Goal: Task Accomplishment & Management: Complete application form

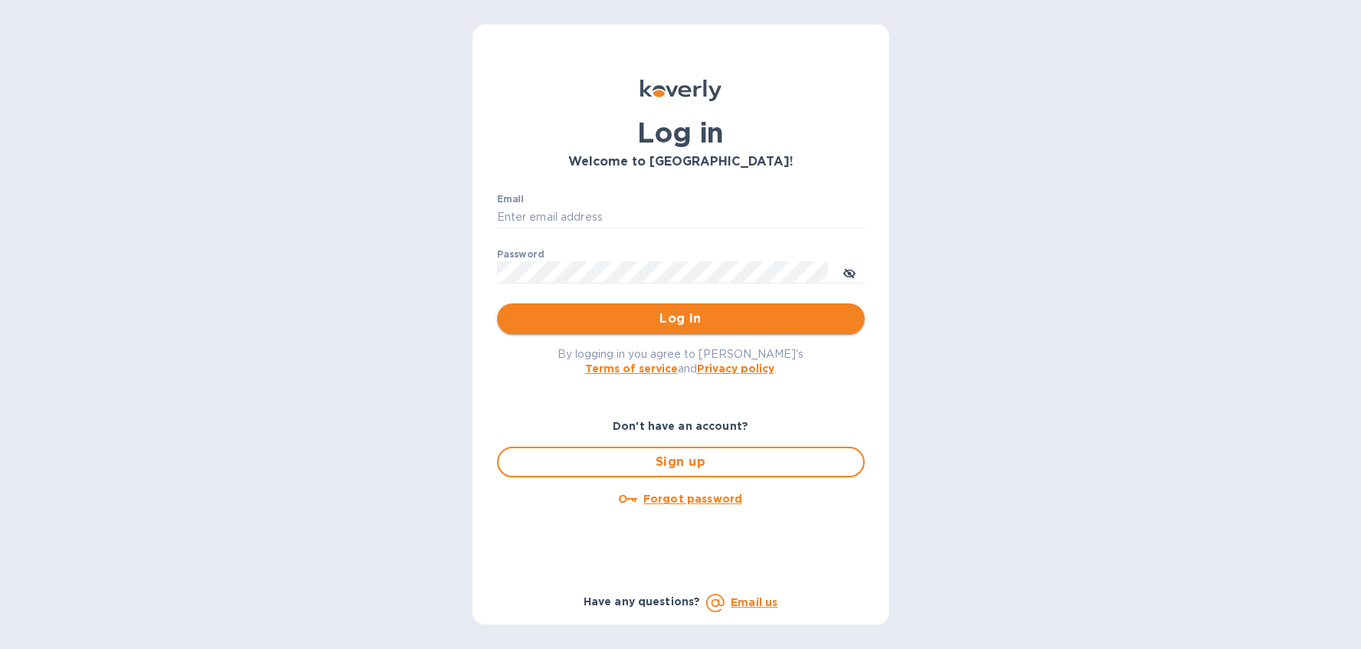
type input "[EMAIL_ADDRESS][DOMAIN_NAME]"
click at [681, 326] on span "Log in" at bounding box center [680, 318] width 343 height 18
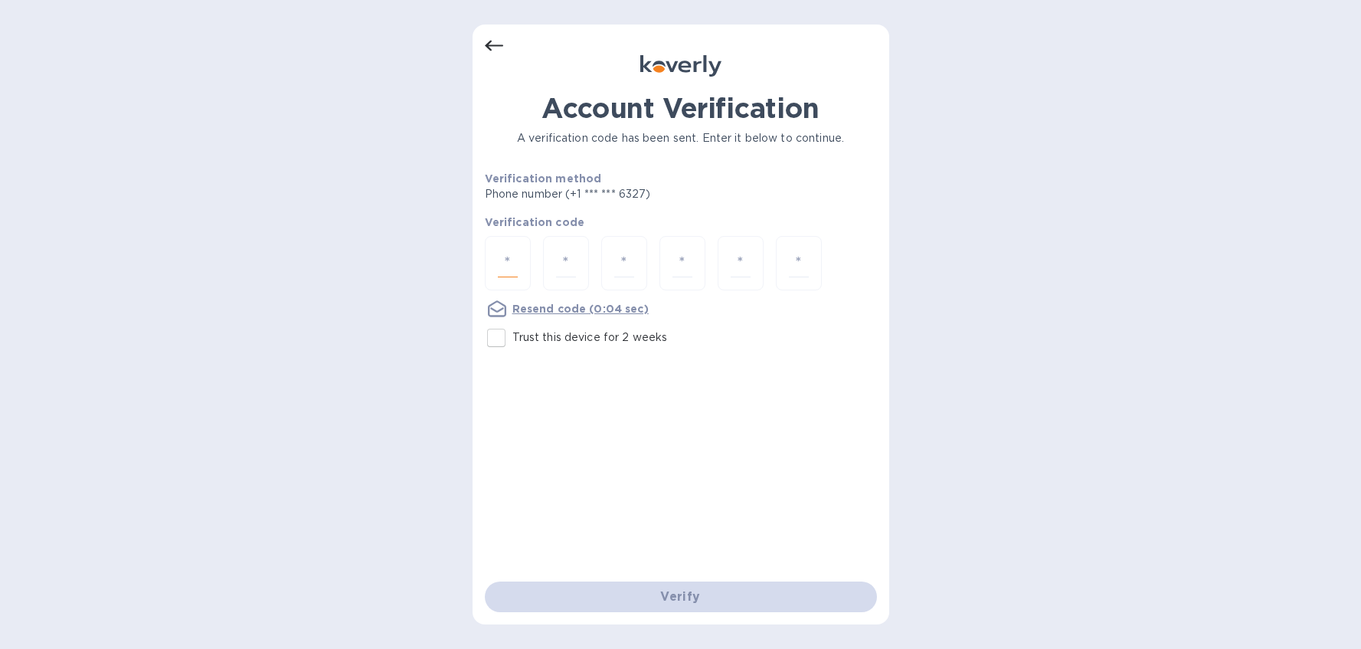
click at [509, 258] on input "number" at bounding box center [508, 263] width 20 height 28
type input "3"
type input "5"
type input "4"
type input "6"
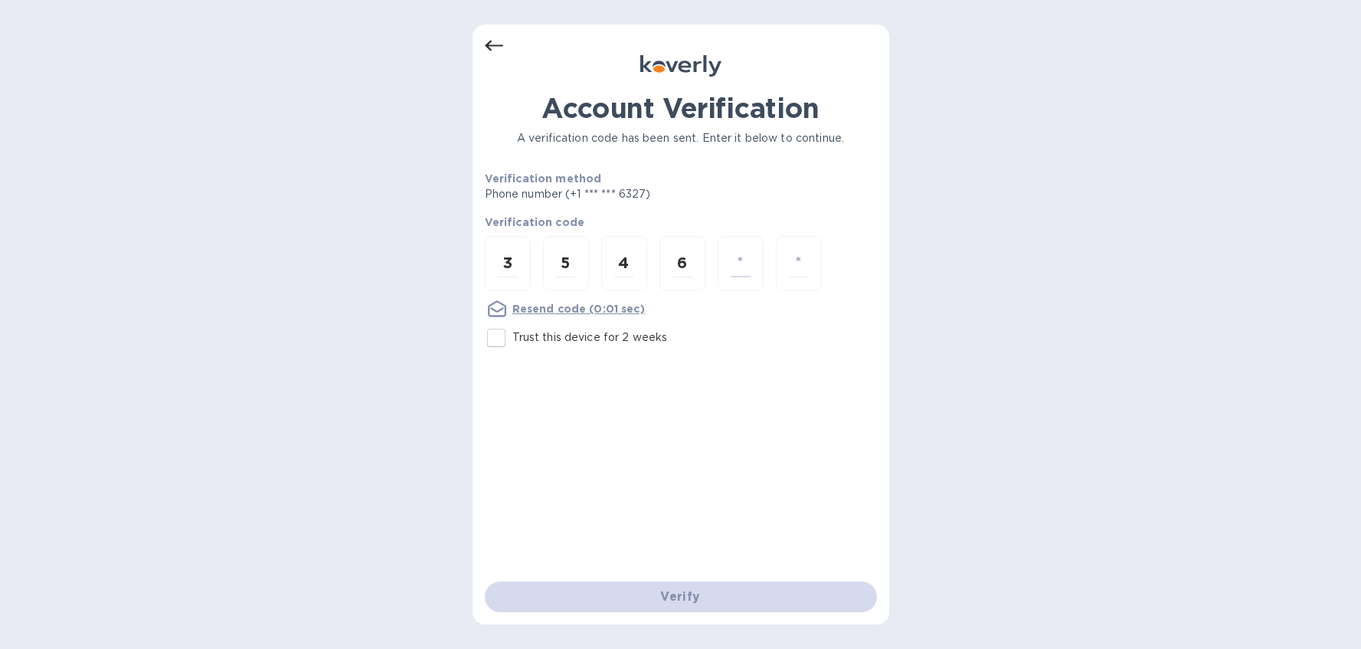
type input "2"
type input "4"
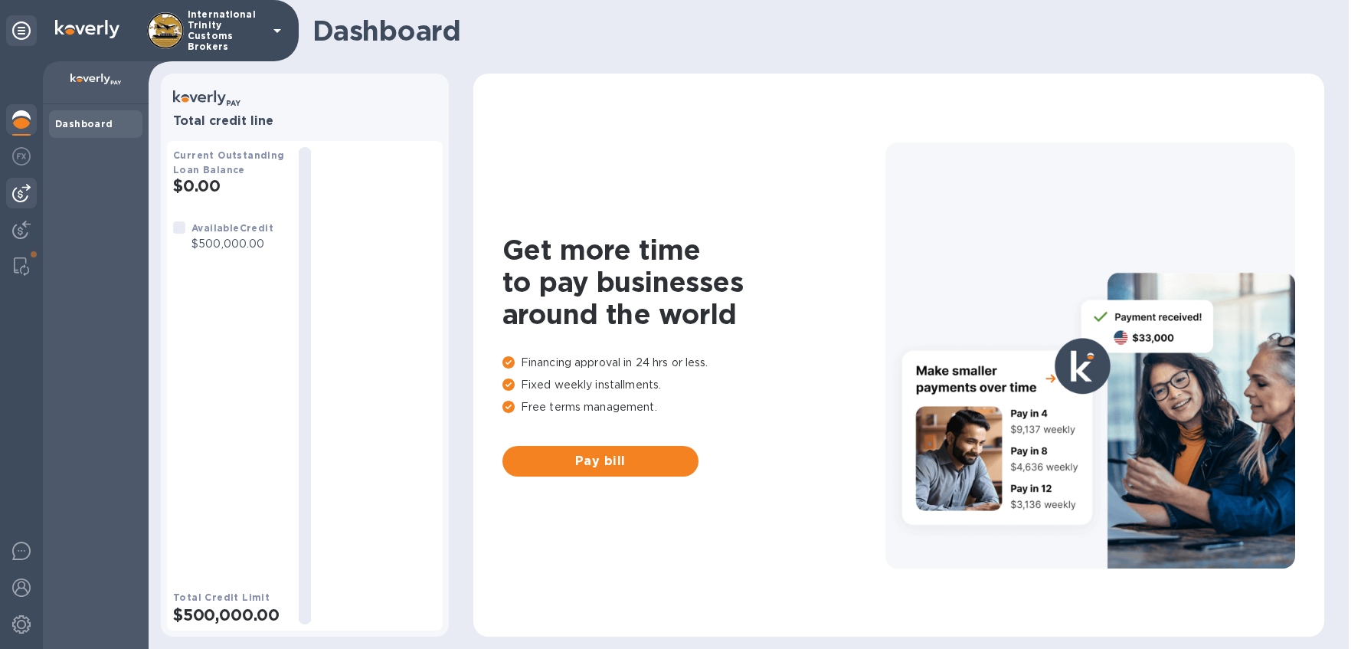
click at [12, 193] on img at bounding box center [21, 193] width 18 height 18
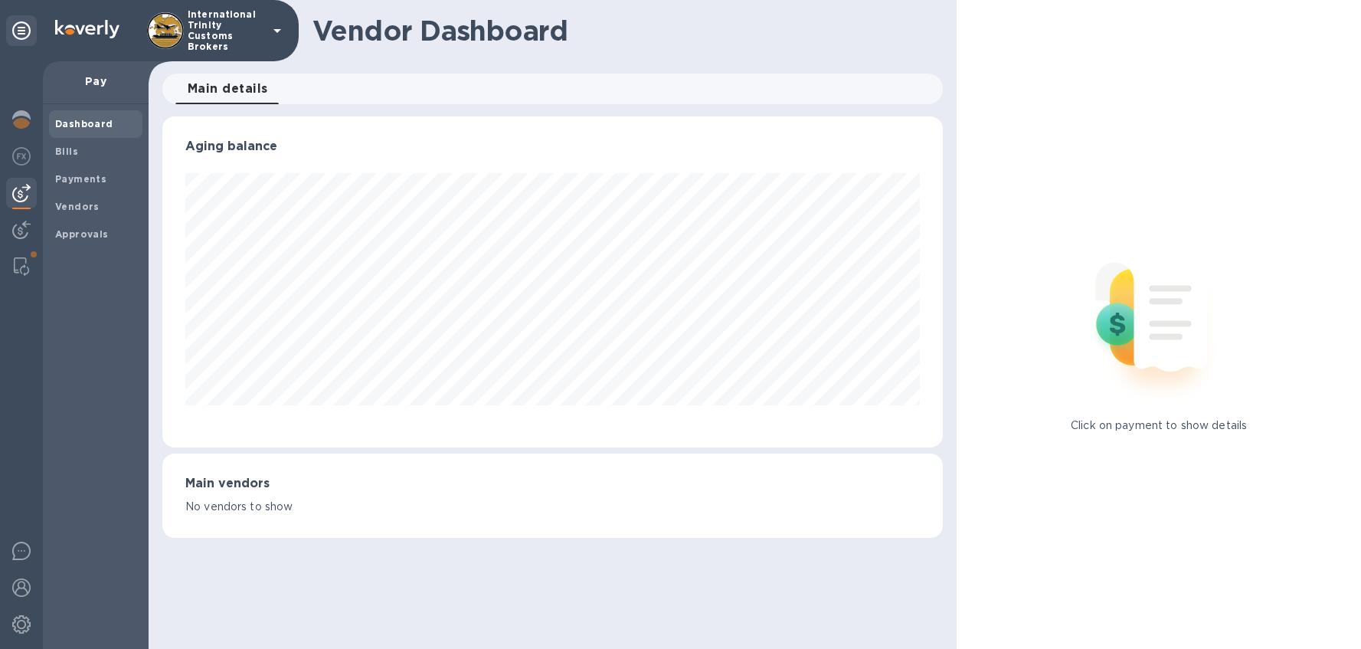
scroll to position [331, 781]
click at [83, 152] on span "Bills" at bounding box center [95, 151] width 81 height 15
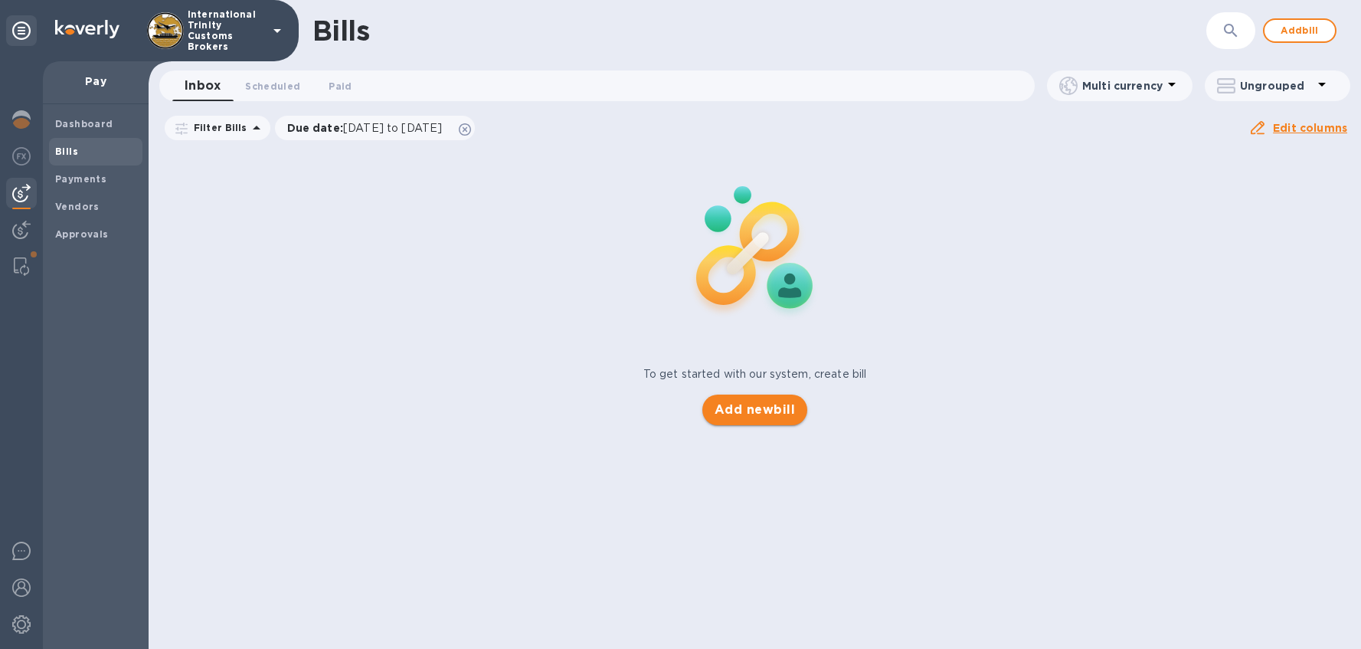
click at [759, 404] on span "Add new bill" at bounding box center [755, 410] width 80 height 18
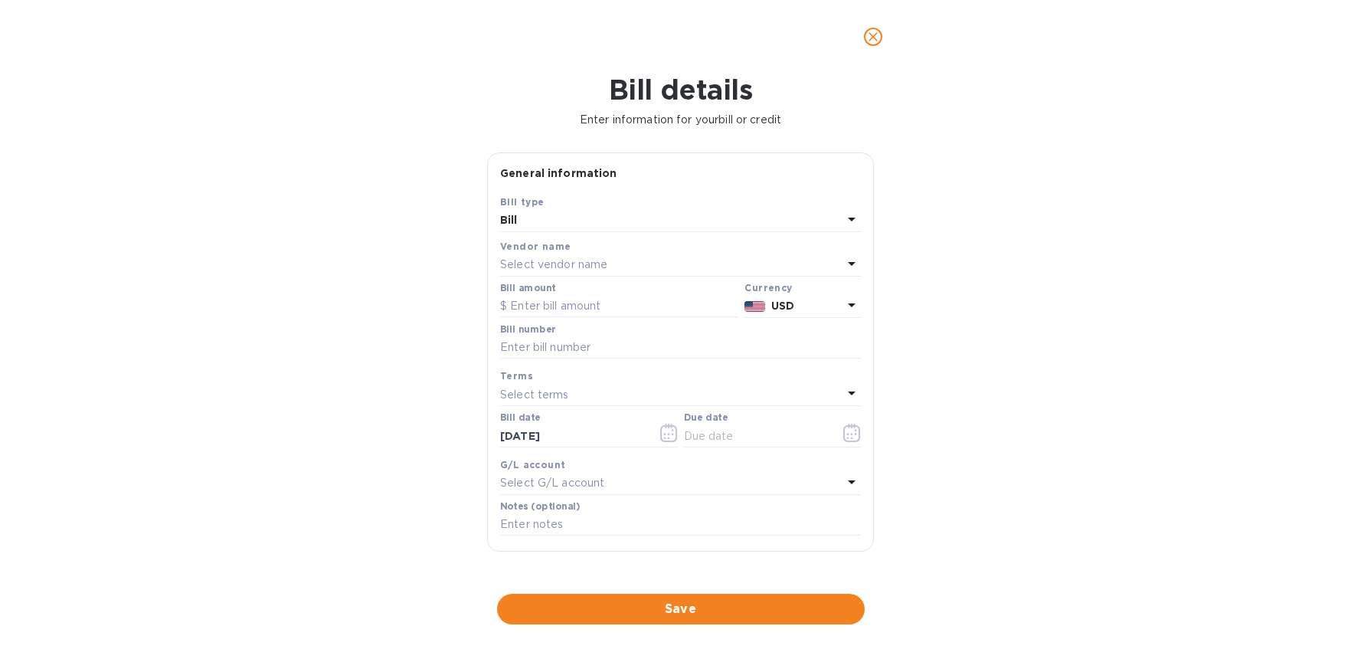
click at [569, 270] on p "Select vendor name" at bounding box center [553, 265] width 107 height 16
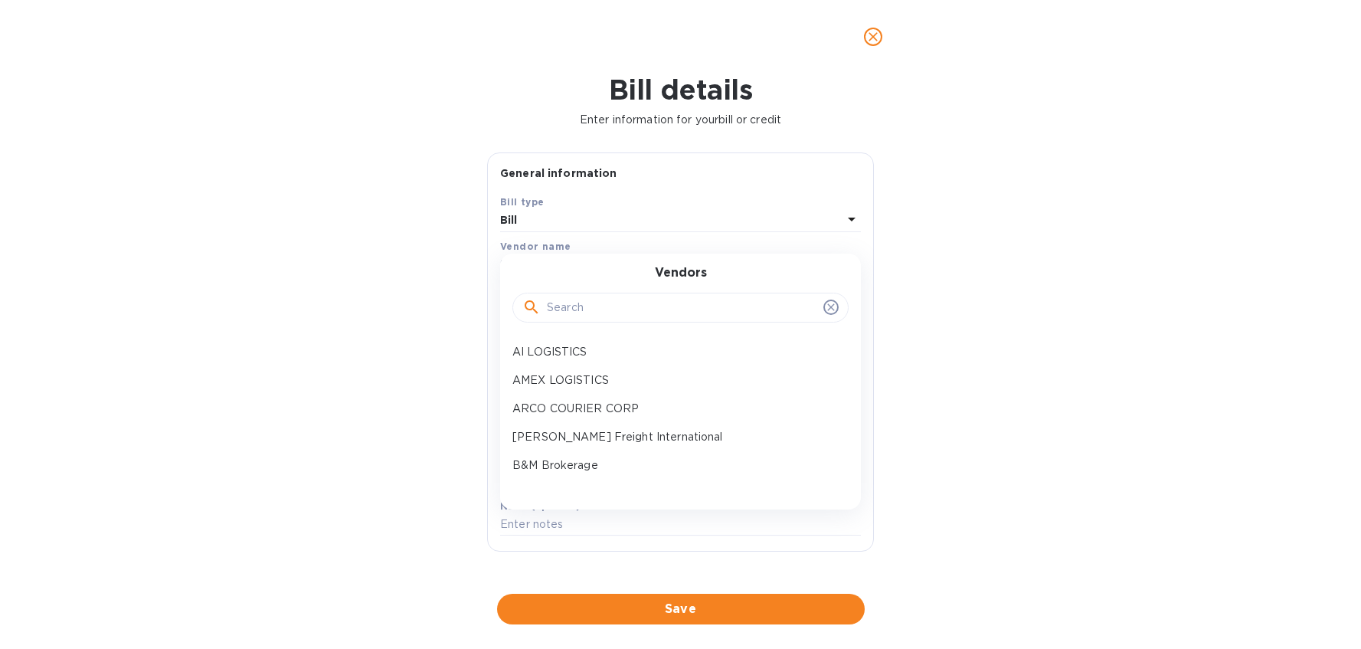
click at [615, 312] on input "text" at bounding box center [682, 307] width 270 height 23
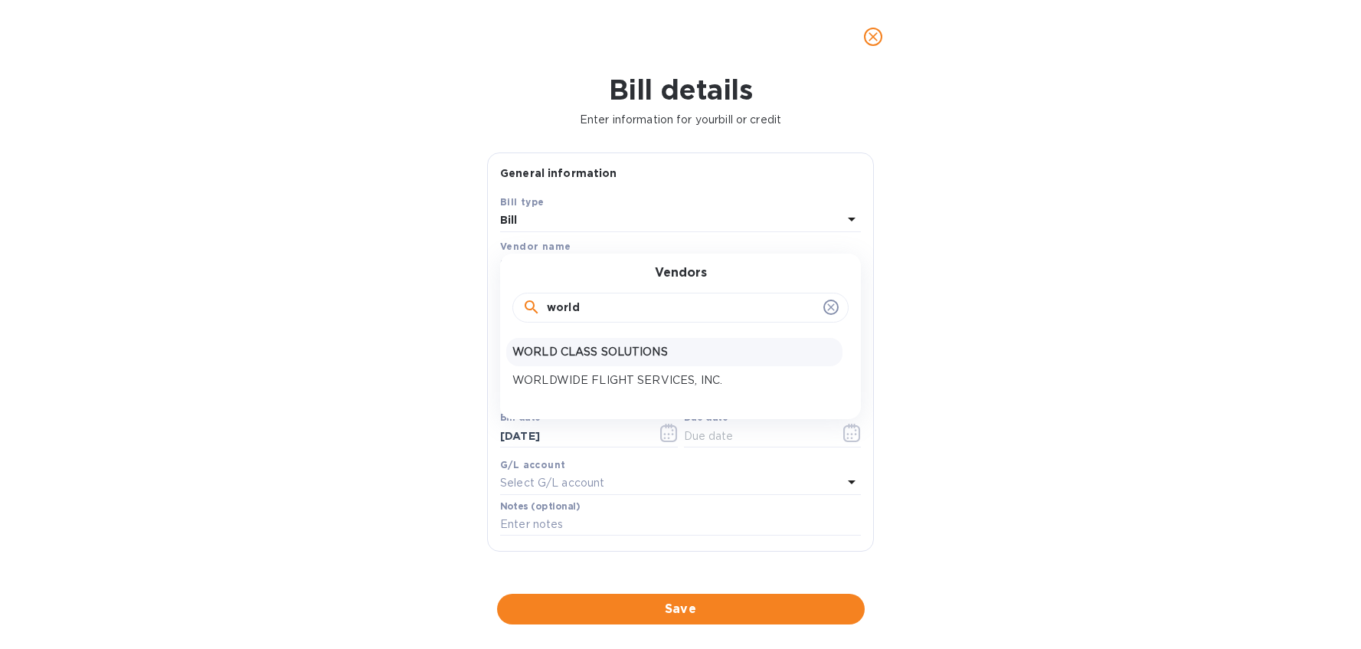
type input "world"
click at [613, 355] on p "WORLD CLASS SOLUTIONS" at bounding box center [674, 352] width 324 height 16
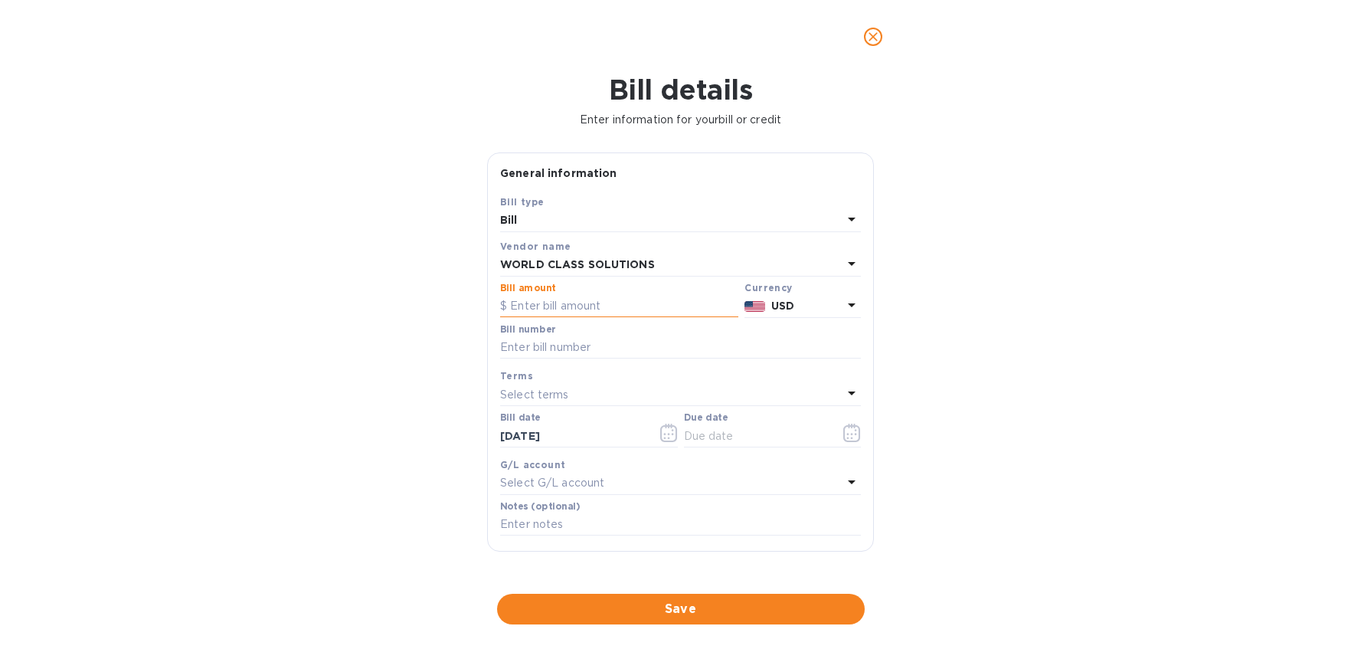
click at [575, 309] on input "text" at bounding box center [619, 306] width 238 height 23
type input "150"
click at [600, 346] on input "text" at bounding box center [680, 347] width 361 height 23
click at [499, 345] on div "Bill number 9870" at bounding box center [680, 343] width 367 height 44
click at [503, 348] on input "9870" at bounding box center [680, 347] width 361 height 23
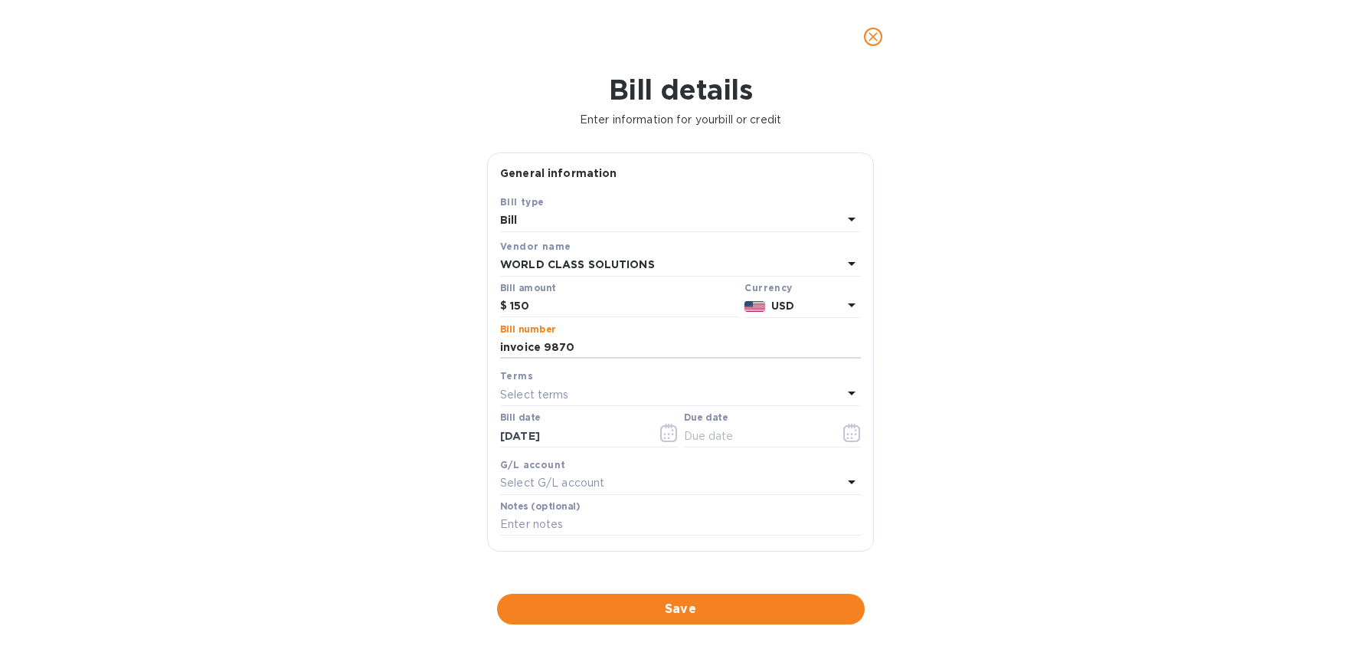
type input "invoice 9870"
click at [555, 406] on div "Terms Select terms" at bounding box center [680, 387] width 367 height 44
click at [568, 388] on div "Select terms" at bounding box center [671, 394] width 342 height 21
click at [597, 491] on div "Net 30" at bounding box center [674, 482] width 336 height 28
click at [580, 395] on div "Net 30" at bounding box center [671, 394] width 342 height 21
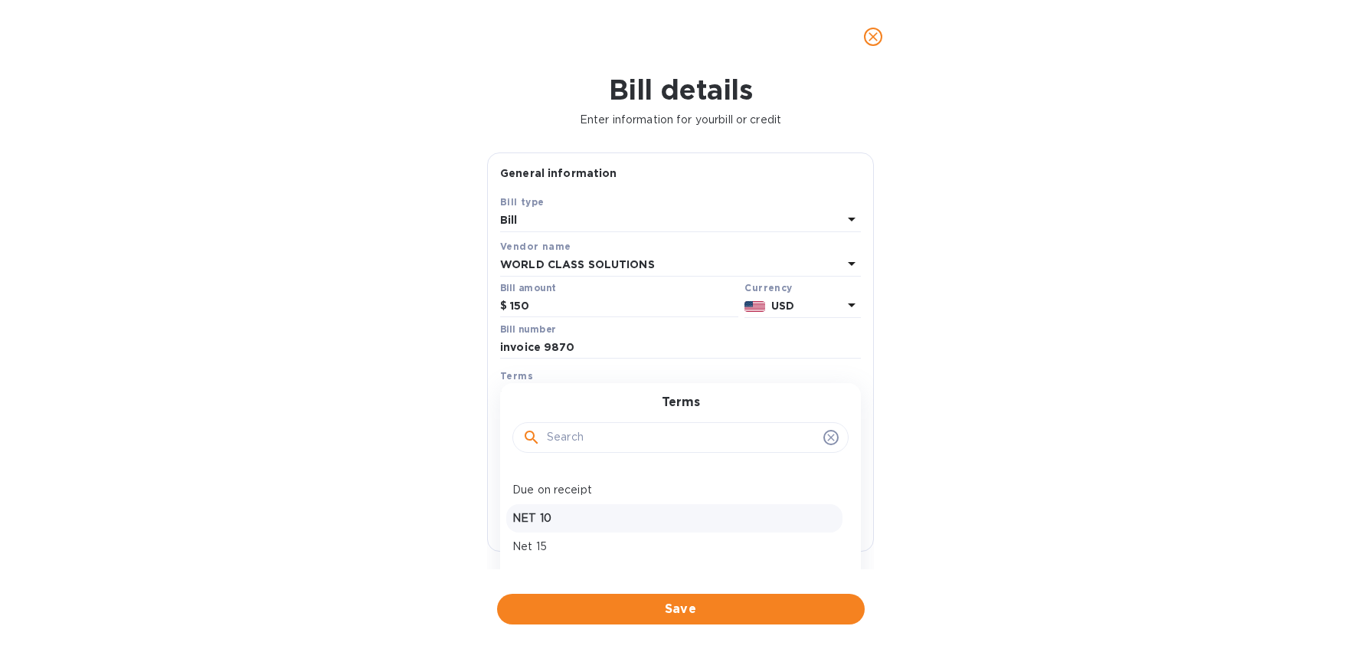
scroll to position [108, 0]
click at [639, 491] on p "Due on receipt" at bounding box center [674, 488] width 324 height 16
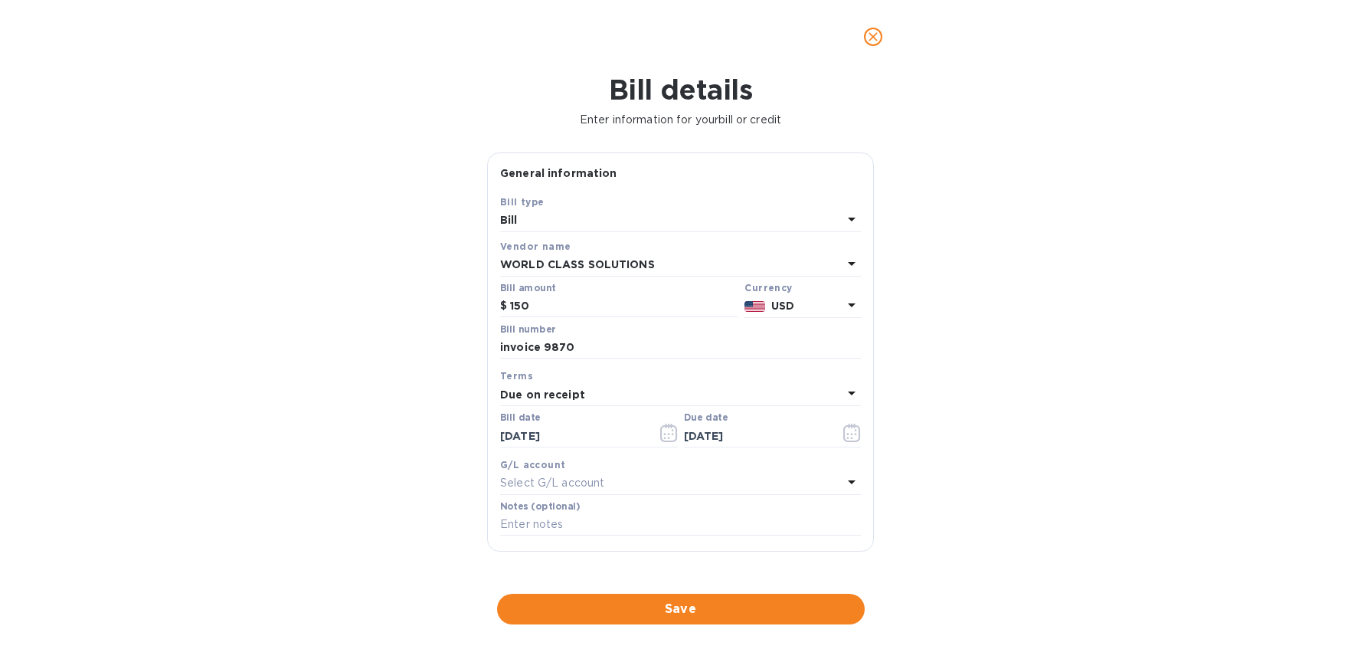
type input "[DATE]"
drag, startPoint x: 590, startPoint y: 345, endPoint x: 439, endPoint y: 333, distance: 151.4
click at [441, 333] on div "Bill details Enter information for your bill or credit General information Save…" at bounding box center [680, 361] width 1361 height 575
click at [564, 525] on input "text" at bounding box center [680, 524] width 361 height 23
paste input "invoice 9870"
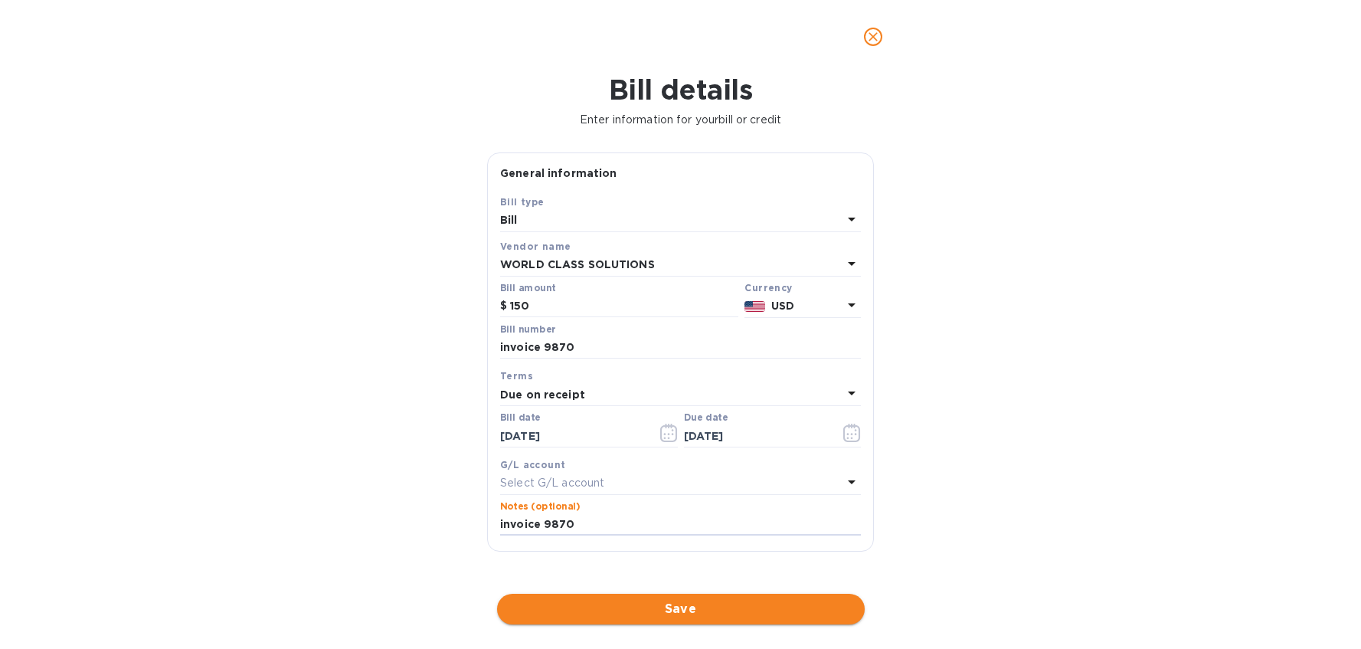
type input "invoice 9870"
click at [637, 604] on span "Save" at bounding box center [680, 609] width 343 height 18
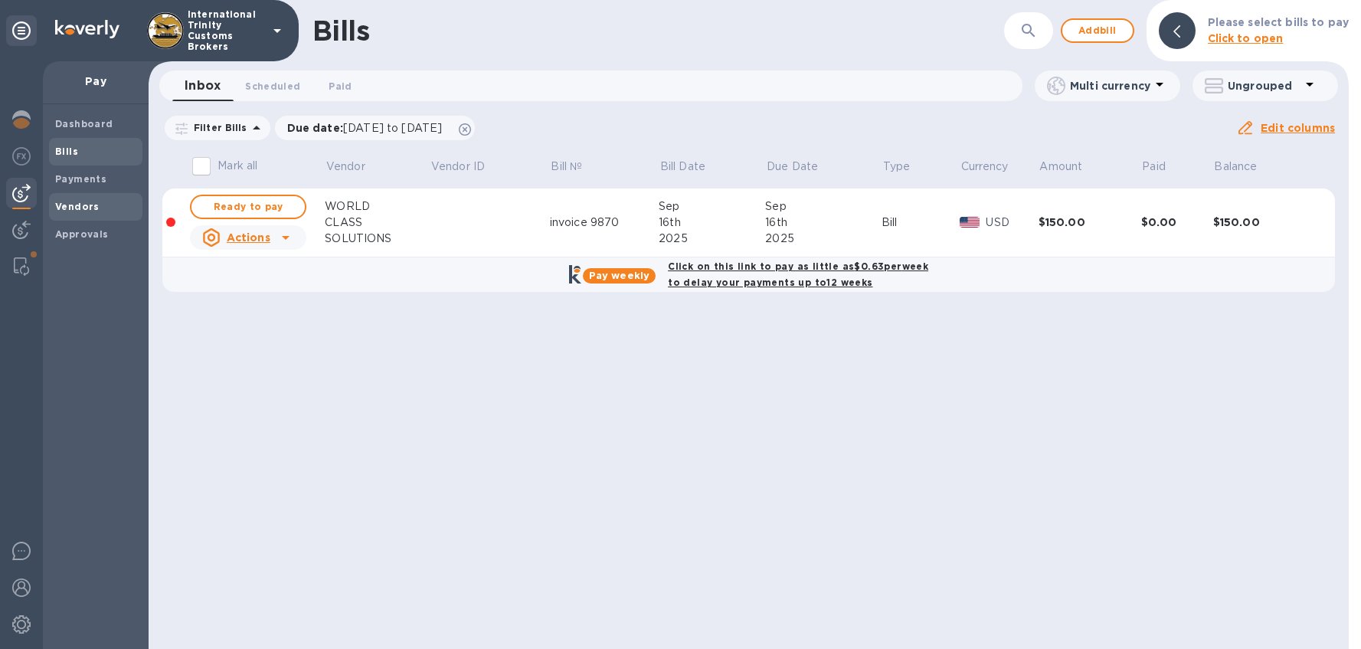
click at [57, 206] on b "Vendors" at bounding box center [77, 206] width 44 height 11
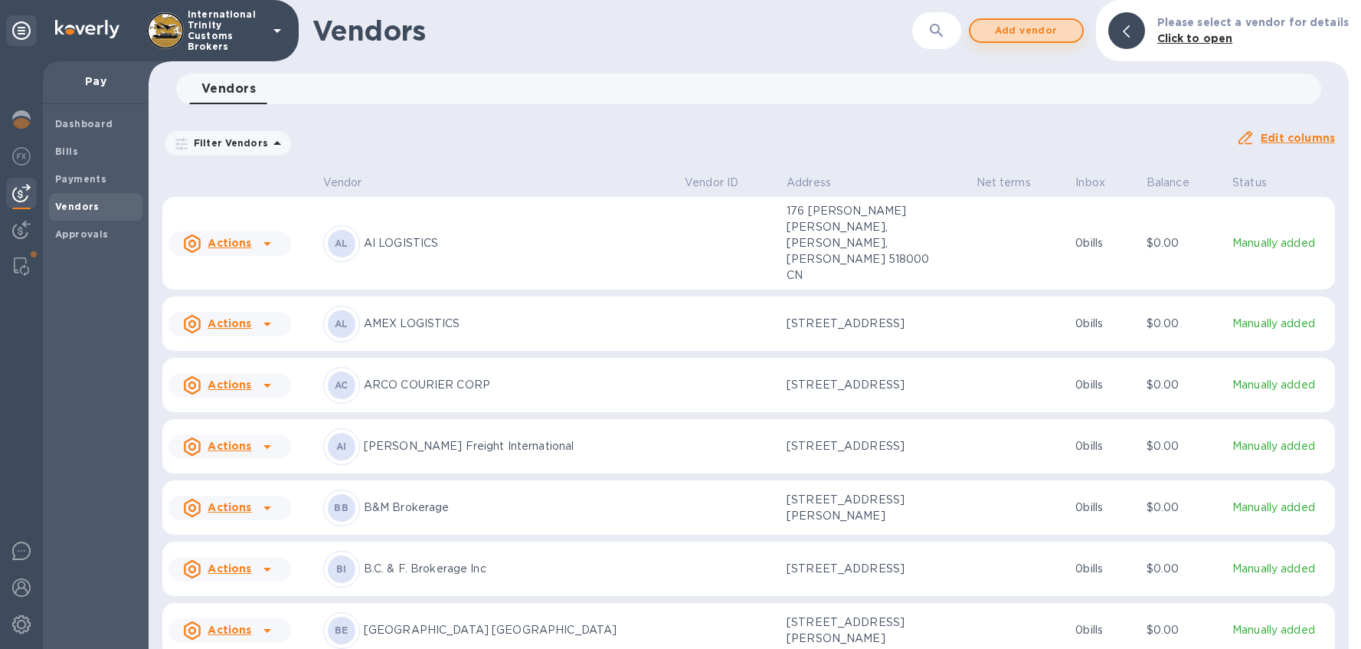
click at [1021, 23] on span "Add vendor" at bounding box center [1026, 30] width 87 height 18
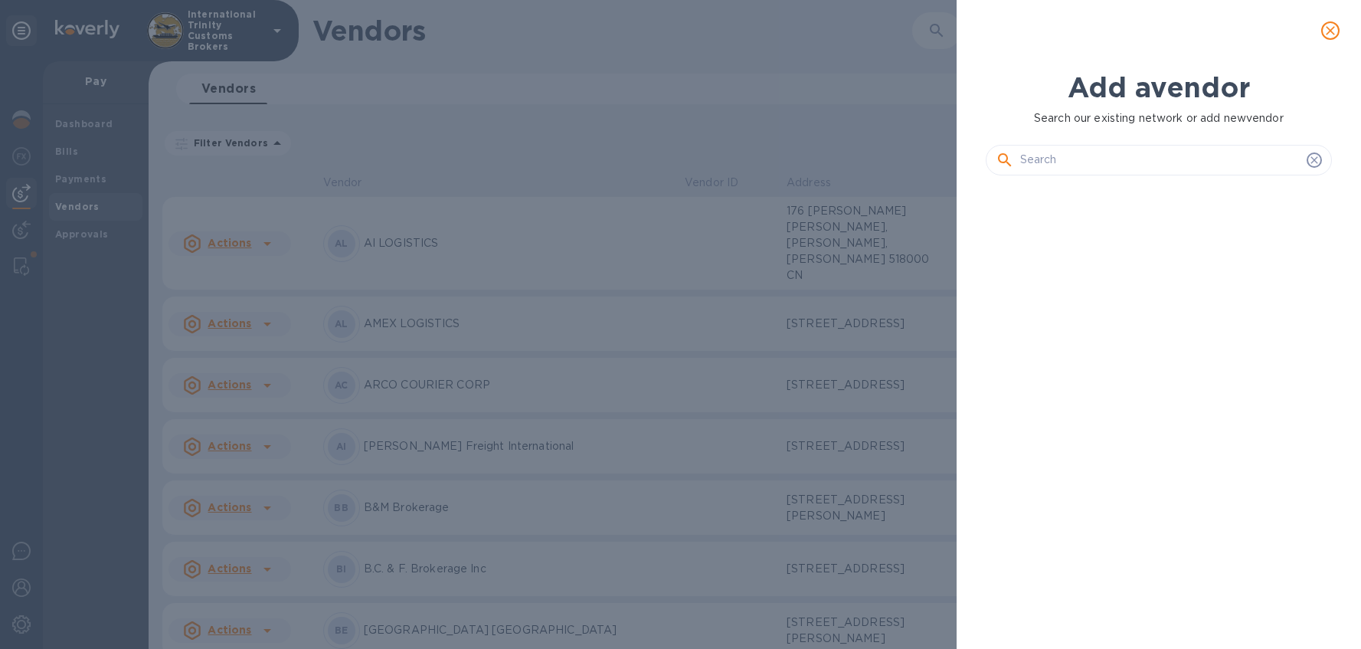
scroll to position [409, 353]
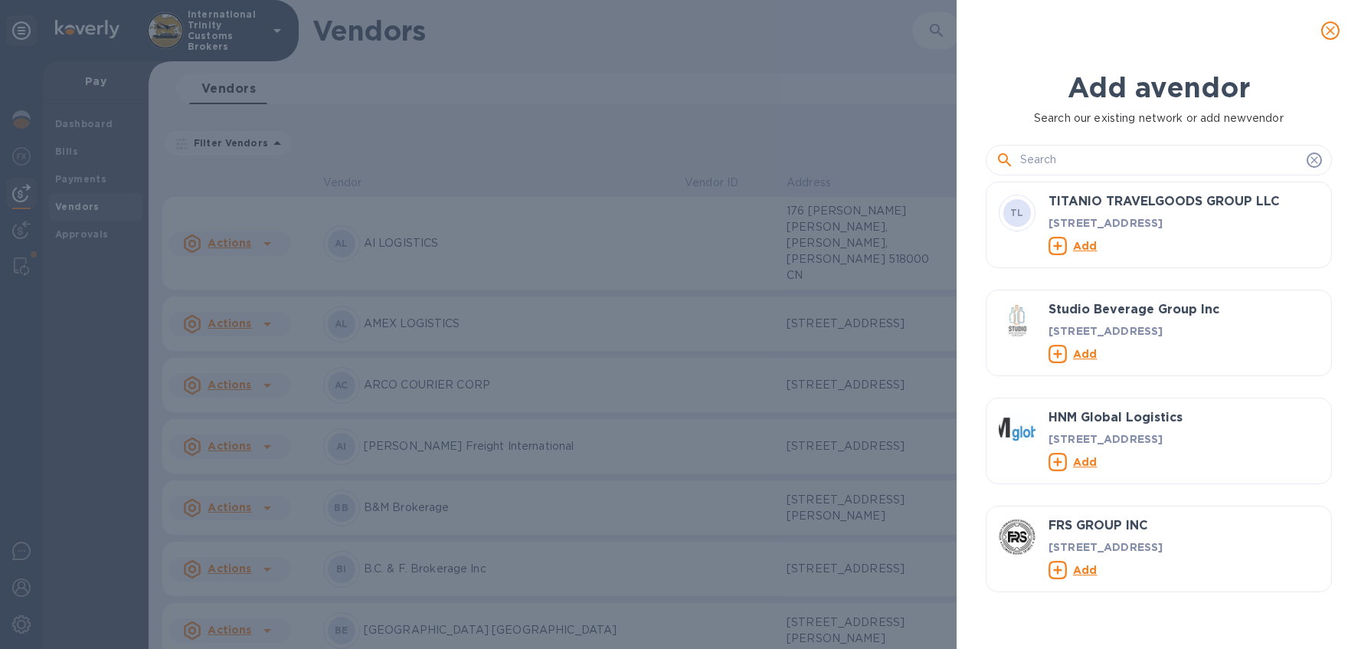
click at [1030, 156] on input "text" at bounding box center [1160, 160] width 280 height 23
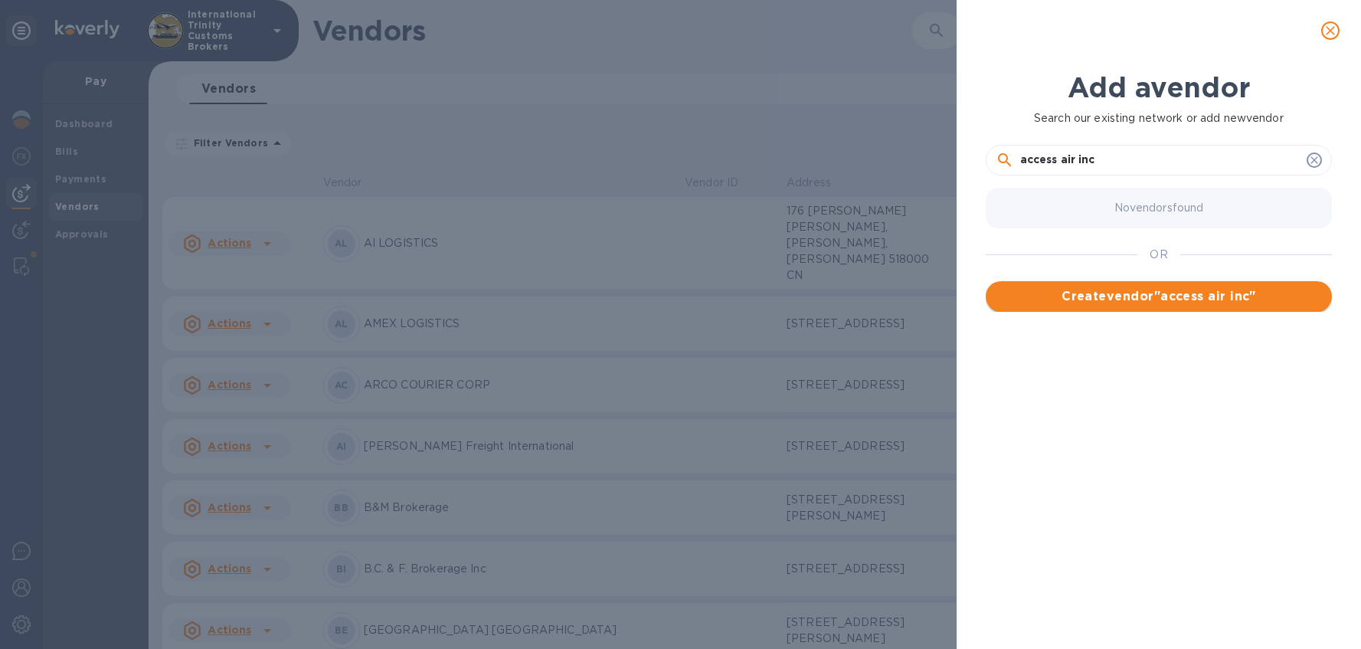
type input "access air inc"
click at [1141, 298] on span "Create vendor " access air inc "" at bounding box center [1159, 296] width 322 height 18
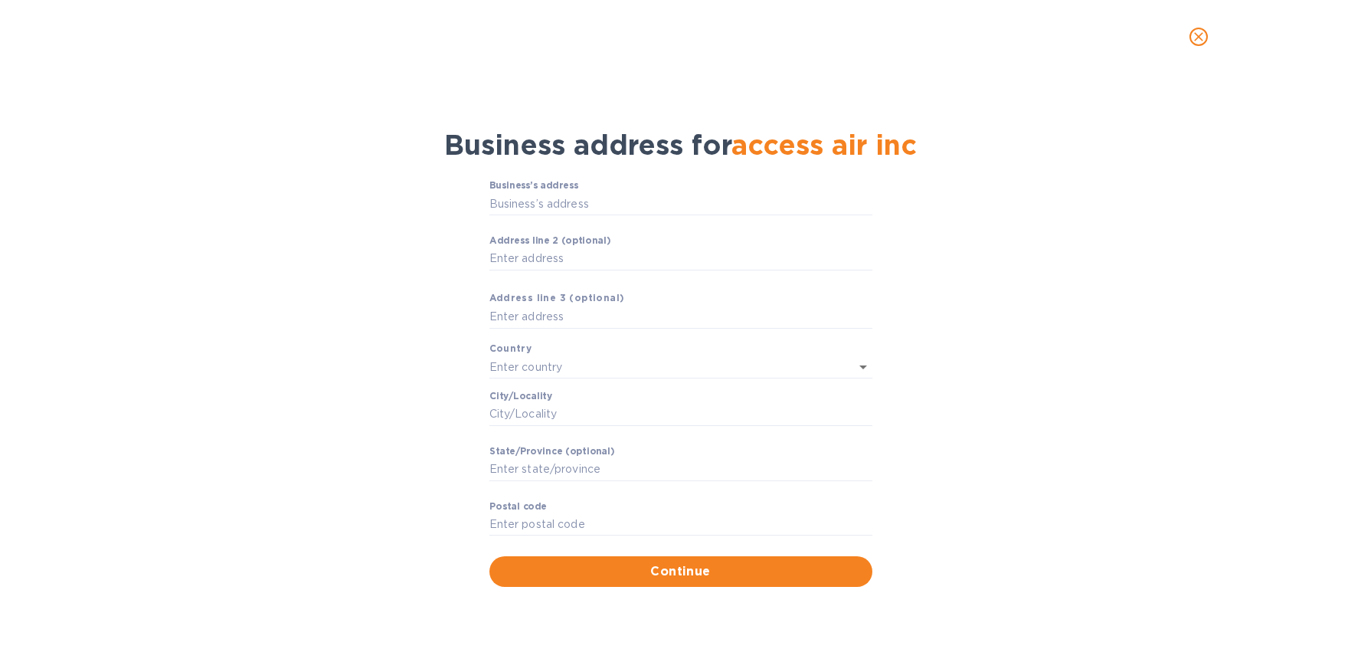
click at [597, 218] on p "​" at bounding box center [680, 227] width 383 height 18
click at [621, 208] on input "Business’s аddress" at bounding box center [680, 203] width 383 height 23
click at [1192, 28] on span "close" at bounding box center [1199, 37] width 18 height 18
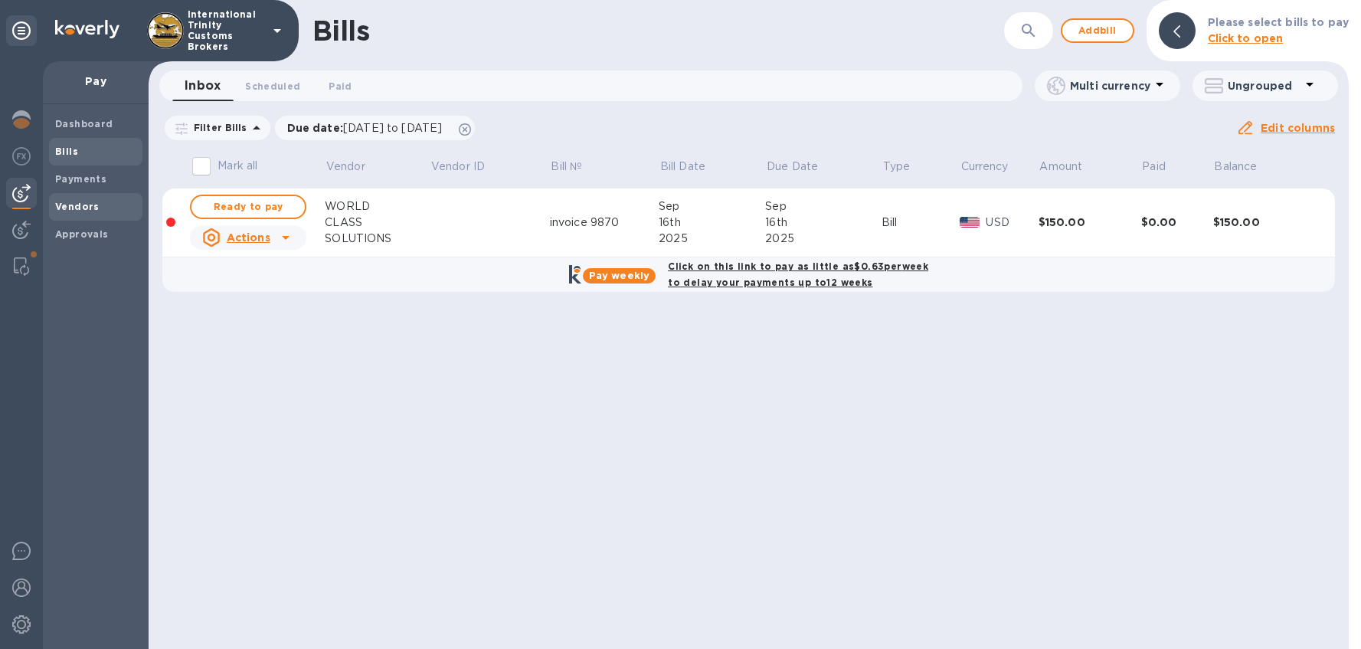
click at [94, 200] on span "Vendors" at bounding box center [77, 206] width 44 height 15
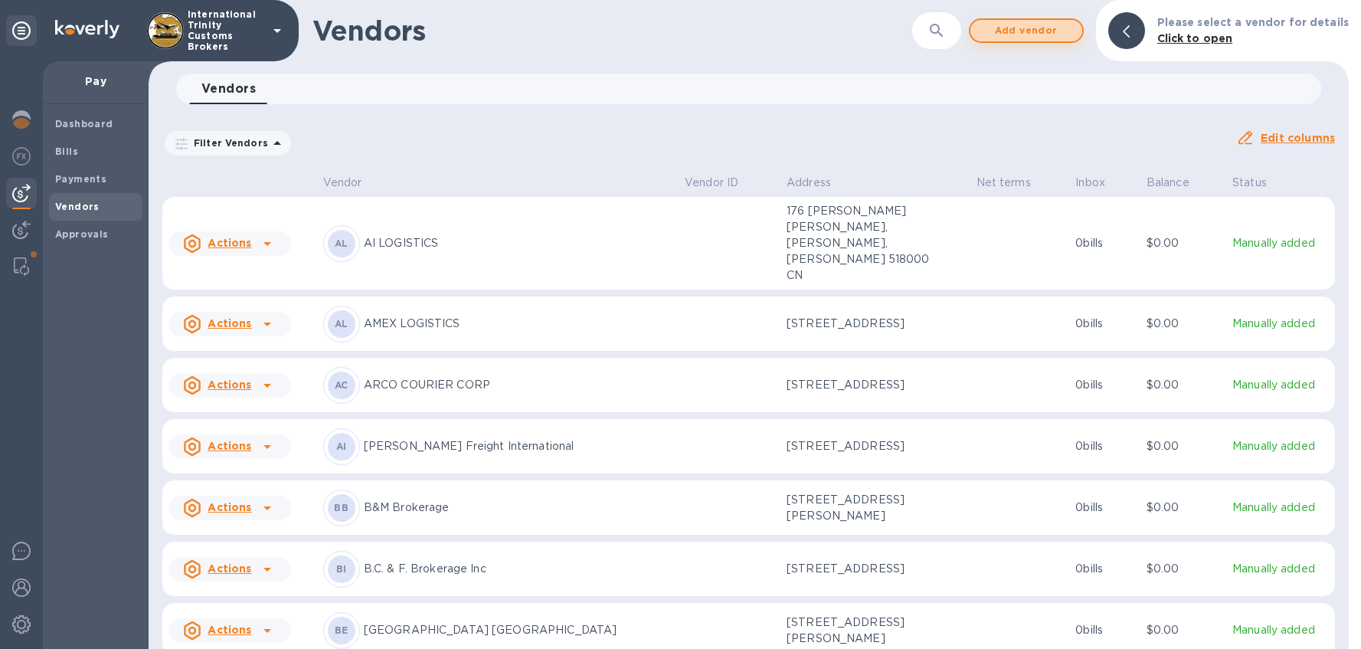
click at [1046, 34] on span "Add vendor" at bounding box center [1026, 30] width 87 height 18
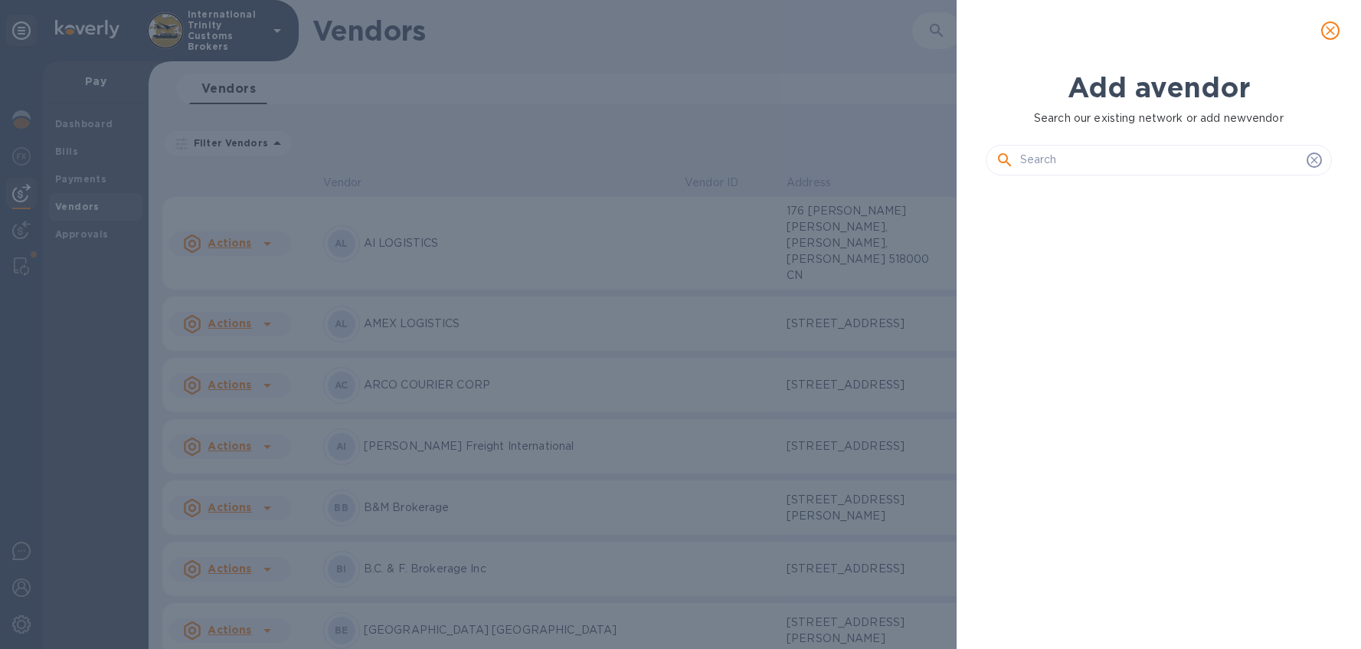
scroll to position [409, 353]
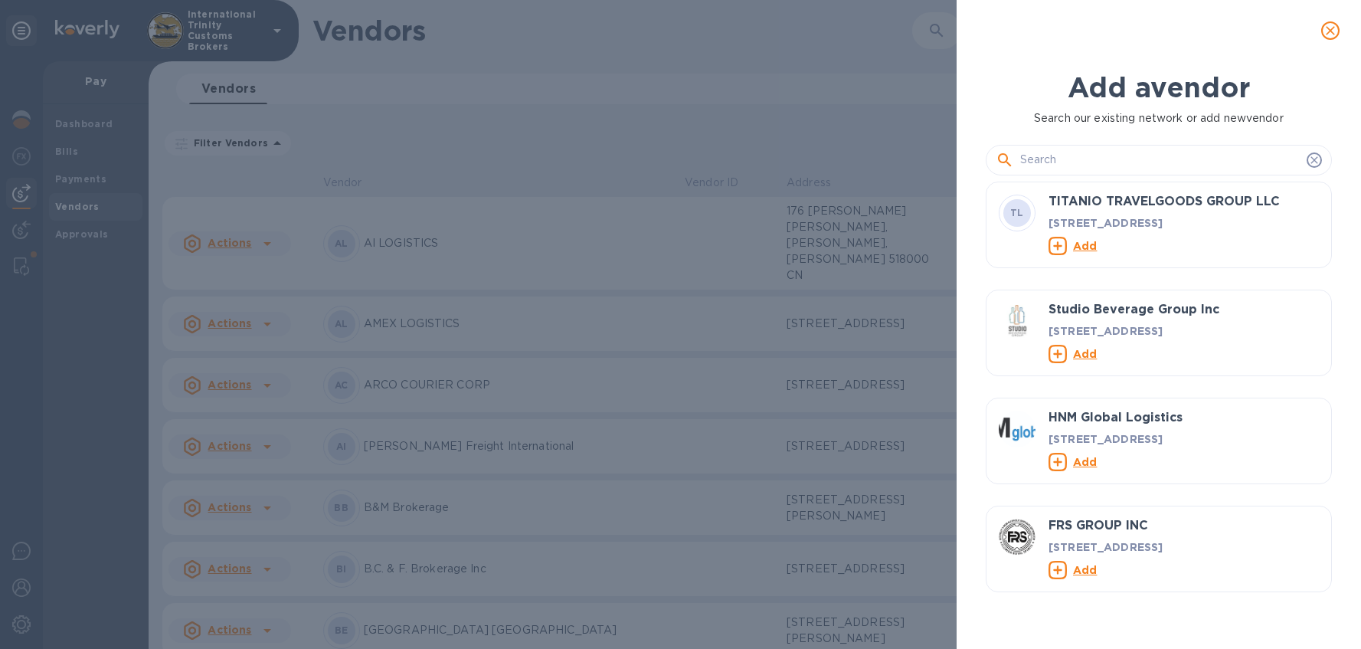
click at [1073, 166] on input "text" at bounding box center [1160, 160] width 280 height 23
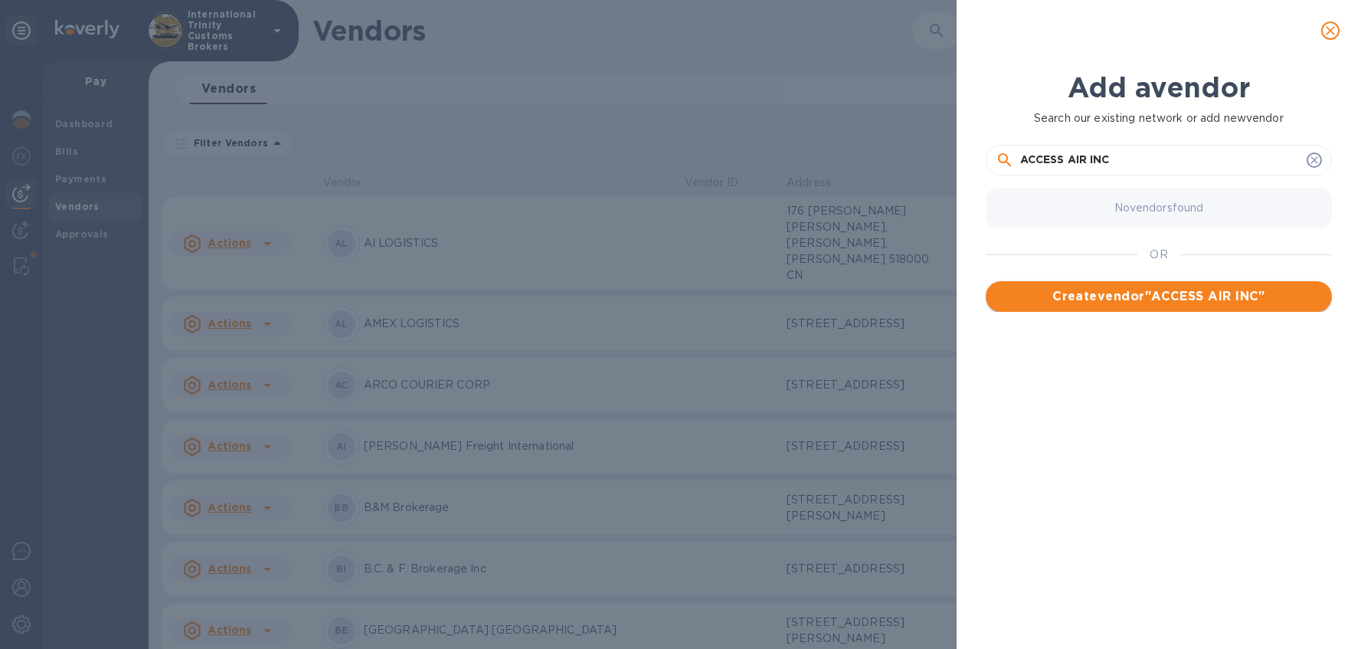
type input "ACCESS AIR INC"
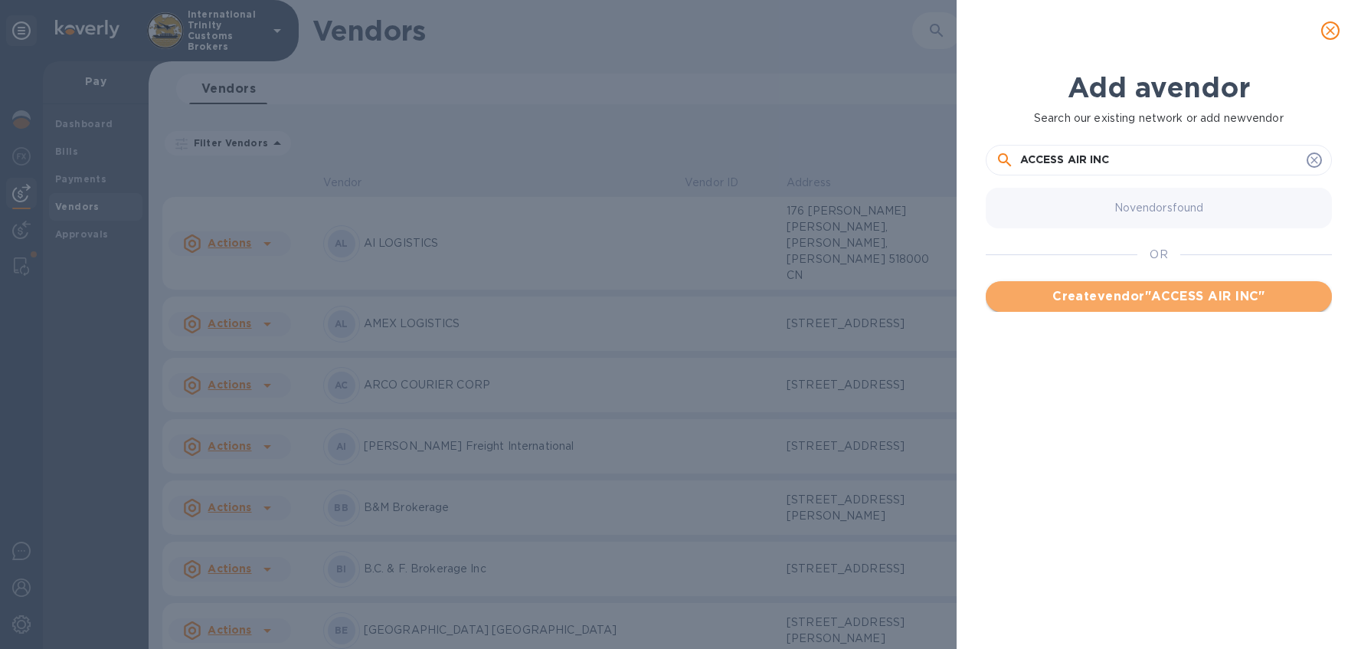
click at [1157, 287] on span "Create vendor " ACCESS AIR INC "" at bounding box center [1159, 296] width 322 height 18
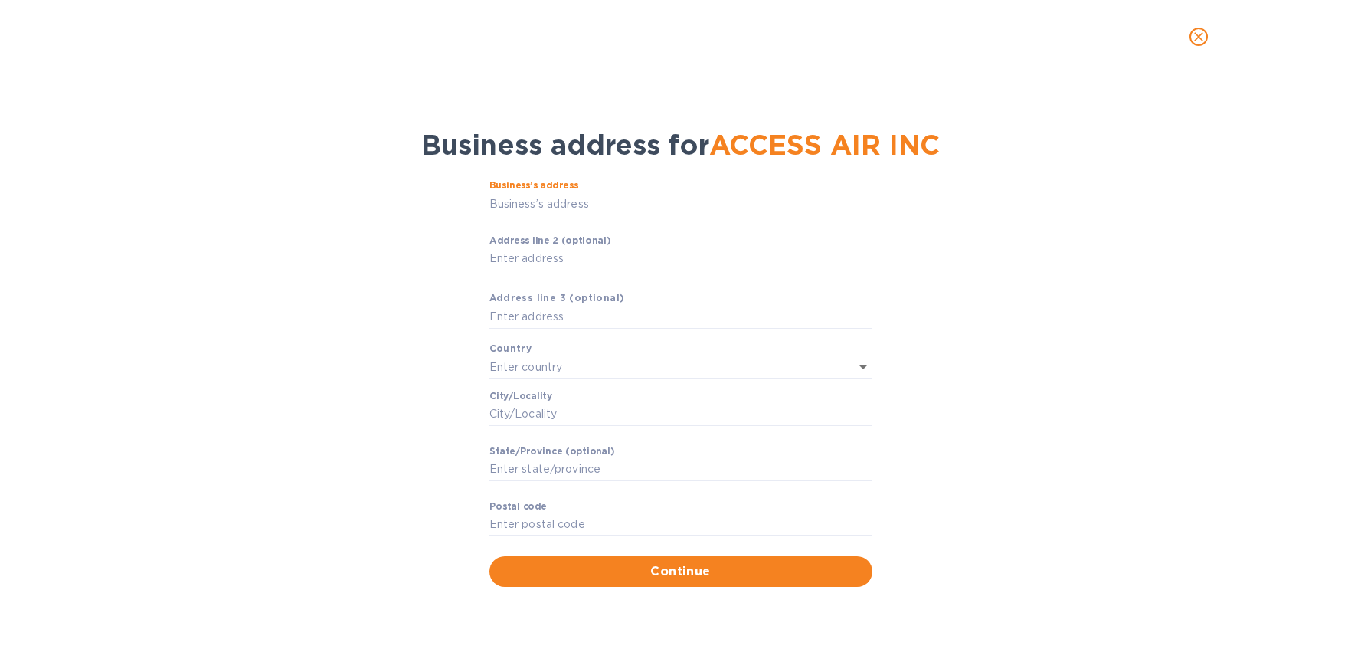
click at [572, 199] on input "Business’s аddress" at bounding box center [680, 203] width 383 height 23
type input "[STREET_ADDRESS]"
type input "[GEOGRAPHIC_DATA]"
type input "FL"
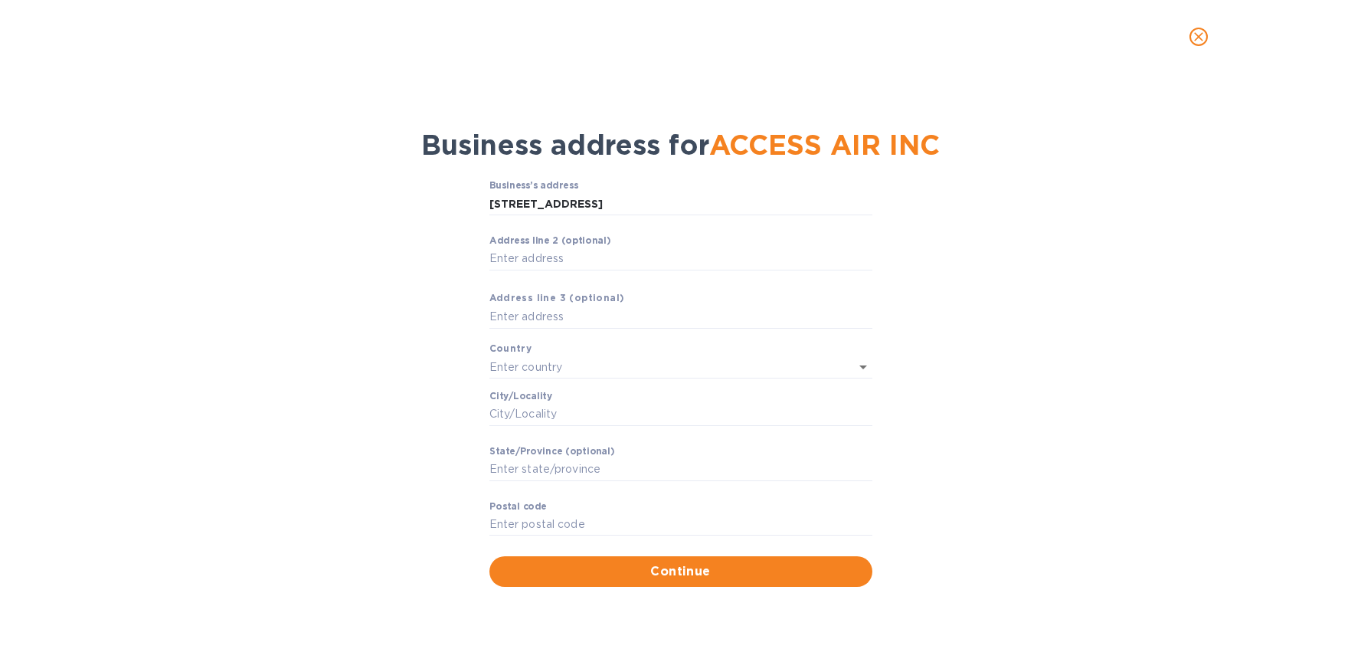
type input "33004"
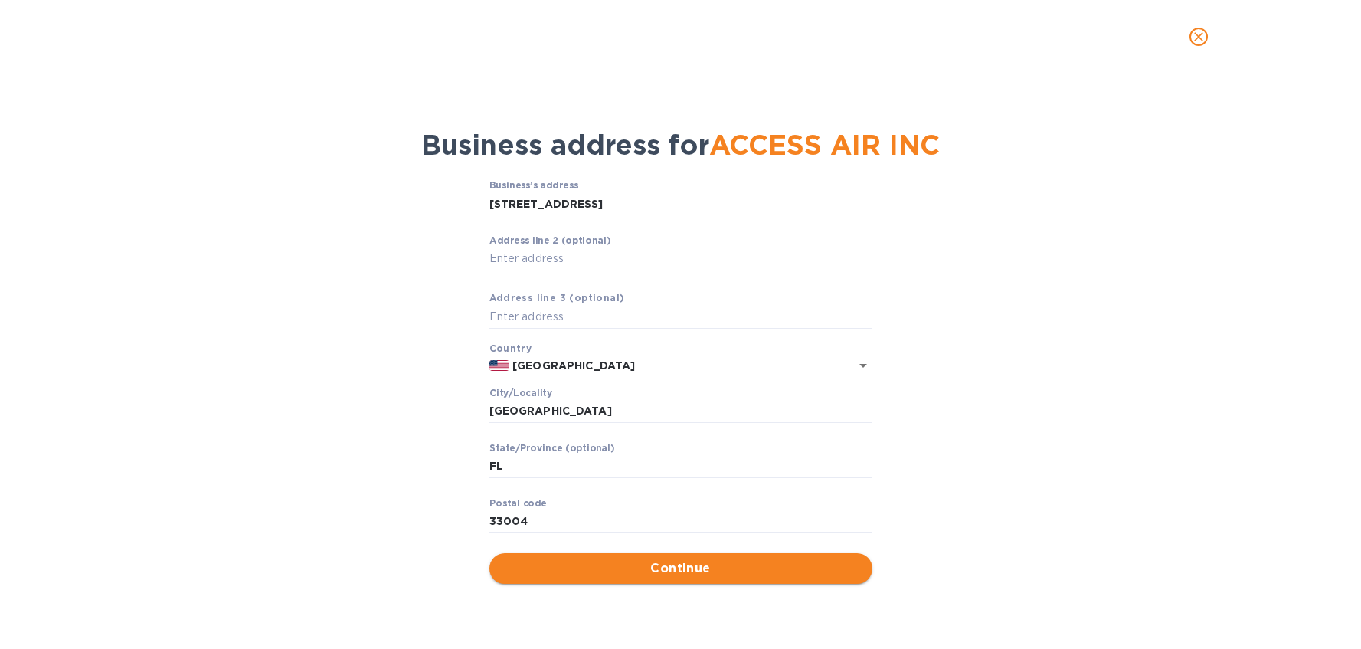
click at [696, 574] on span "Continue" at bounding box center [681, 568] width 358 height 18
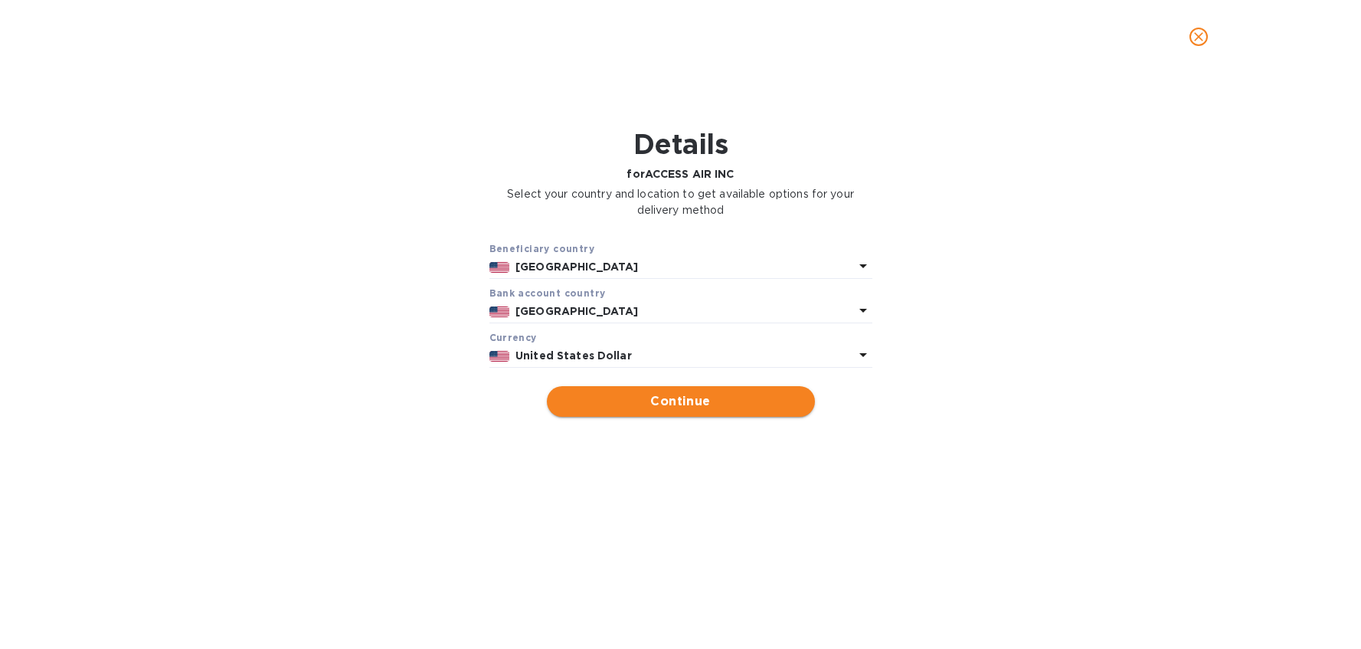
click at [677, 400] on span "Continue" at bounding box center [681, 401] width 244 height 18
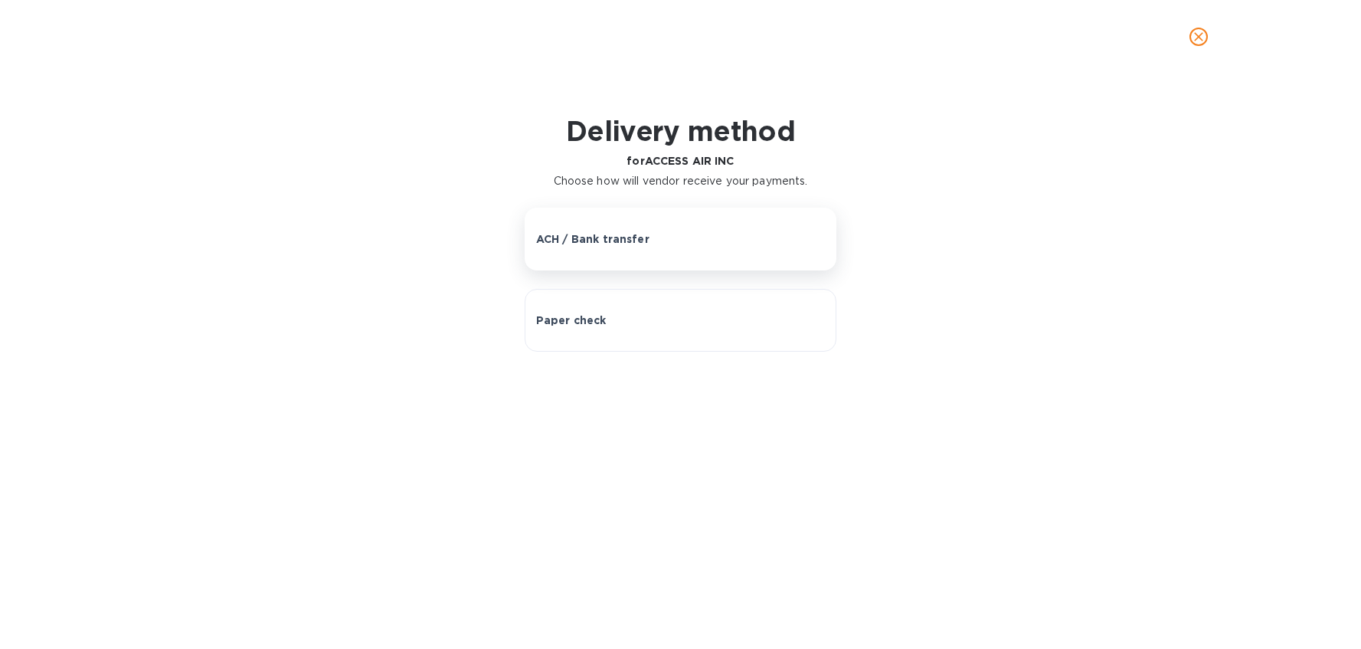
click at [638, 241] on p "ACH / Bank transfer" at bounding box center [592, 238] width 113 height 15
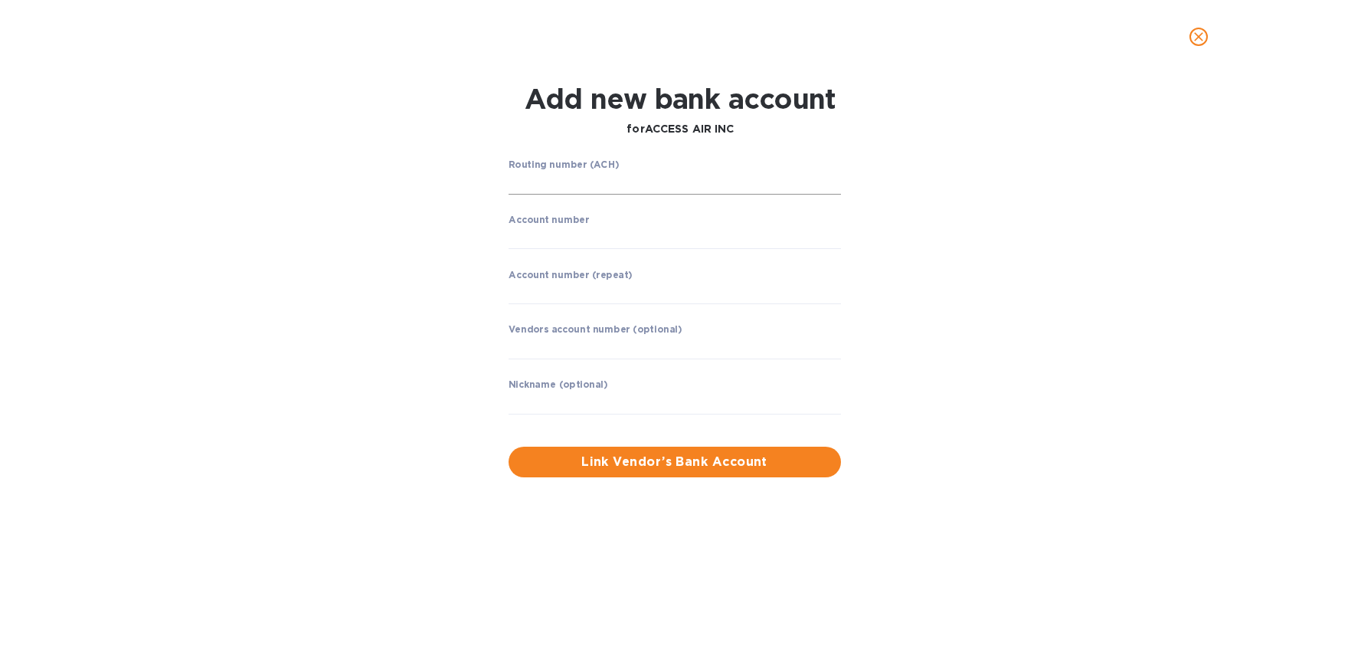
click at [605, 189] on input "string" at bounding box center [675, 183] width 332 height 23
click at [537, 233] on input "string" at bounding box center [675, 238] width 332 height 23
click at [561, 188] on input "string" at bounding box center [675, 183] width 332 height 23
type input "091311229"
click at [550, 228] on input "string" at bounding box center [675, 237] width 332 height 23
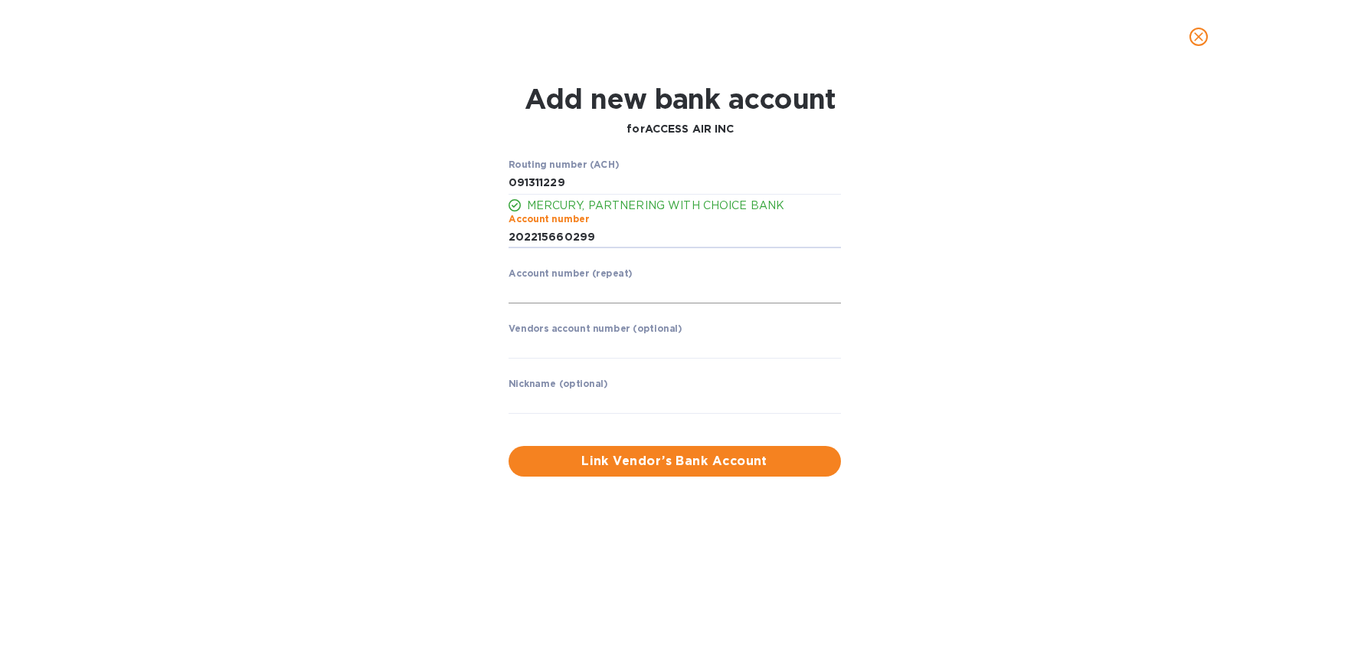
type input "202215660299"
click at [559, 300] on input "string" at bounding box center [675, 291] width 332 height 23
type input "202215660299"
drag, startPoint x: 556, startPoint y: 361, endPoint x: 552, endPoint y: 352, distance: 9.3
click at [556, 361] on p "​" at bounding box center [675, 370] width 332 height 18
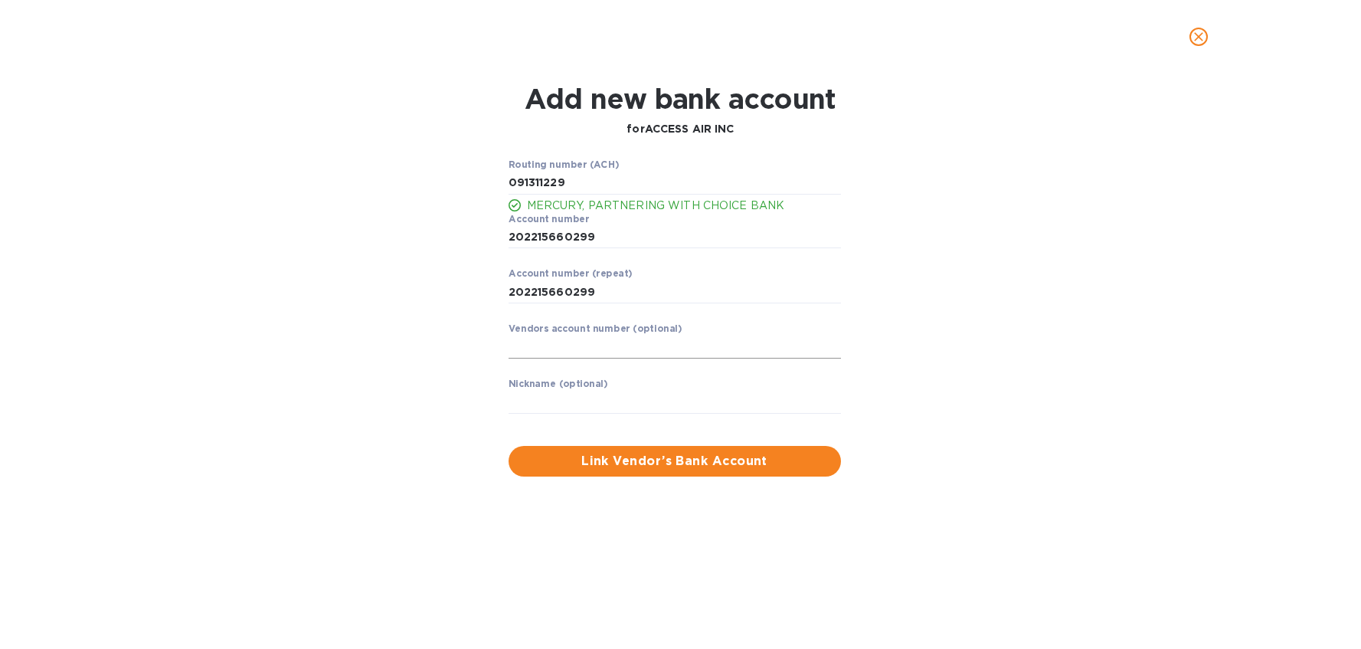
click at [640, 344] on input "text" at bounding box center [675, 347] width 332 height 23
drag, startPoint x: 634, startPoint y: 296, endPoint x: 480, endPoint y: 296, distance: 154.0
click at [482, 296] on div "Routing number (ACH) MERCURY, PARTNERING WITH CHOICE BANK Account number ​ Acco…" at bounding box center [681, 318] width 881 height 336
click at [656, 349] on input "text" at bounding box center [675, 347] width 332 height 23
click at [641, 401] on input "text" at bounding box center [675, 402] width 332 height 23
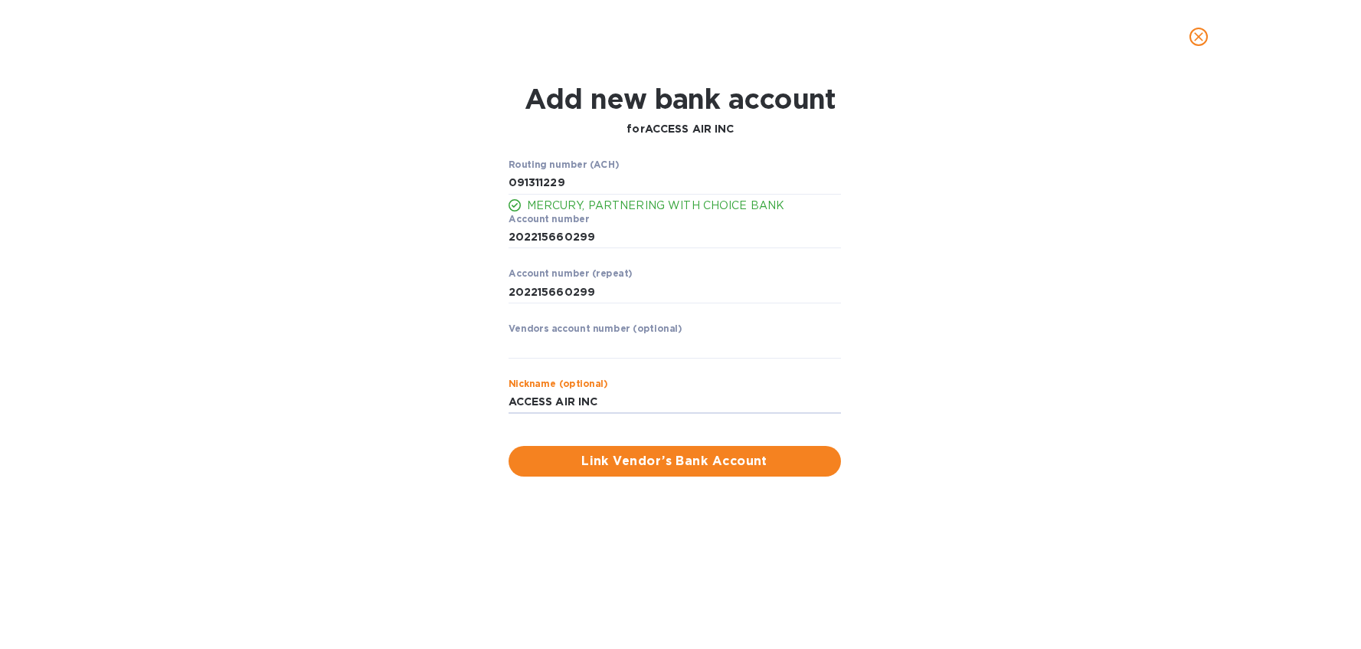
type input "ACCESS AIR INC"
click at [719, 487] on div "Add new bank account for ACCESS AIR INC Routing number (ACH) MERCURY, PARTNERIN…" at bounding box center [680, 361] width 1361 height 575
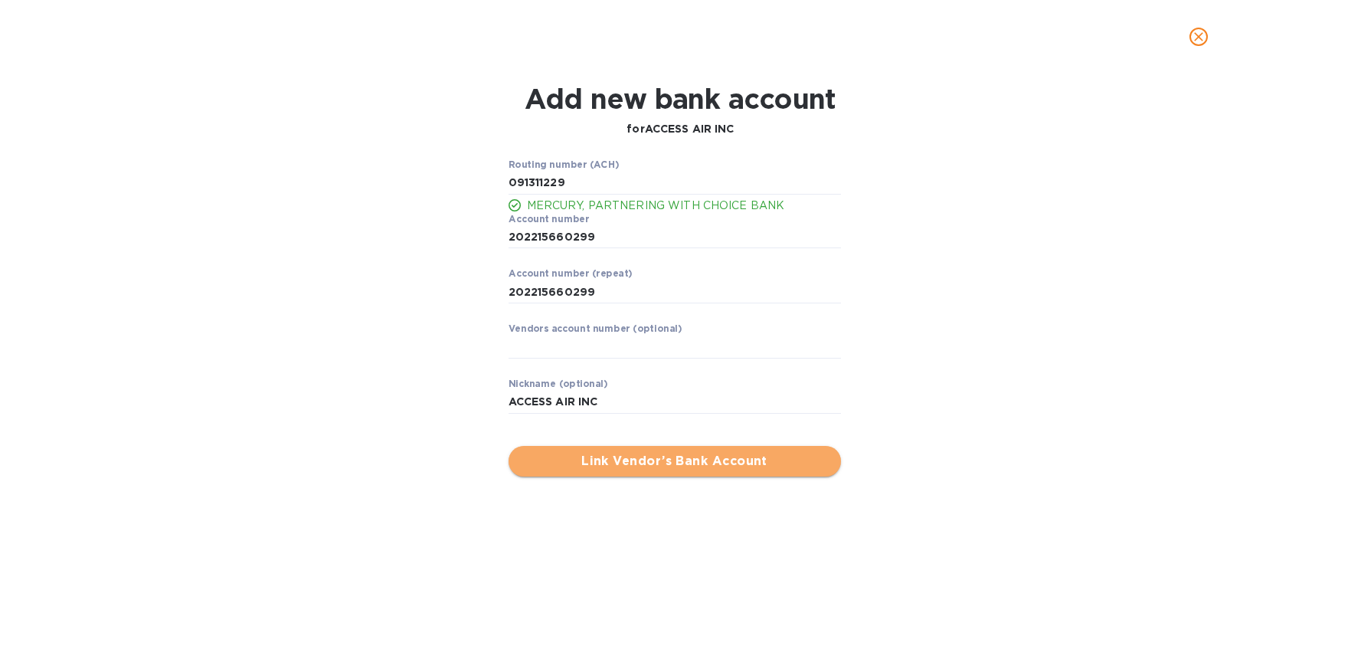
click at [714, 473] on button "Link Vendor’s Bank Account" at bounding box center [675, 461] width 332 height 31
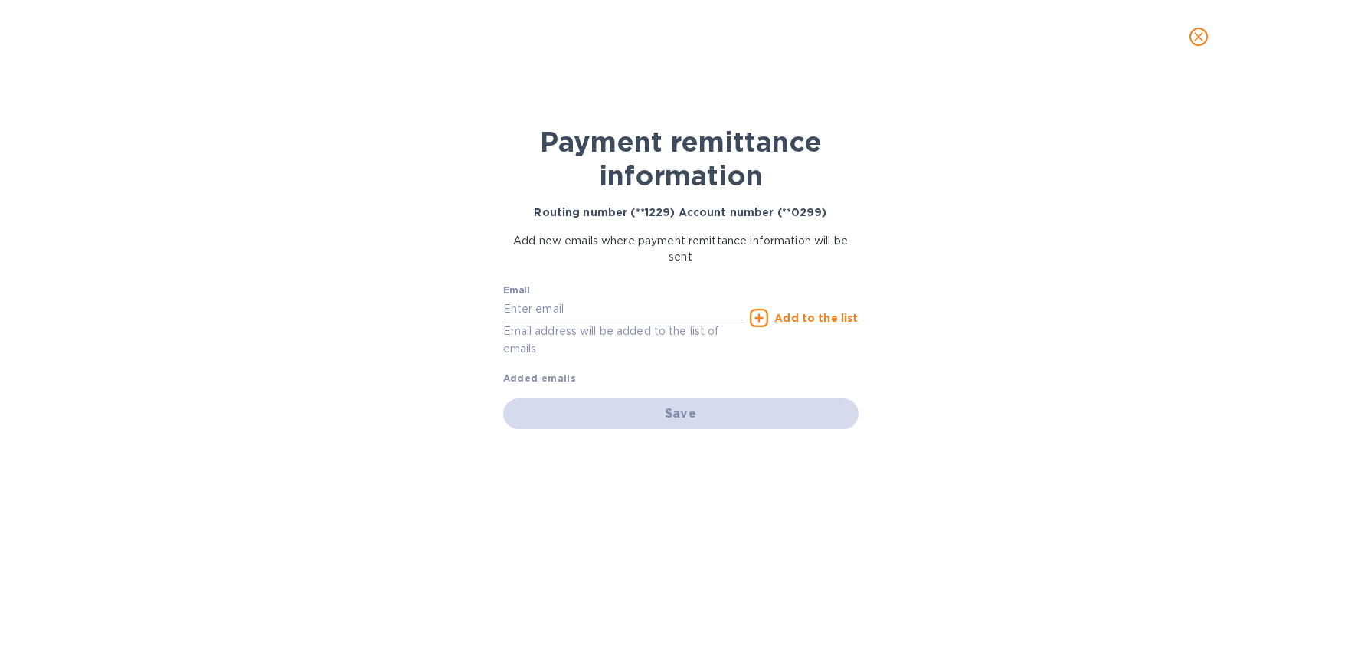
click at [575, 315] on input "text" at bounding box center [623, 308] width 241 height 23
paste input "[EMAIL_ADDRESS][DOMAIN_NAME]>"
type input "[EMAIL_ADDRESS][DOMAIN_NAME]"
click at [967, 231] on div "Payment remittance information Routing number (**1229) Account number (**0299) …" at bounding box center [680, 361] width 1361 height 575
click at [667, 415] on div "Save" at bounding box center [680, 413] width 355 height 31
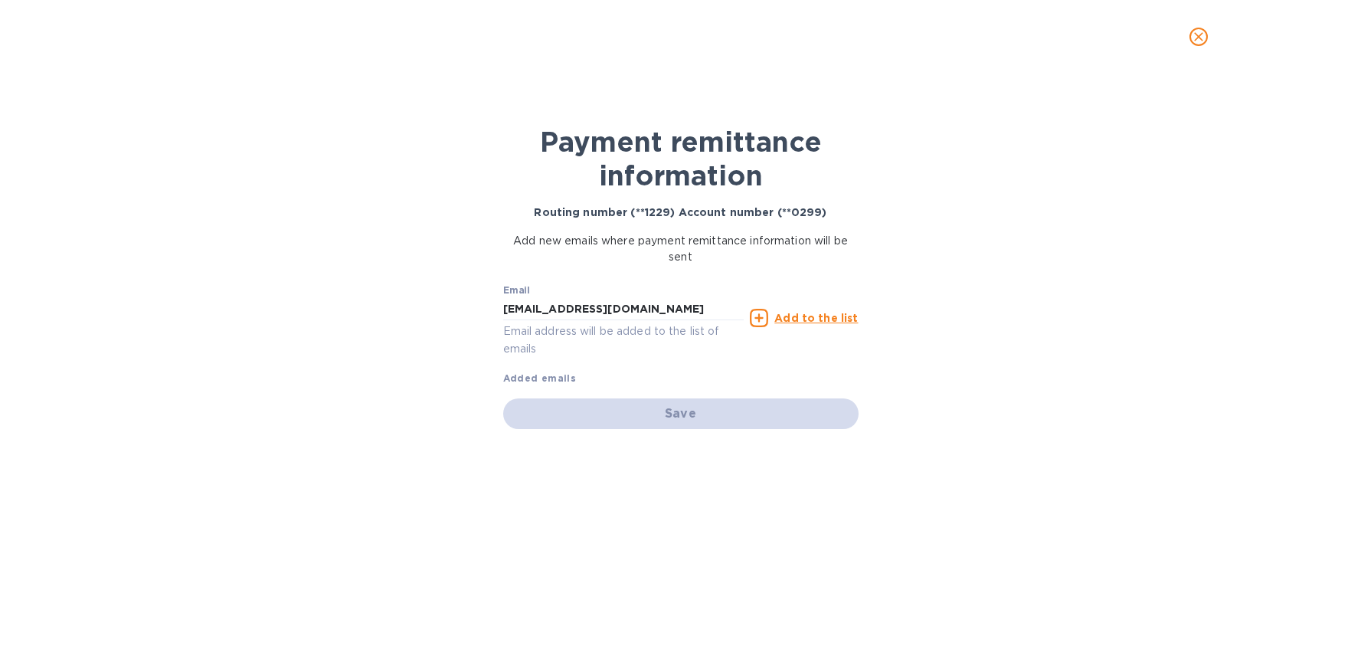
click at [667, 377] on div "Email [EMAIL_ADDRESS][DOMAIN_NAME] Email address will be added to the list of e…" at bounding box center [680, 331] width 355 height 109
click at [710, 409] on div "Save" at bounding box center [680, 413] width 355 height 31
click at [709, 413] on div "Save" at bounding box center [680, 413] width 355 height 31
click at [785, 312] on u "Add to the list" at bounding box center [815, 318] width 83 height 12
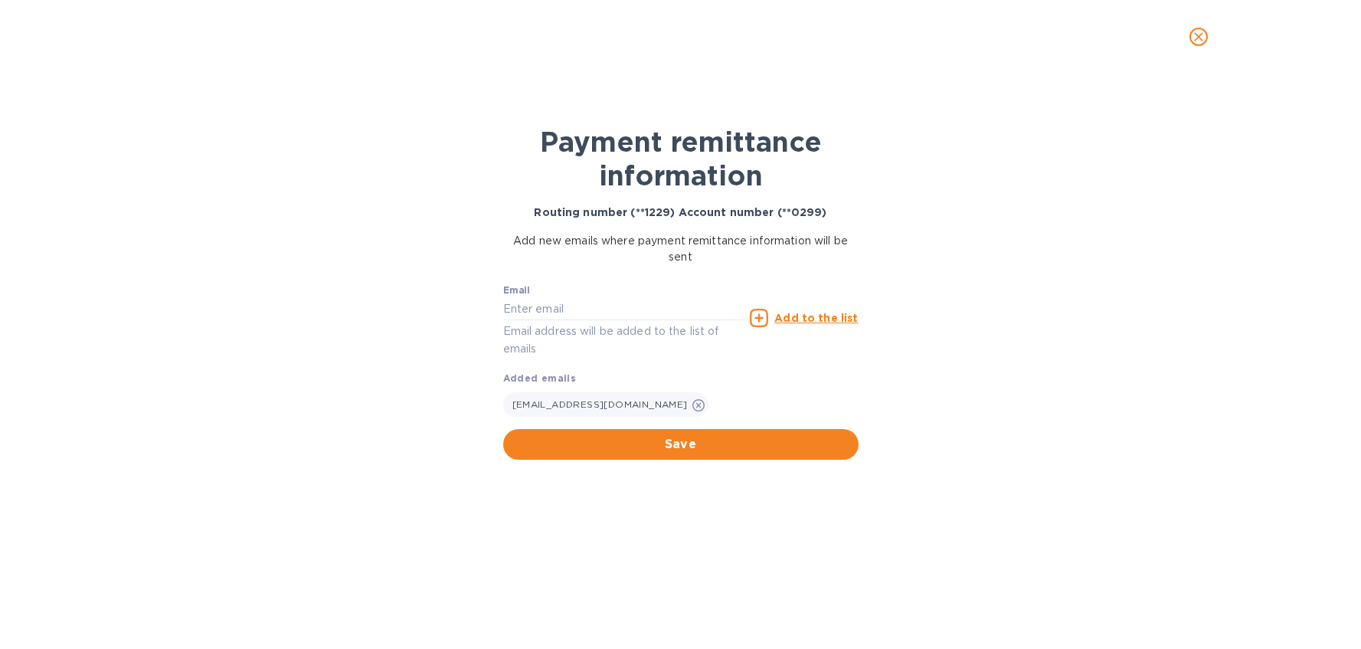
click at [705, 440] on span "Save" at bounding box center [681, 444] width 331 height 18
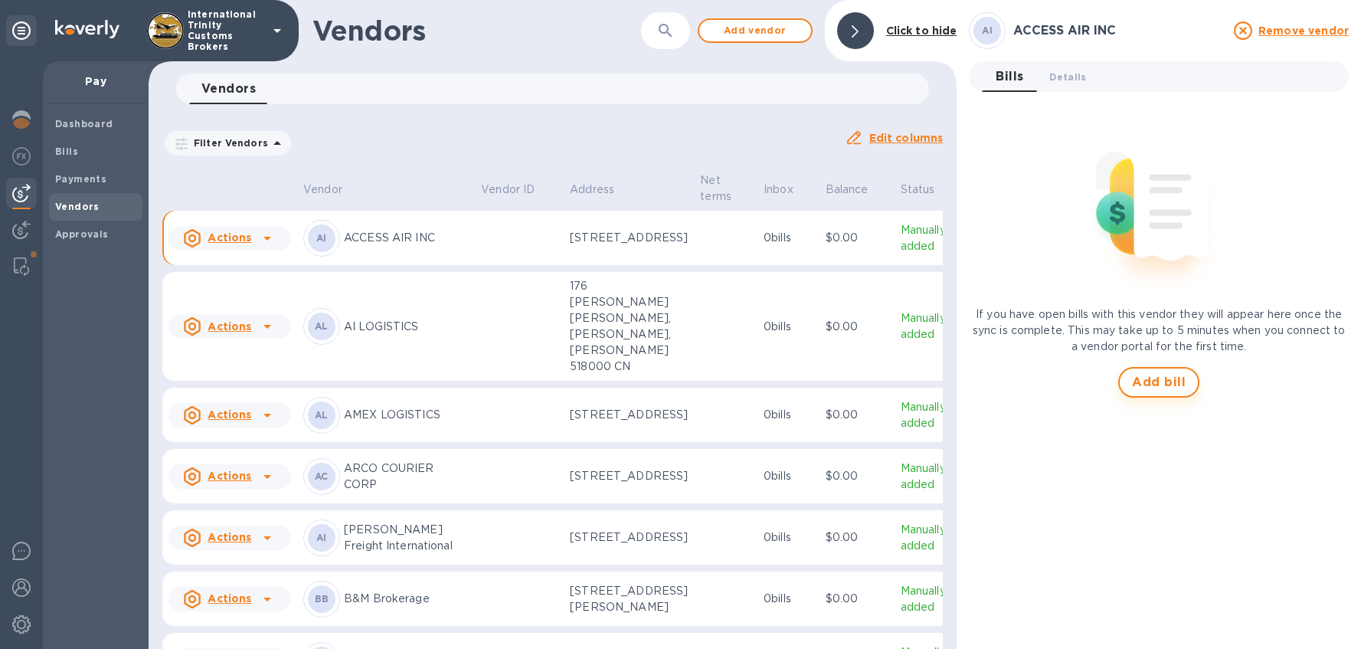
click at [1169, 383] on span "Add bill" at bounding box center [1159, 382] width 54 height 18
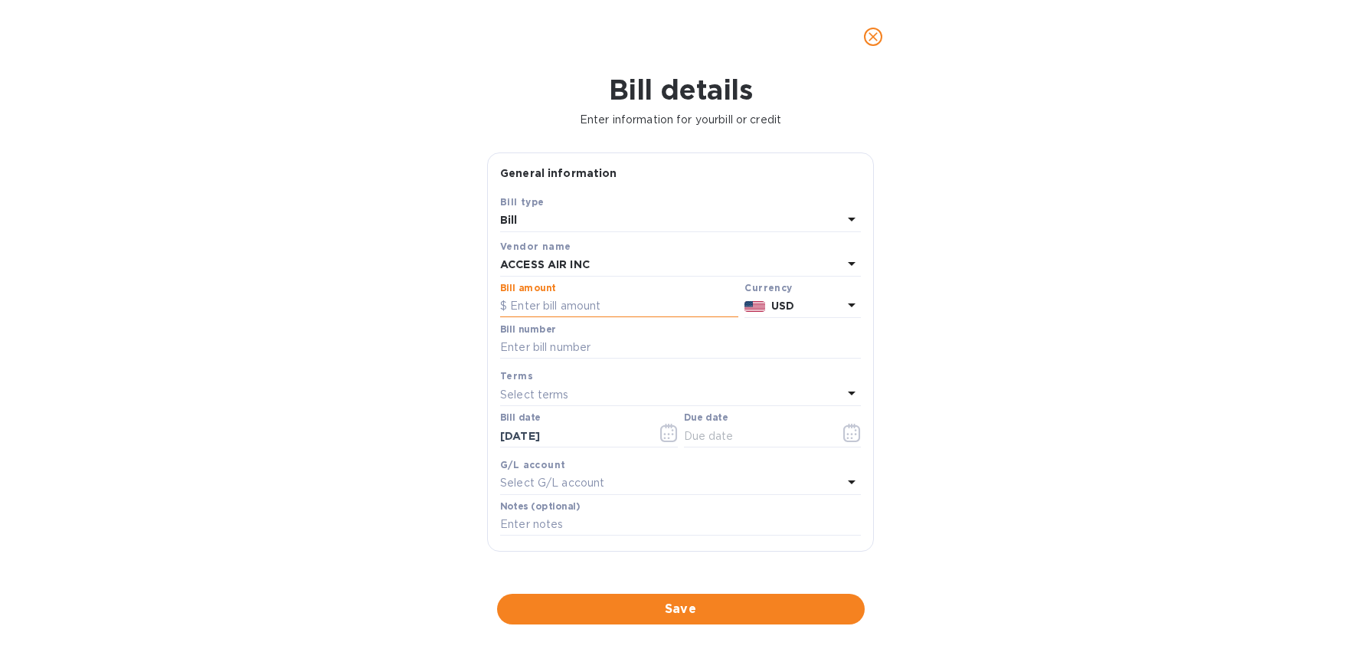
click at [559, 306] on input "text" at bounding box center [619, 306] width 238 height 23
type input "450"
click at [553, 346] on input "text" at bounding box center [680, 347] width 361 height 23
type input "INVOICE S00040718/B"
click at [555, 389] on p "Select terms" at bounding box center [534, 395] width 69 height 16
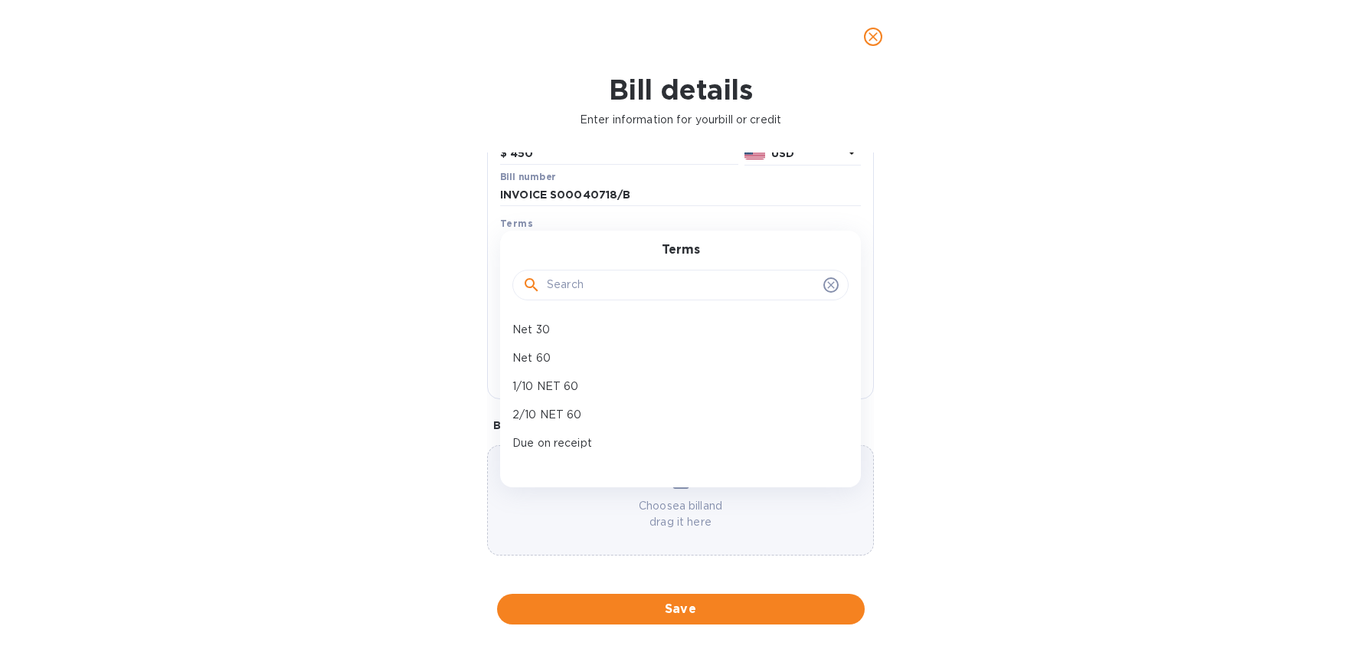
scroll to position [157, 0]
click at [580, 437] on p "Due on receipt" at bounding box center [674, 438] width 324 height 16
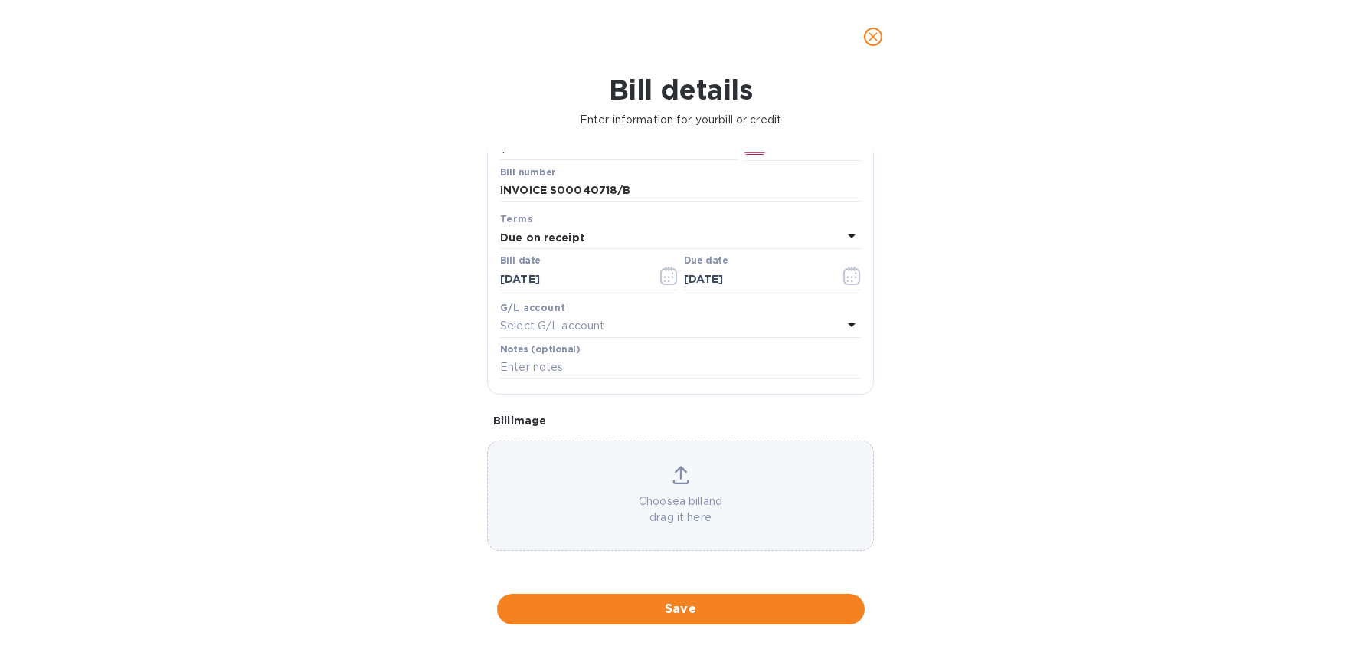
type input "[DATE]"
drag, startPoint x: 657, startPoint y: 190, endPoint x: 475, endPoint y: 176, distance: 182.8
click at [475, 176] on div "Bill details Enter information for your bill or credit General information Save…" at bounding box center [680, 361] width 1361 height 575
click at [591, 365] on input "text" at bounding box center [680, 367] width 361 height 23
paste input "INVOICE S00040718/B"
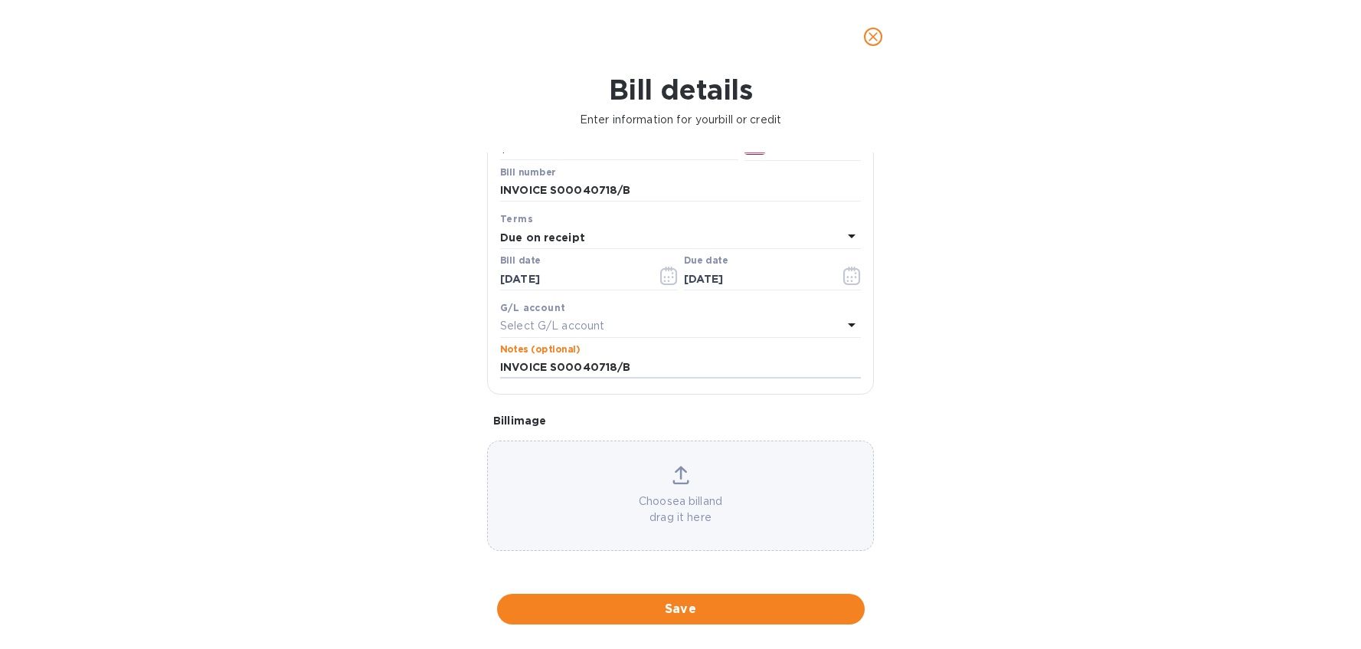
type input "INVOICE S00040718/B"
click at [714, 607] on span "Save" at bounding box center [680, 609] width 343 height 18
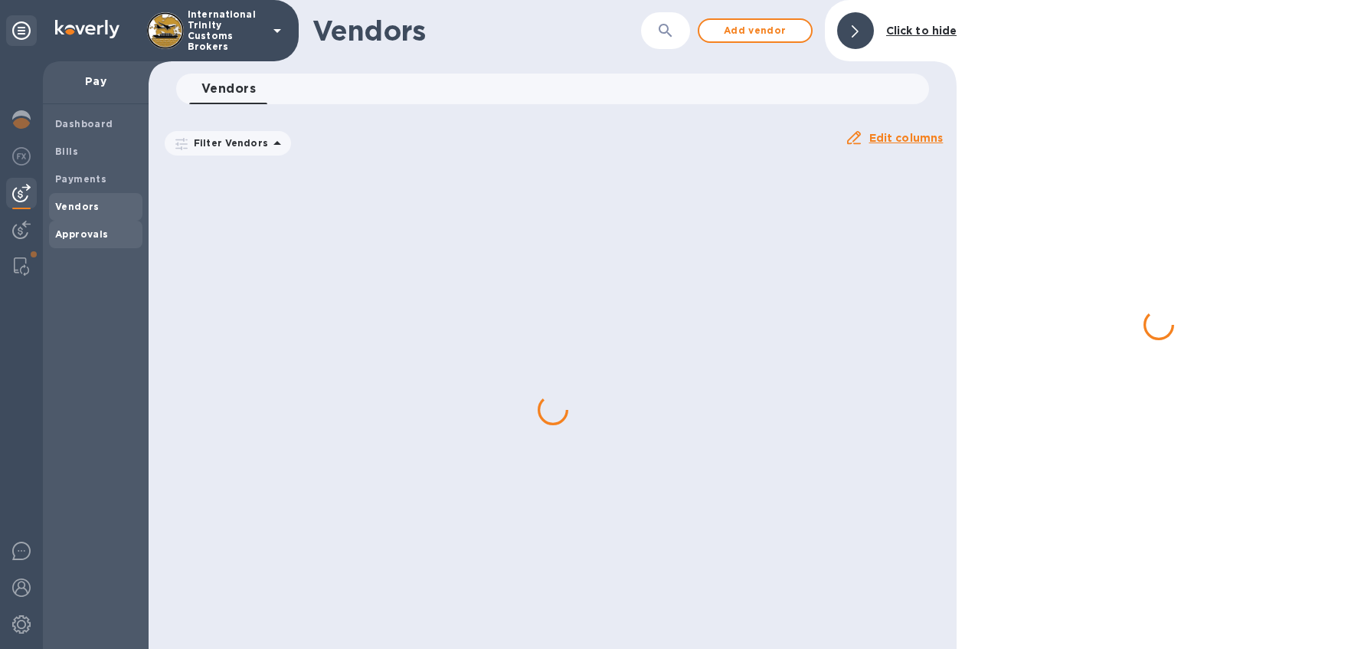
click at [92, 240] on span "Approvals" at bounding box center [82, 234] width 54 height 15
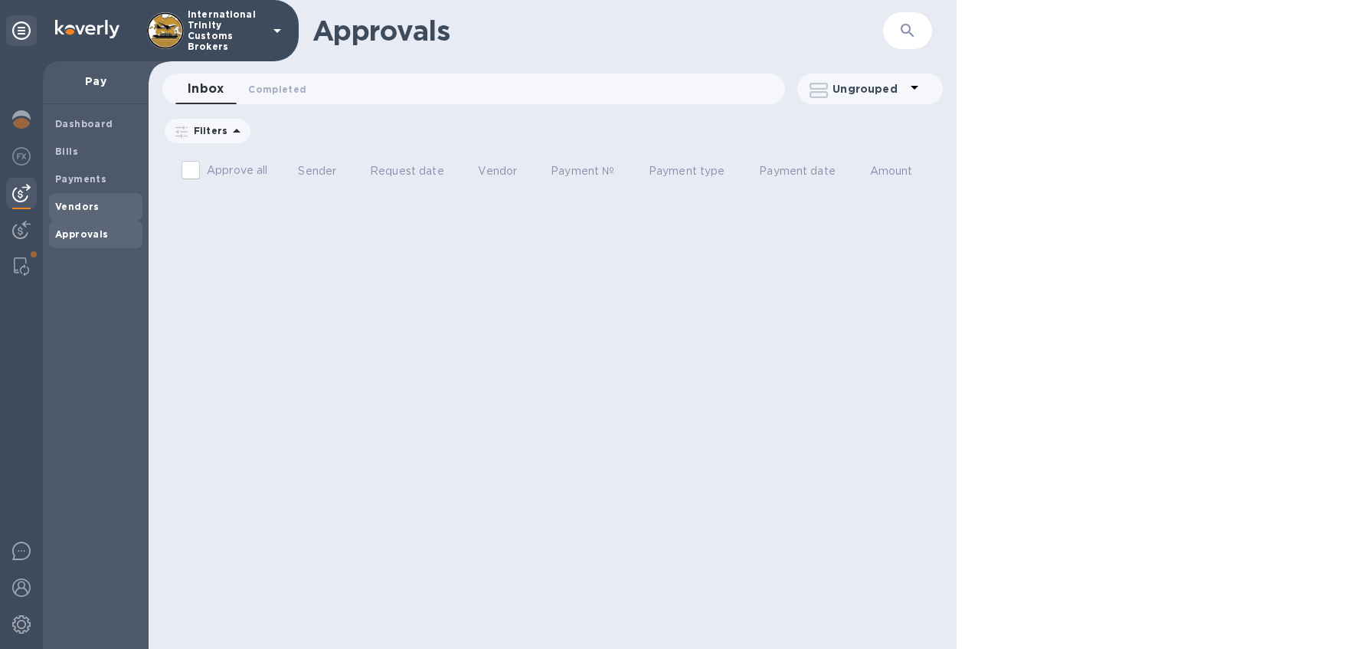
click at [80, 205] on b "Vendors" at bounding box center [77, 206] width 44 height 11
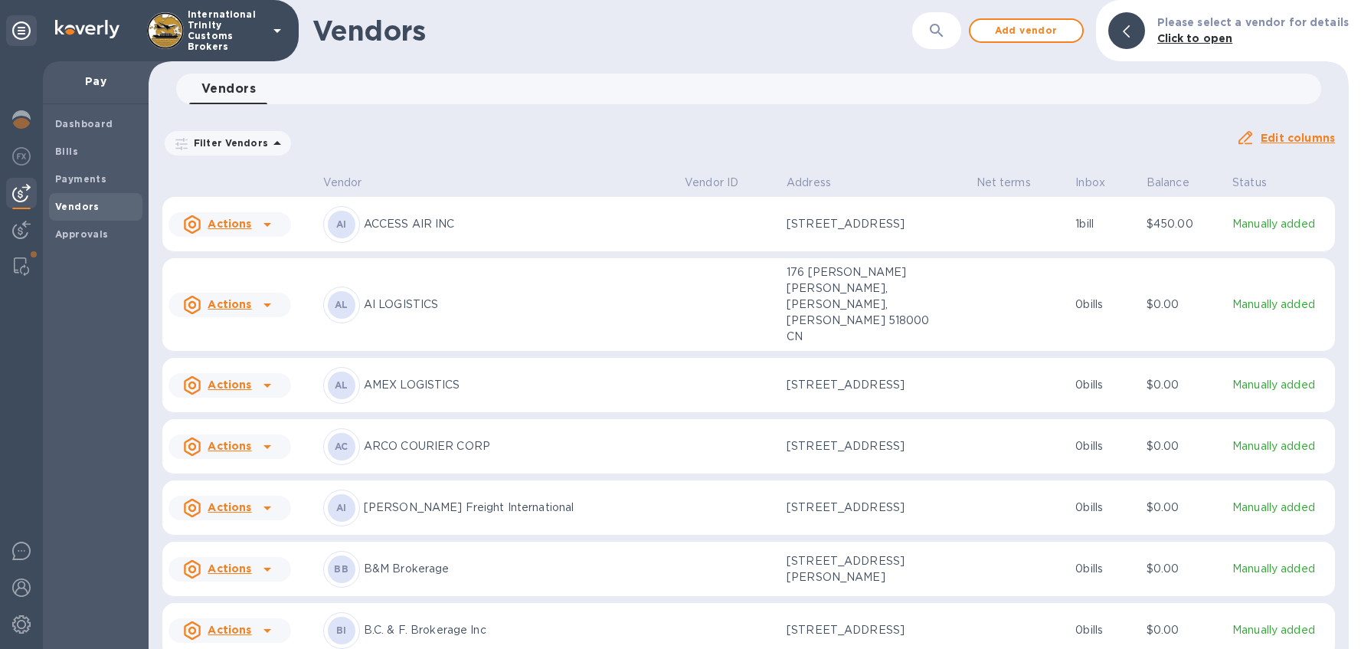
scroll to position [3, 0]
click at [80, 172] on span "Payments" at bounding box center [80, 179] width 51 height 15
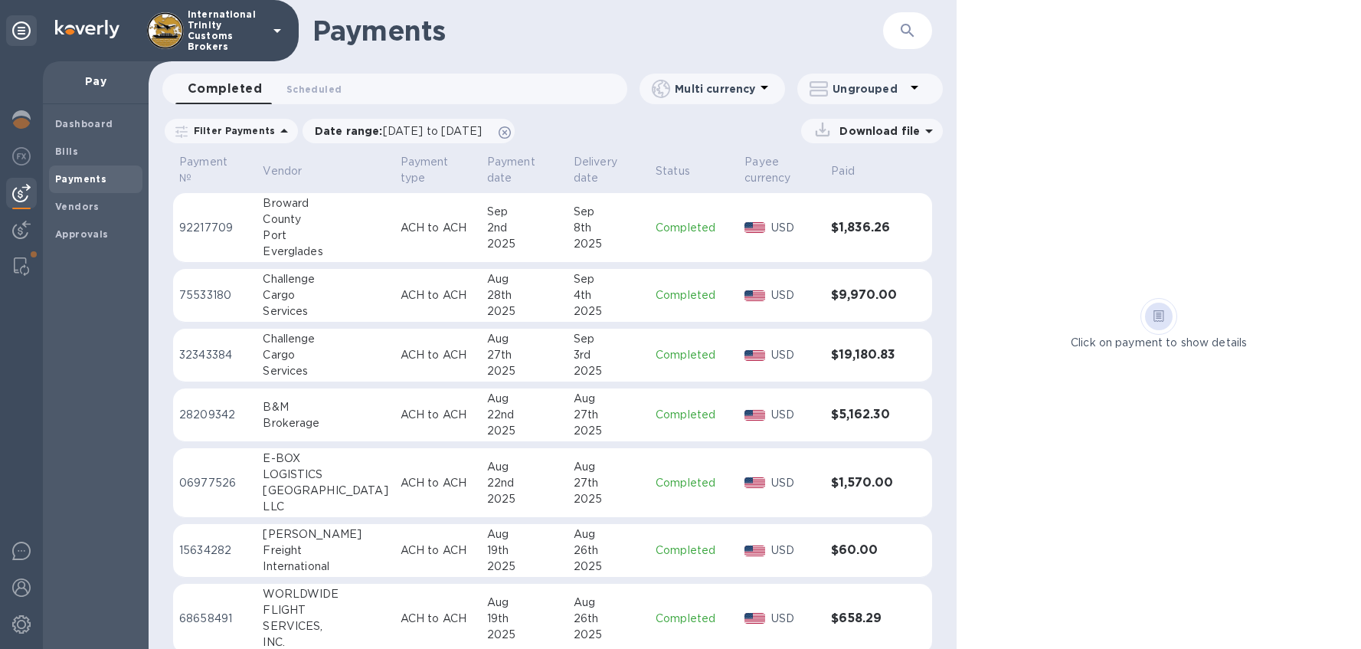
scroll to position [349, 0]
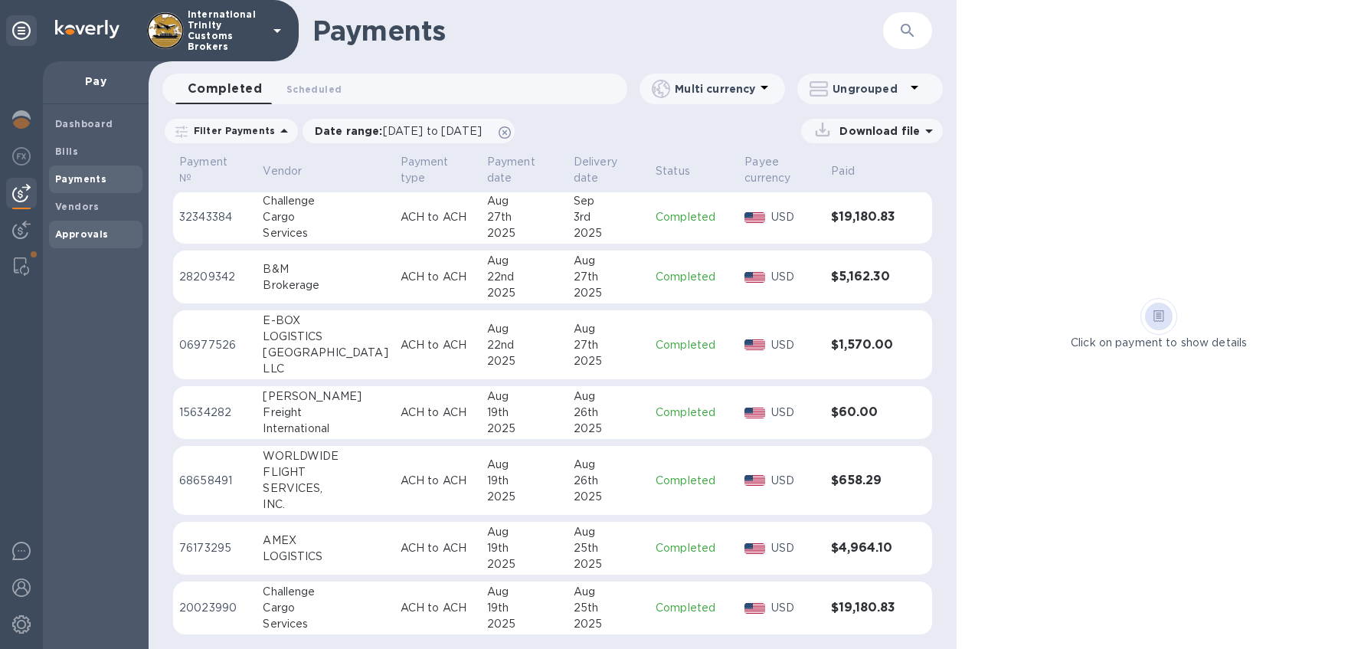
click at [70, 232] on b "Approvals" at bounding box center [82, 233] width 54 height 11
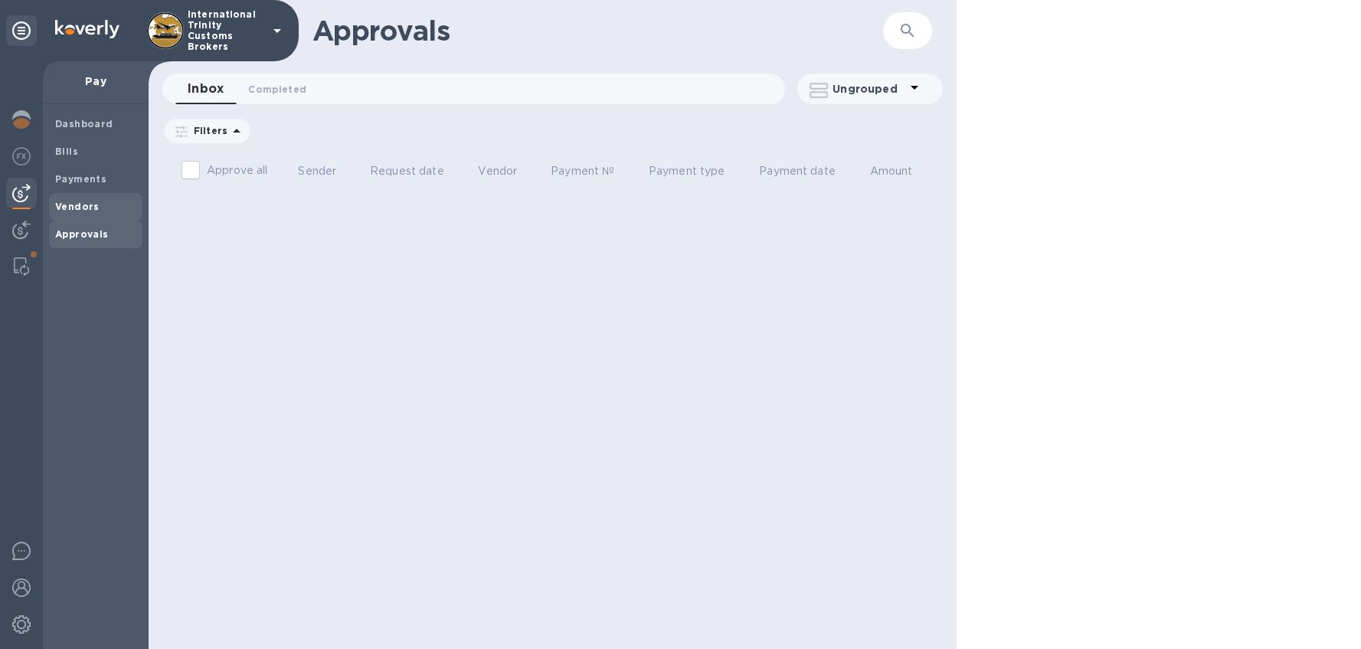
drag, startPoint x: 61, startPoint y: 200, endPoint x: 68, endPoint y: 205, distance: 8.9
click at [61, 201] on b "Vendors" at bounding box center [77, 206] width 44 height 11
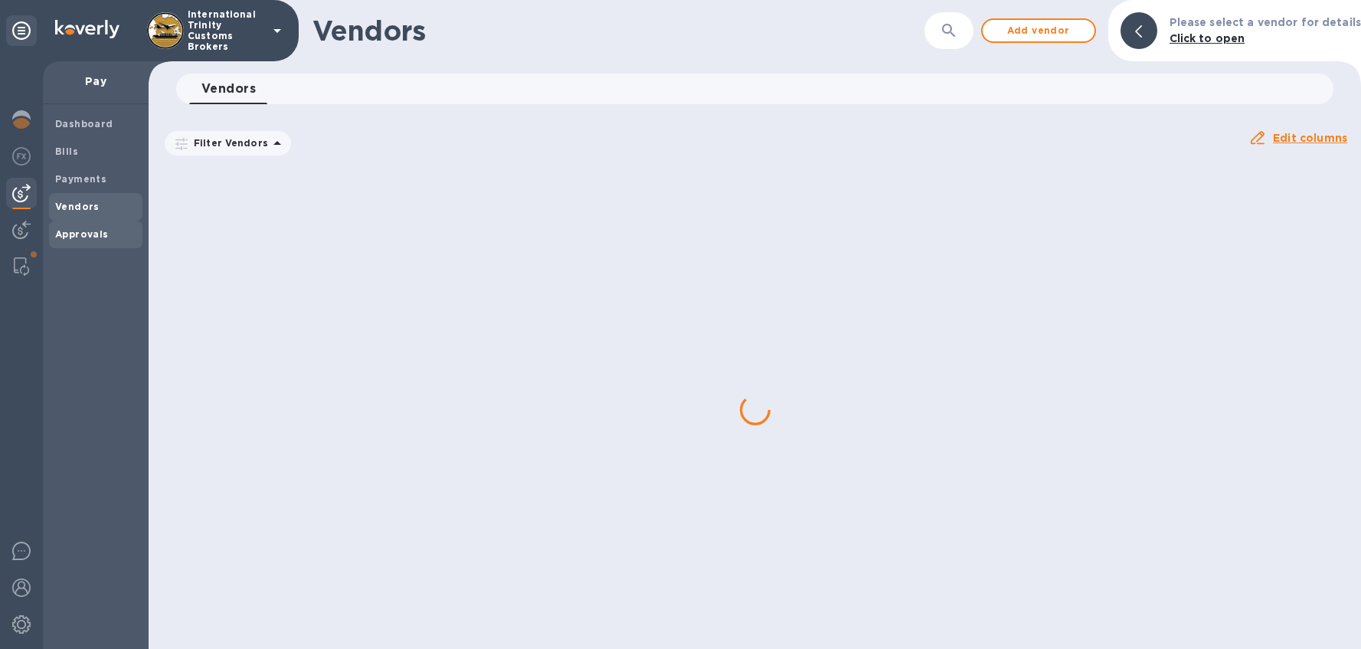
click at [93, 231] on b "Approvals" at bounding box center [82, 233] width 54 height 11
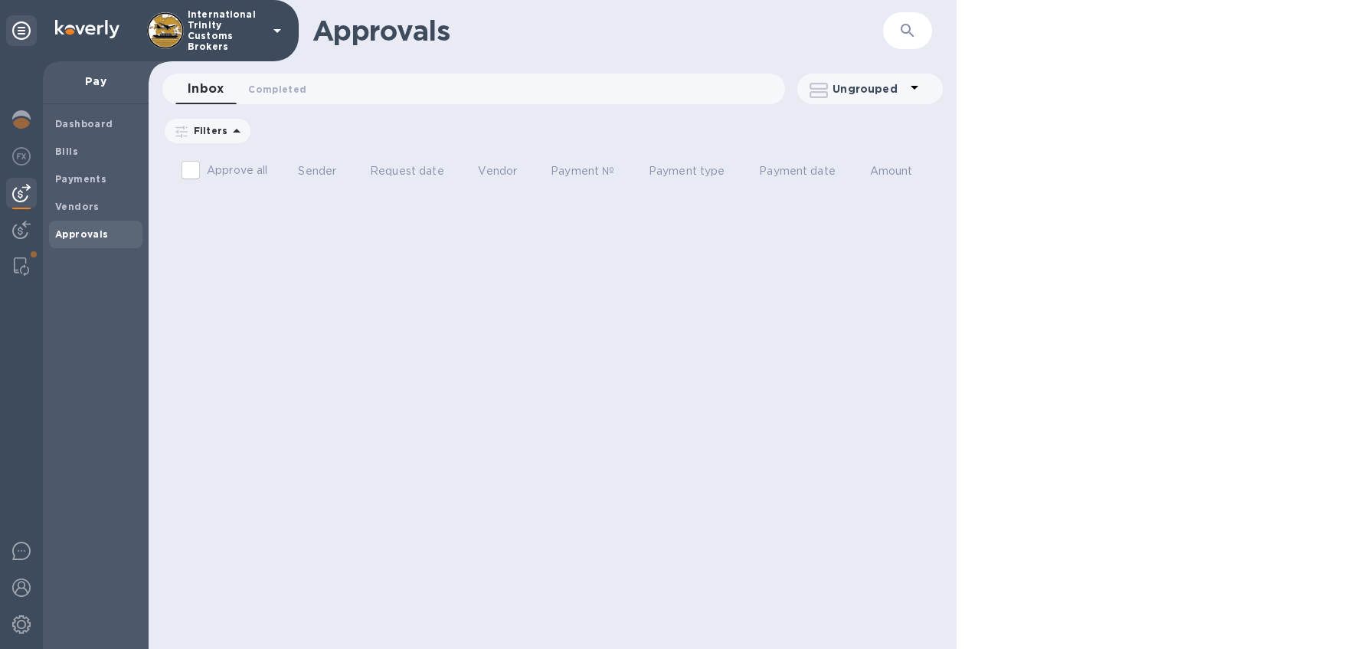
click at [99, 233] on b "Approvals" at bounding box center [82, 233] width 54 height 11
click at [20, 196] on img at bounding box center [21, 193] width 18 height 18
click at [18, 230] on img at bounding box center [21, 230] width 18 height 18
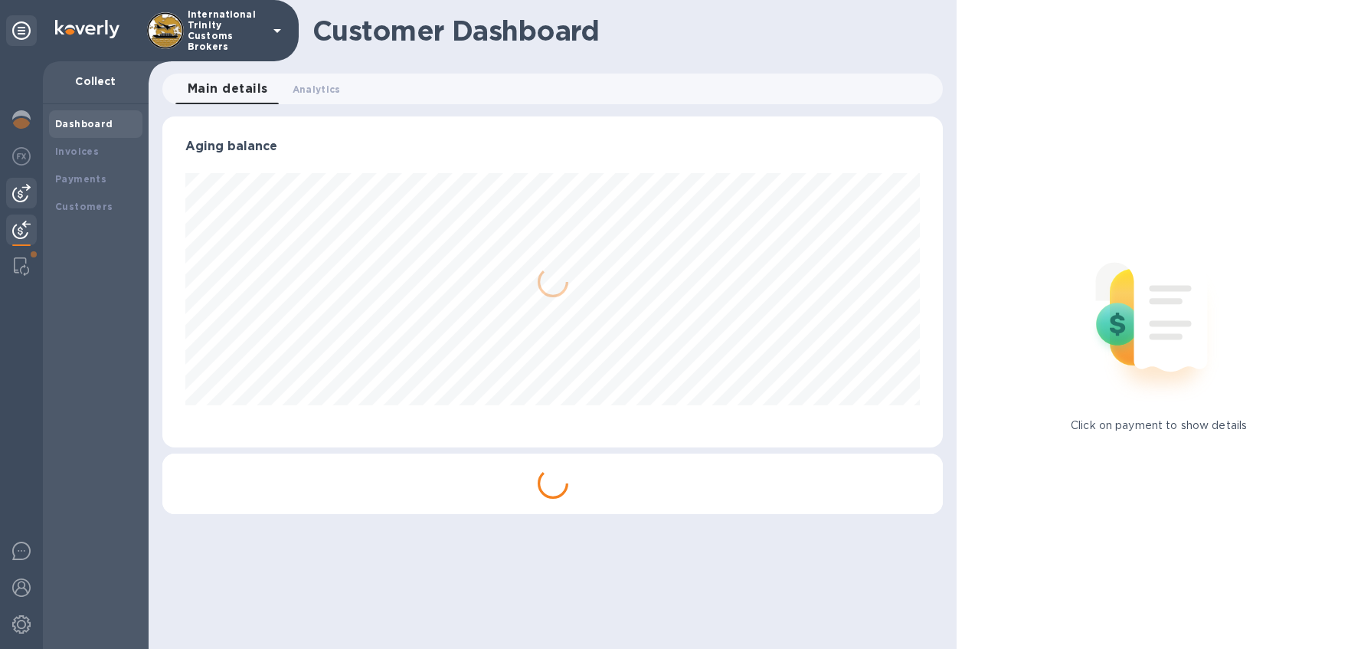
scroll to position [331, 781]
click at [22, 197] on img at bounding box center [21, 193] width 18 height 18
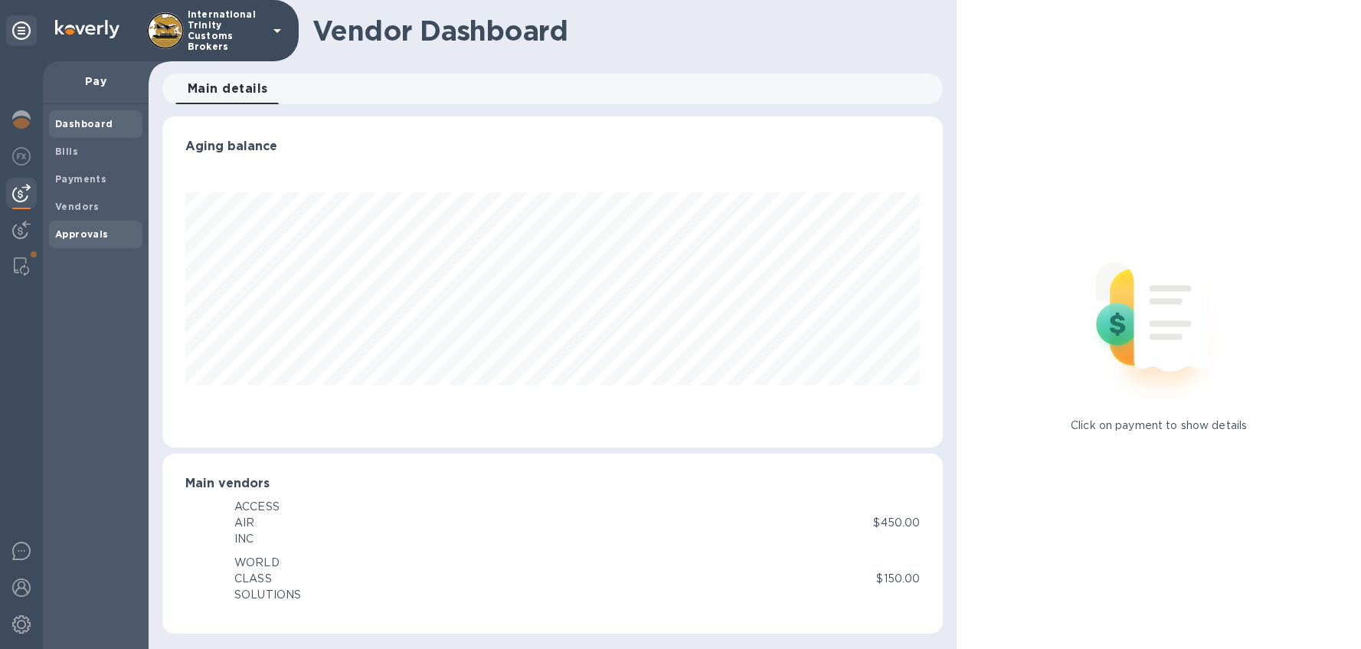
click at [77, 231] on b "Approvals" at bounding box center [82, 233] width 54 height 11
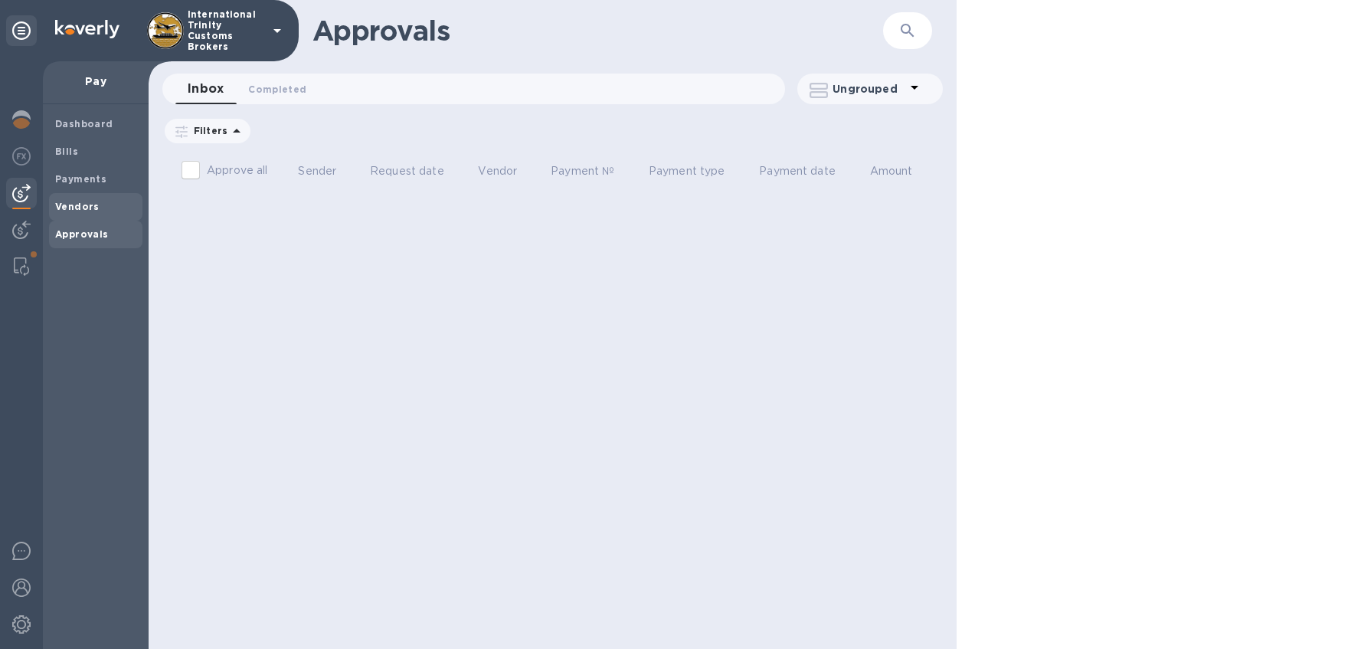
click at [88, 205] on b "Vendors" at bounding box center [77, 206] width 44 height 11
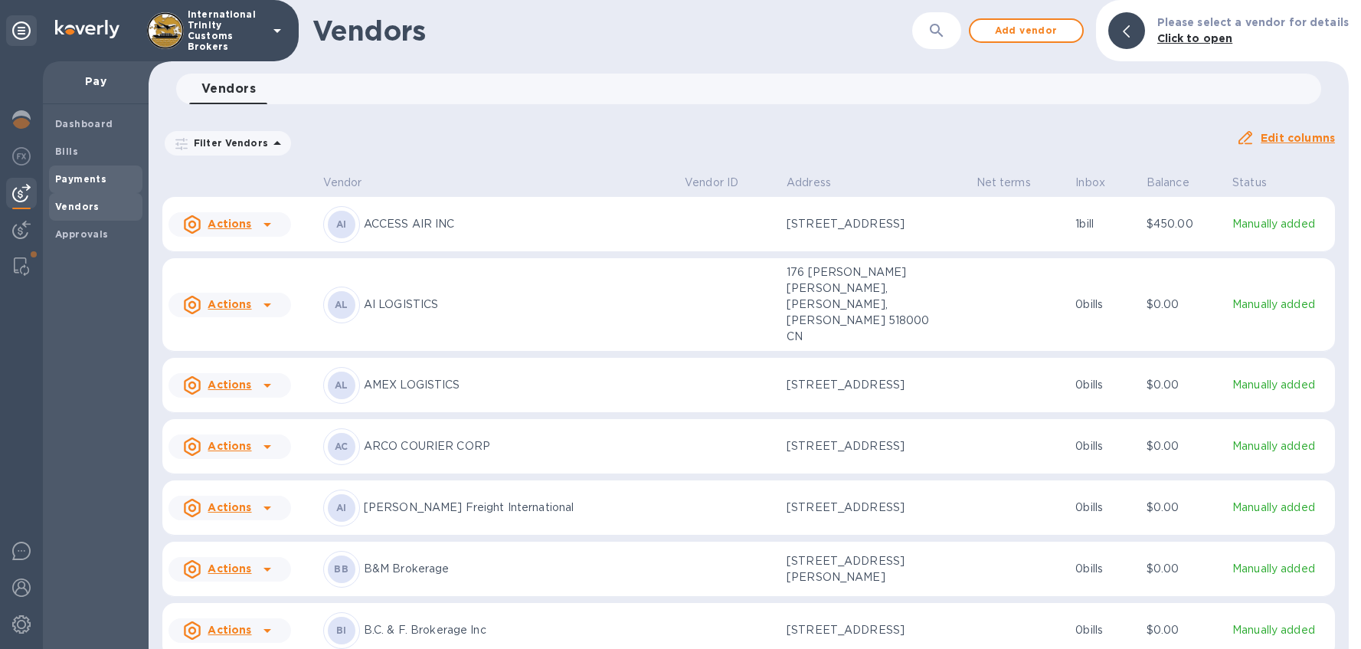
click at [83, 173] on b "Payments" at bounding box center [80, 178] width 51 height 11
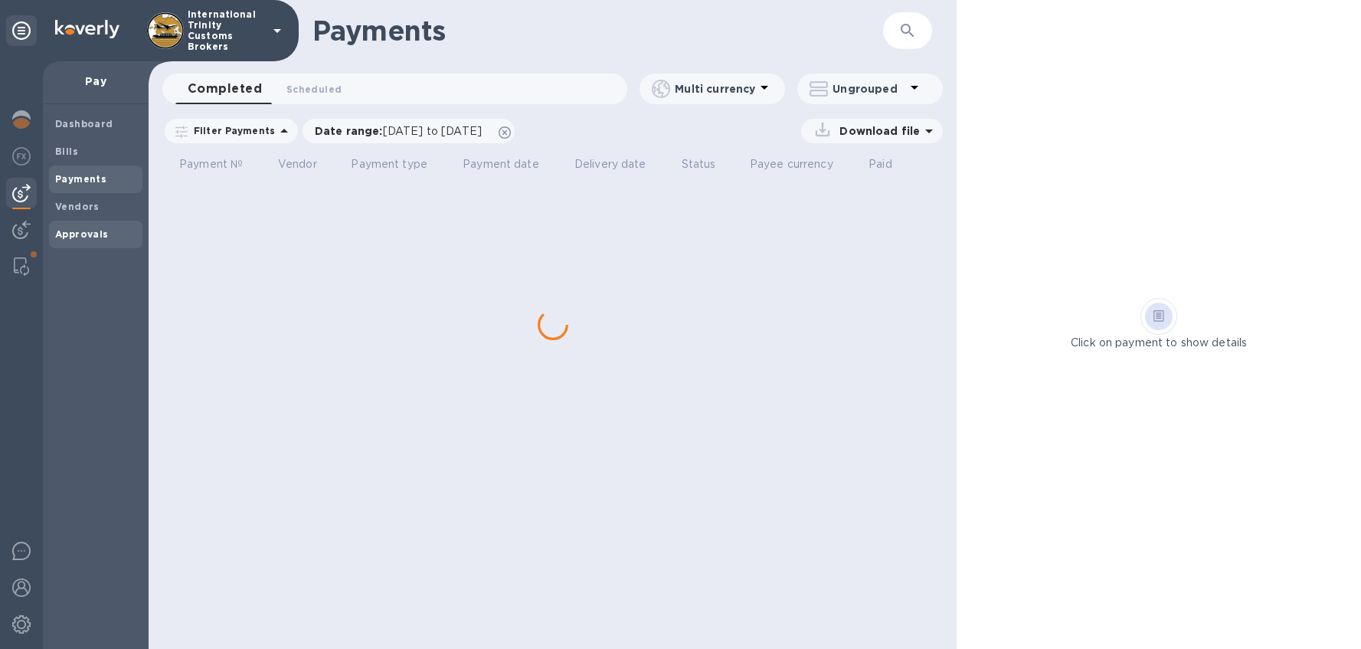
click at [76, 227] on span "Approvals" at bounding box center [82, 234] width 54 height 15
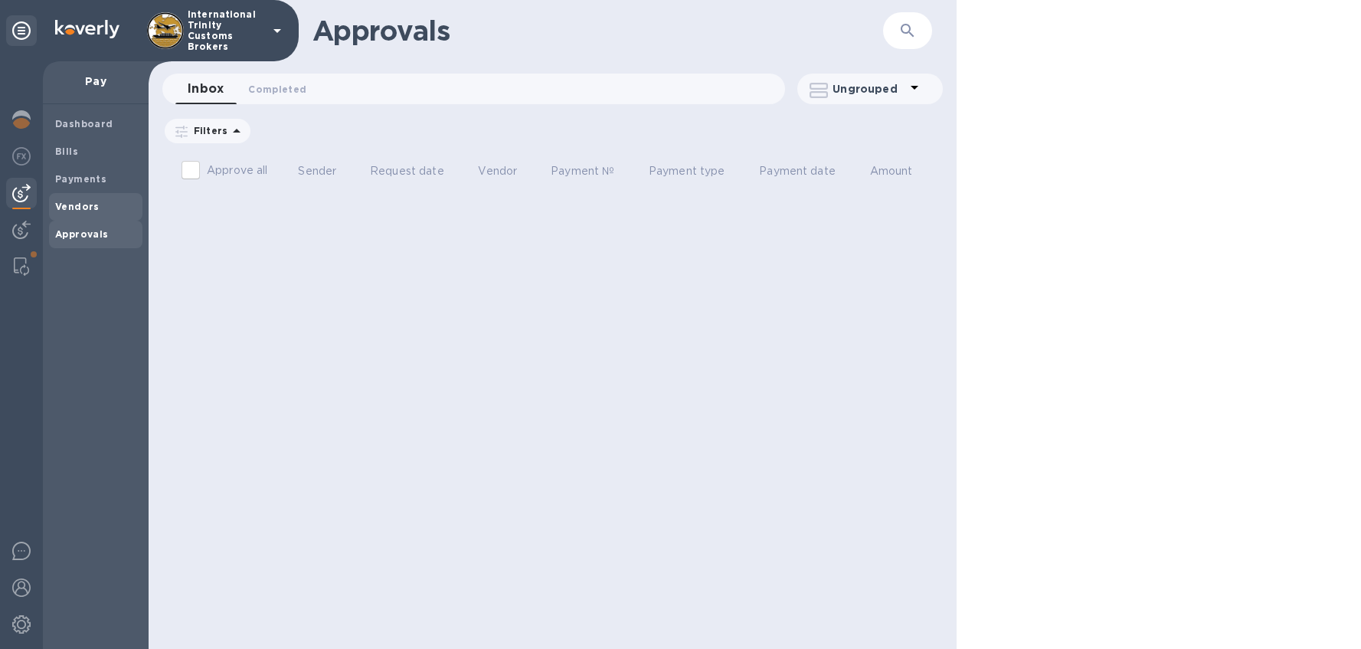
click at [100, 206] on span "Vendors" at bounding box center [95, 206] width 81 height 15
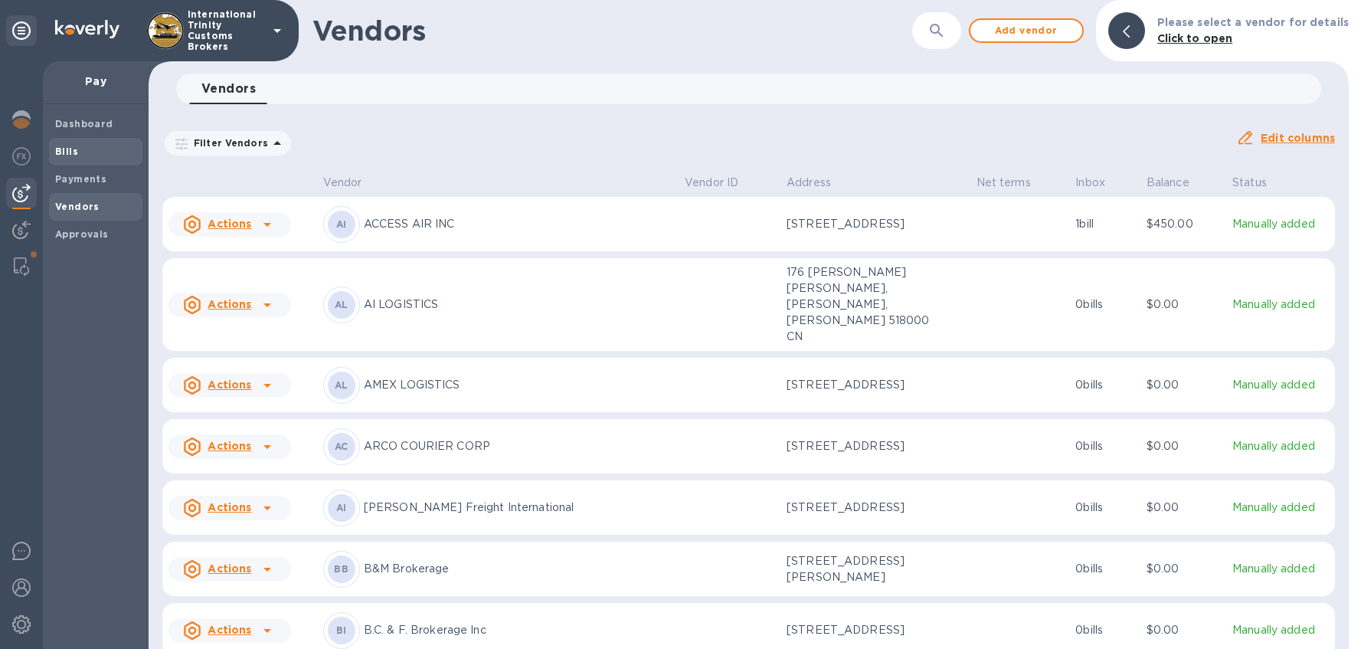
click at [90, 158] on span "Bills" at bounding box center [95, 151] width 81 height 15
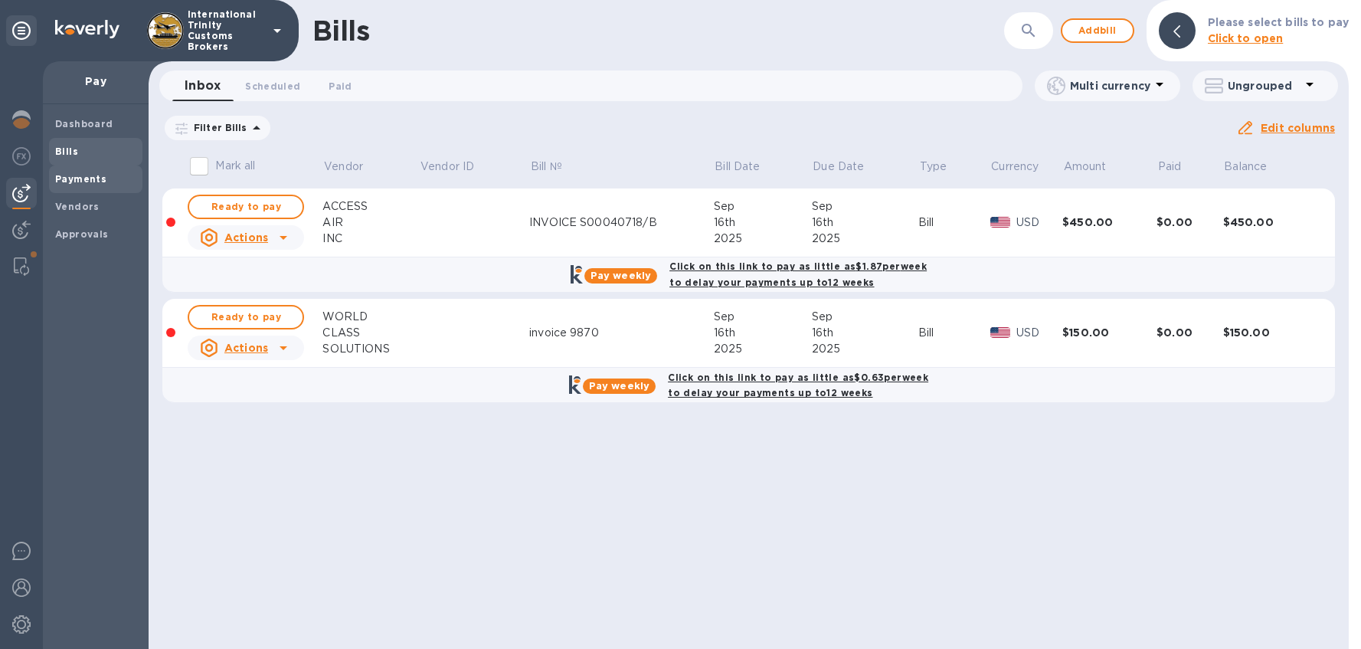
click at [83, 167] on div "Payments" at bounding box center [95, 179] width 93 height 28
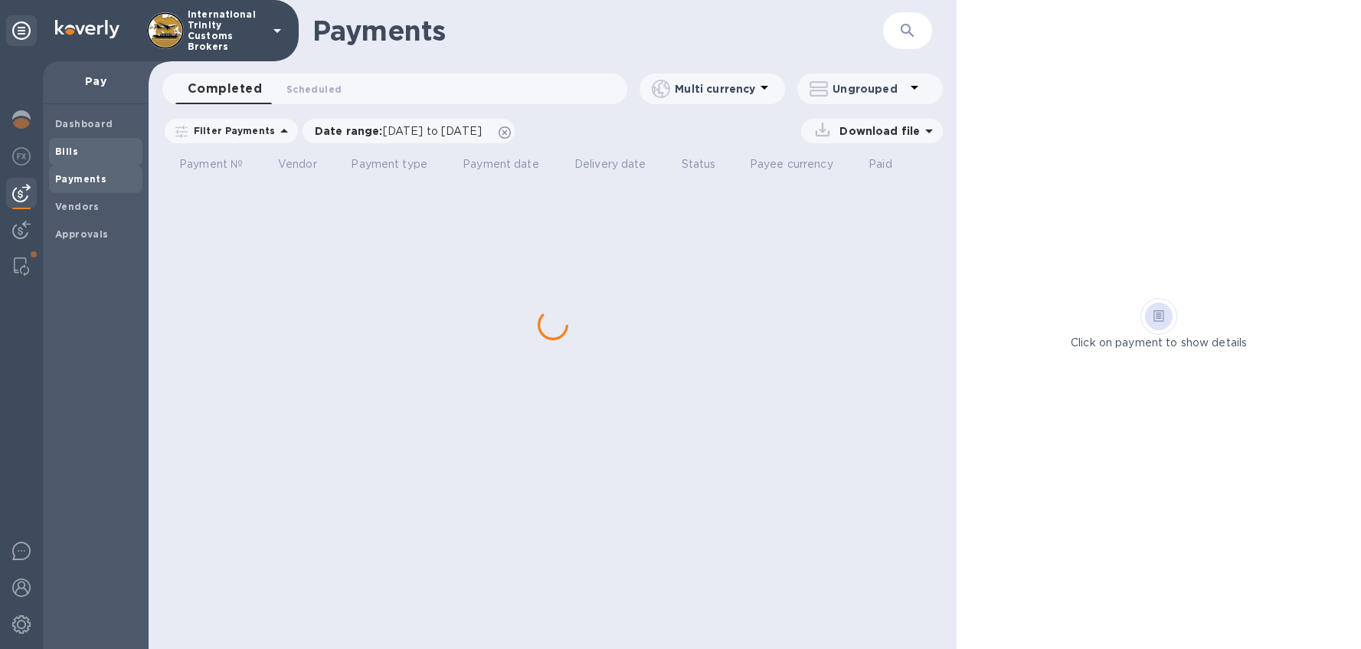
click at [86, 154] on span "Bills" at bounding box center [95, 151] width 81 height 15
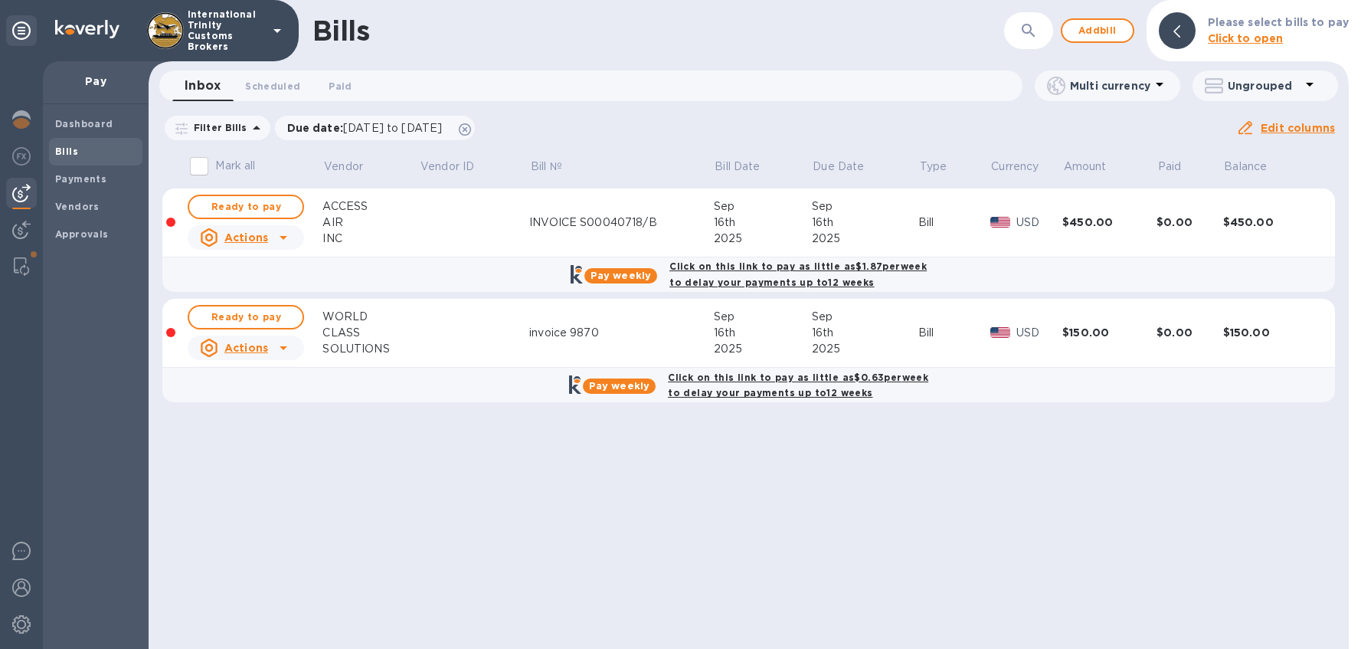
click at [239, 211] on span "Ready to pay" at bounding box center [245, 207] width 89 height 18
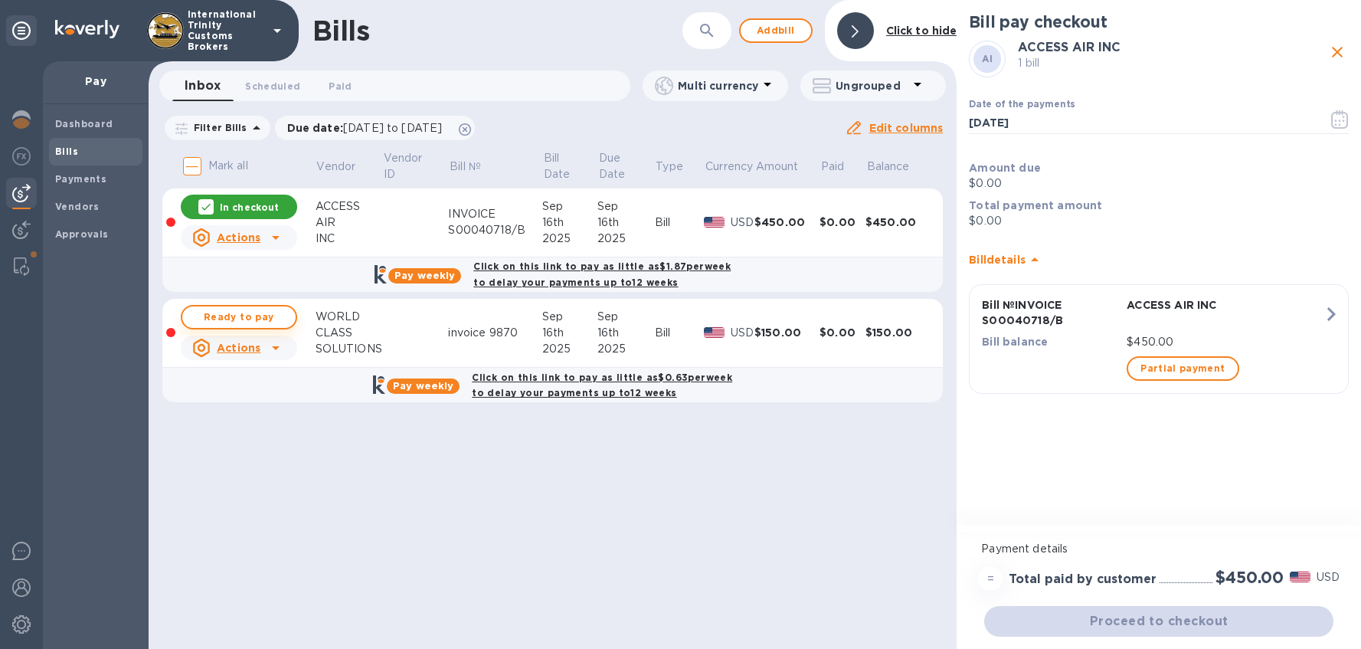
click at [254, 321] on span "Ready to pay" at bounding box center [239, 317] width 89 height 18
checkbox input "true"
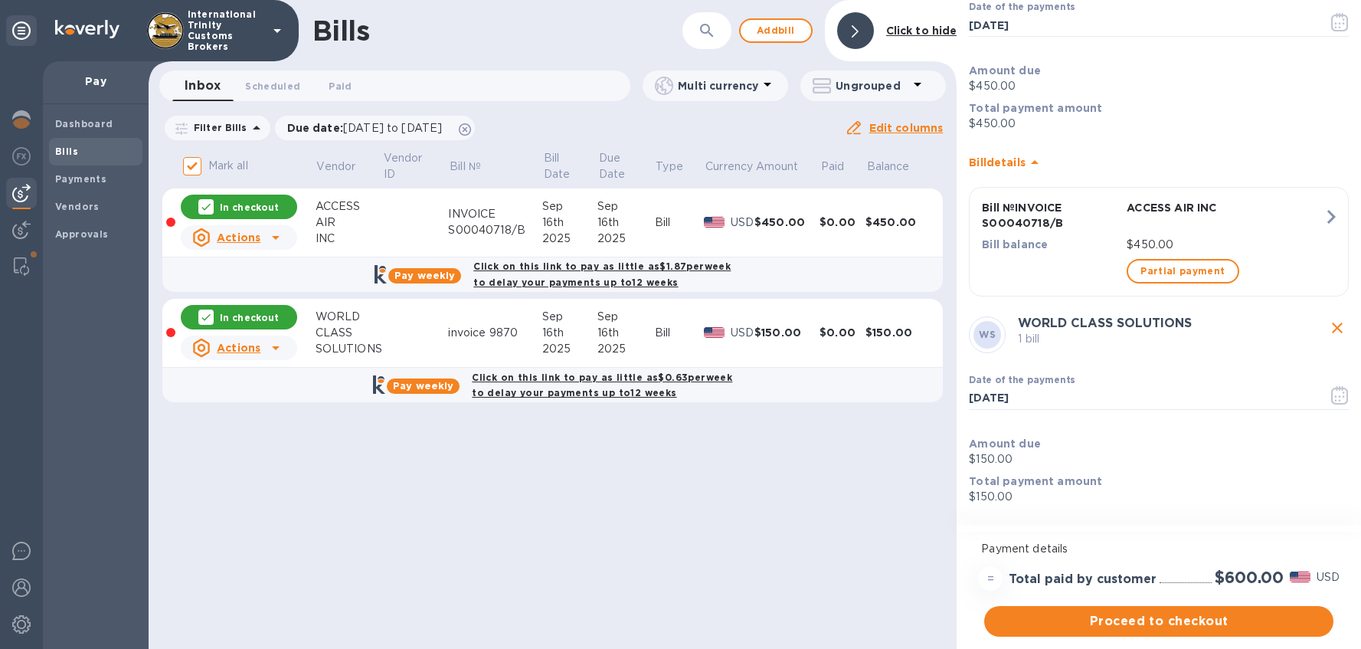
scroll to position [101, 0]
click at [1180, 614] on span "Proceed to checkout" at bounding box center [1159, 621] width 325 height 18
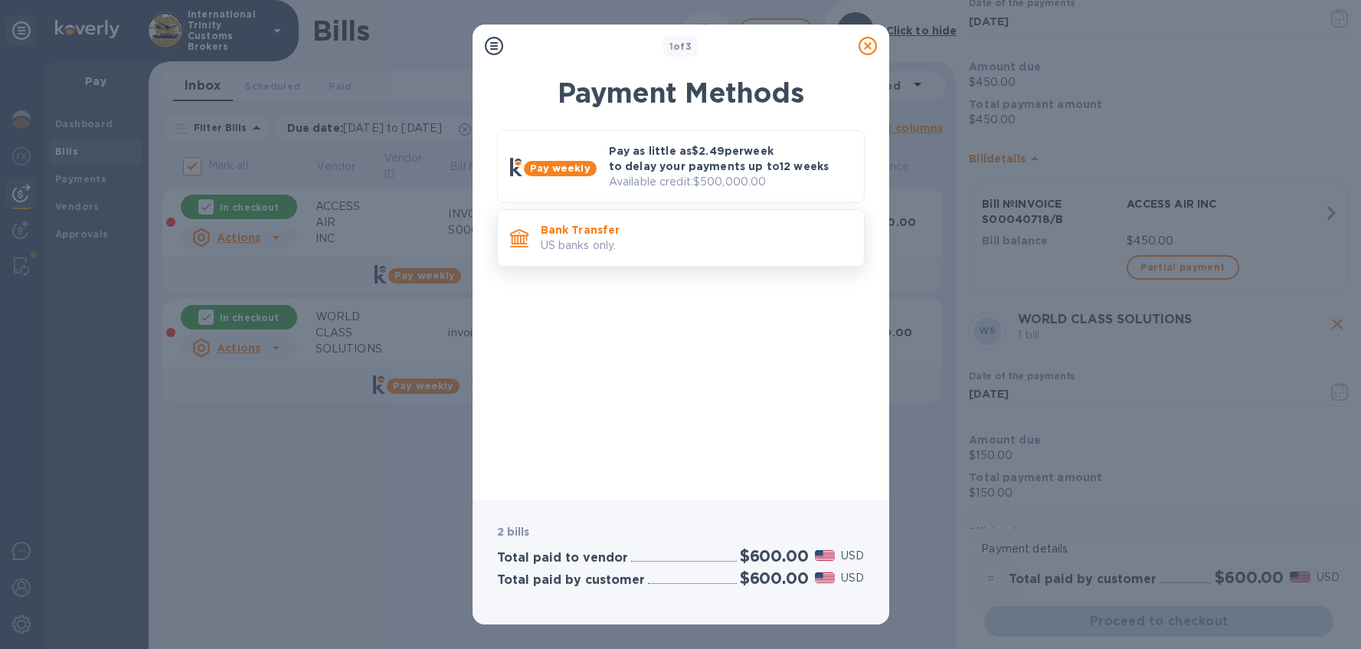
click at [622, 244] on p "US banks only." at bounding box center [696, 245] width 311 height 16
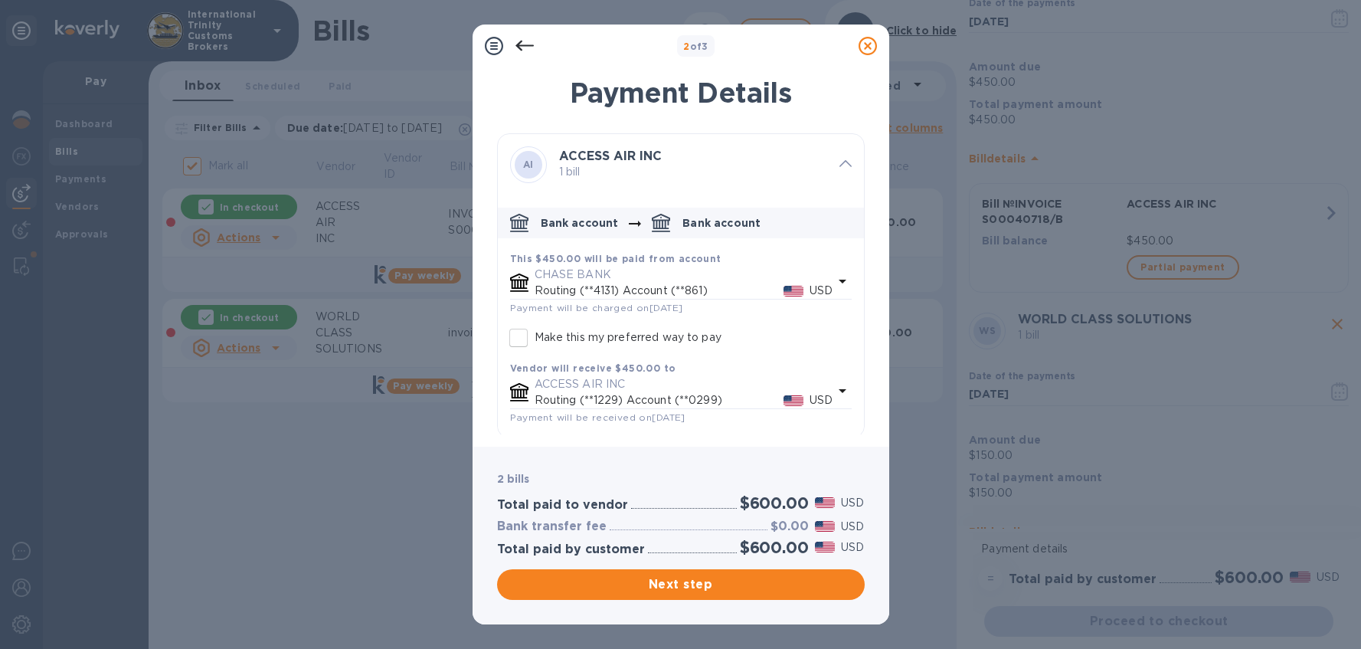
scroll to position [3, 0]
click at [522, 332] on input "Make this my preferred way to pay" at bounding box center [519, 335] width 32 height 32
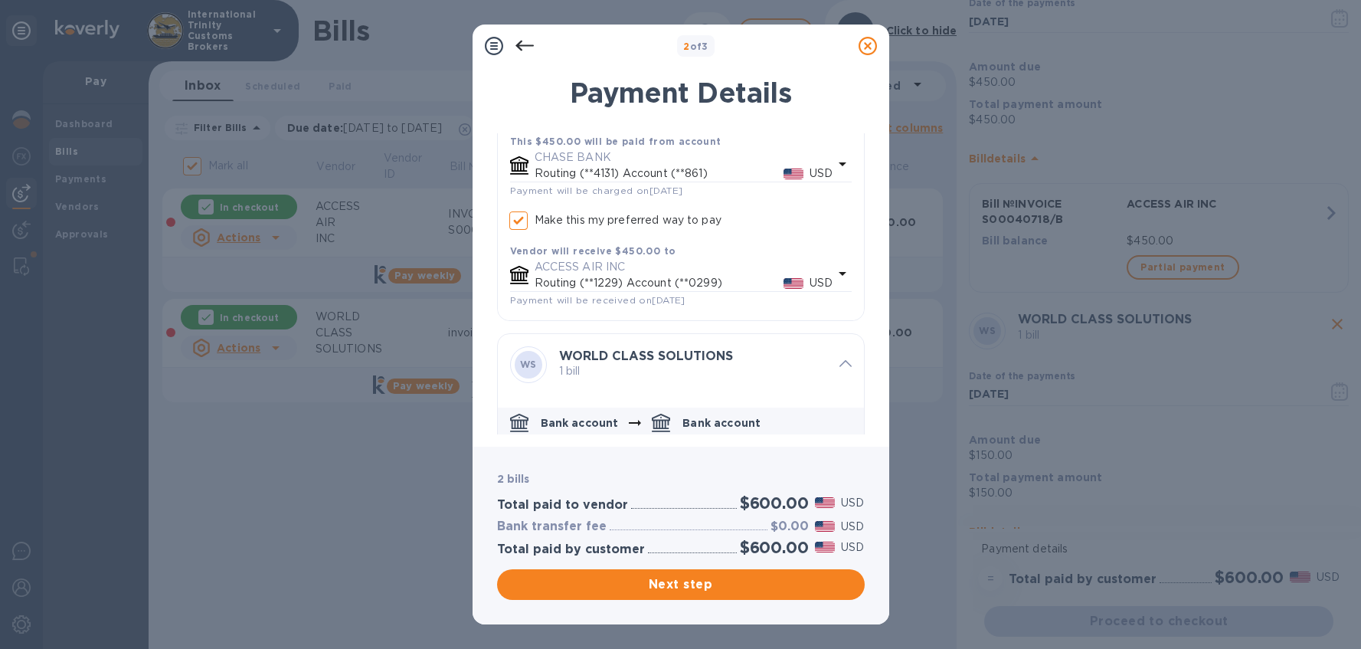
scroll to position [0, 0]
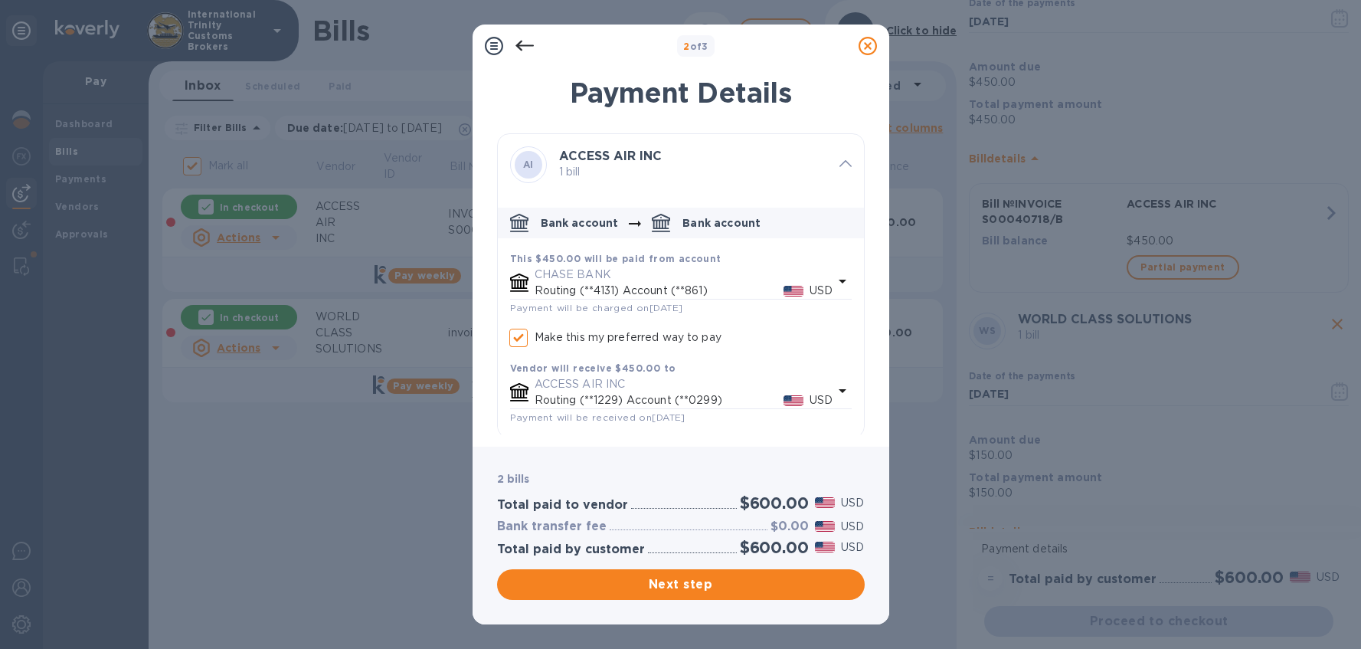
click at [525, 343] on input "Make this my preferred way to pay" at bounding box center [519, 338] width 32 height 32
click at [523, 340] on input "Make this my preferred way to pay" at bounding box center [519, 338] width 32 height 32
checkbox input "true"
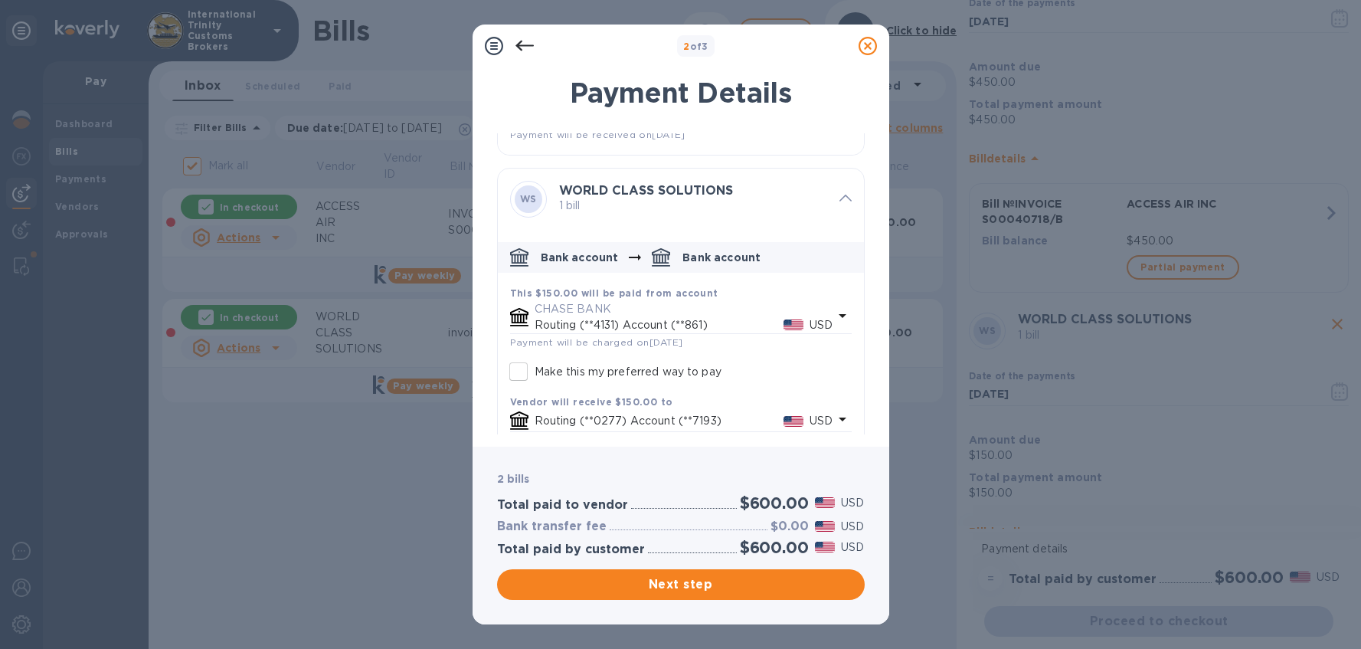
scroll to position [294, 0]
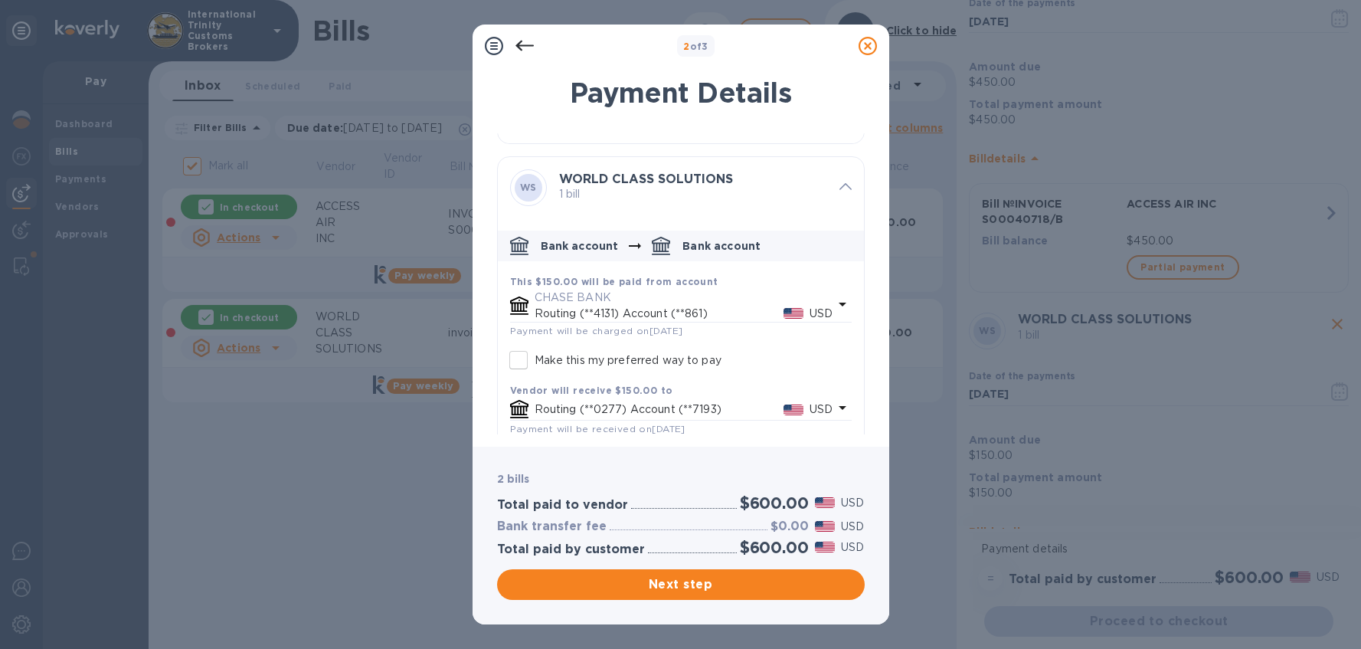
drag, startPoint x: 528, startPoint y: 354, endPoint x: 545, endPoint y: 358, distance: 18.0
click at [527, 355] on input "Make this my preferred way to pay" at bounding box center [519, 360] width 32 height 32
checkbox input "true"
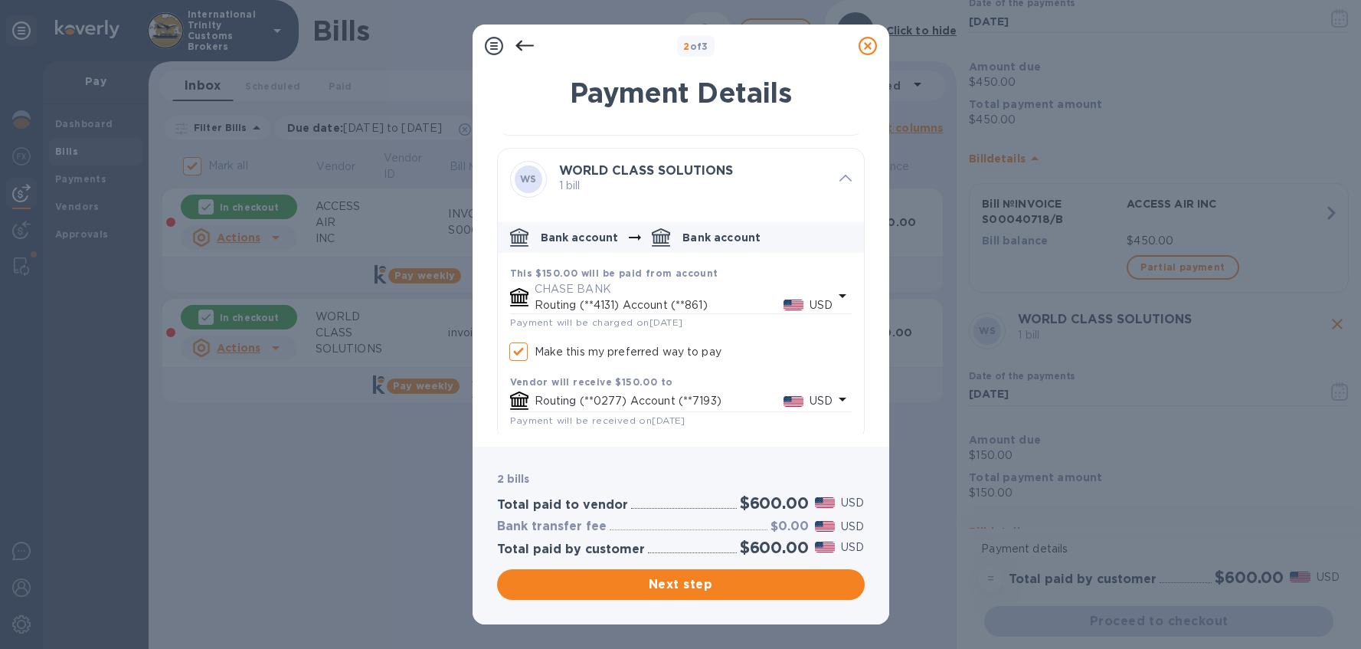
scroll to position [309, 0]
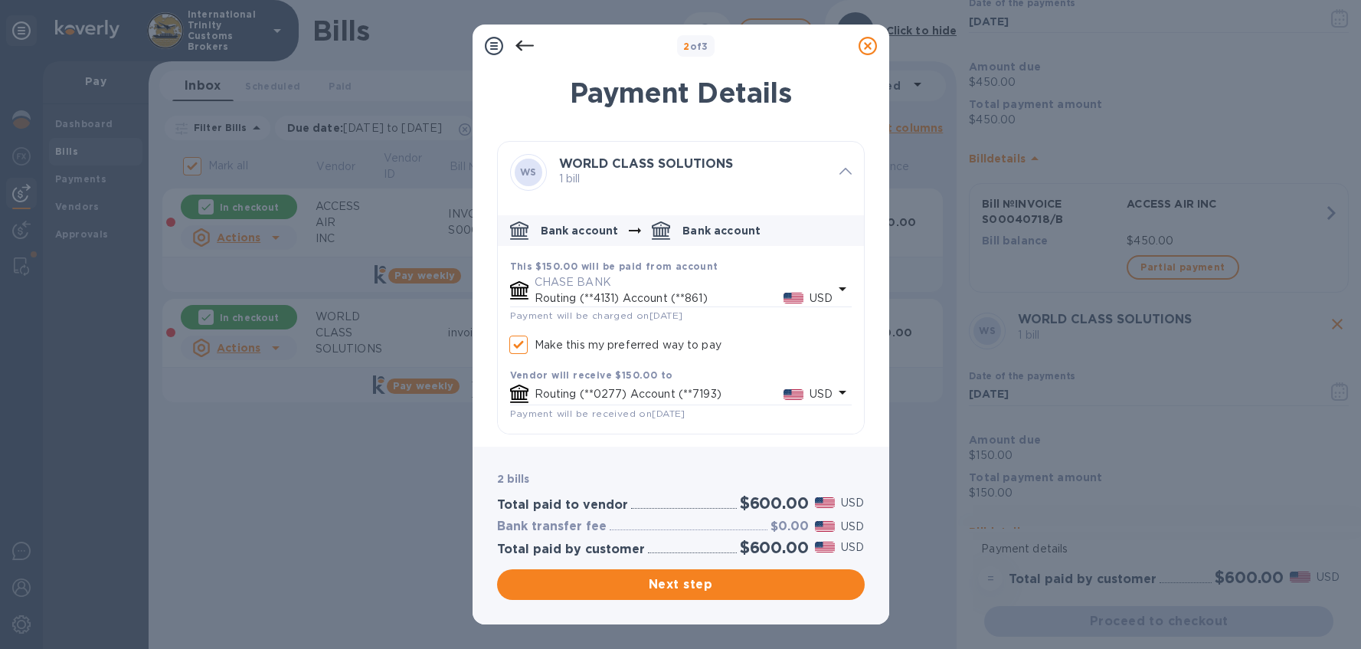
checkbox input "true"
click at [748, 594] on button "Next step" at bounding box center [681, 584] width 368 height 31
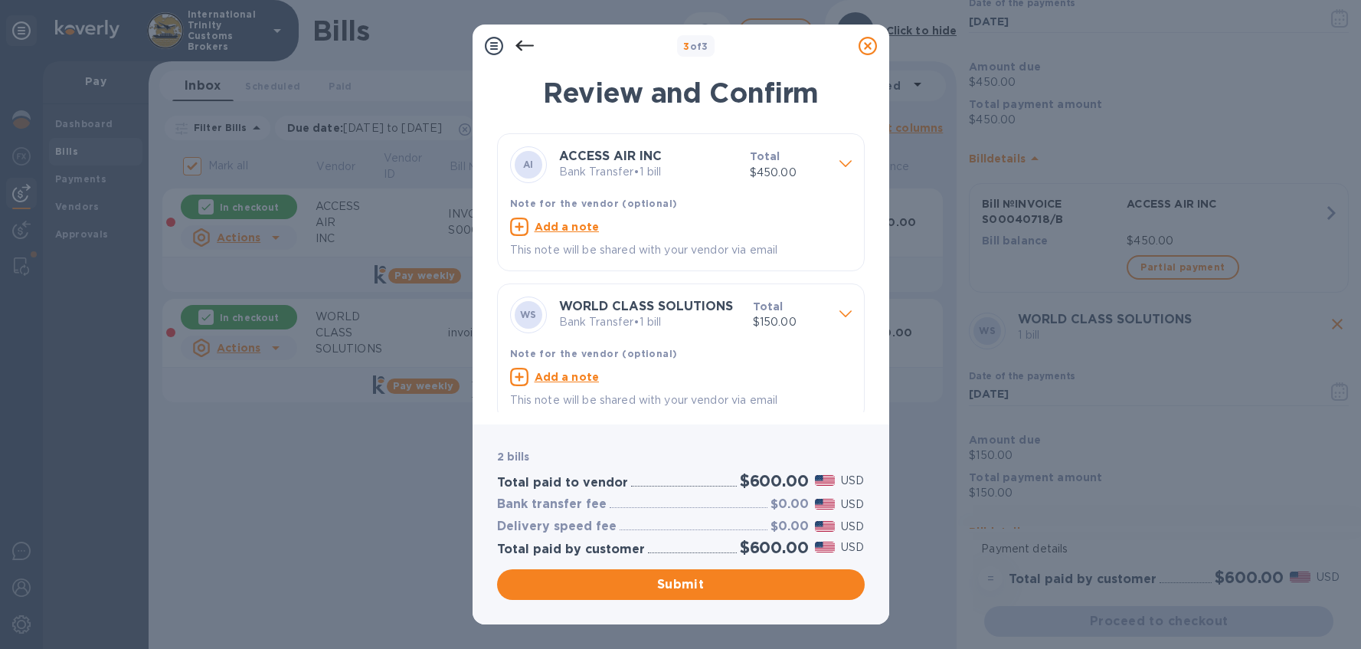
click at [745, 582] on span "Submit" at bounding box center [680, 584] width 343 height 18
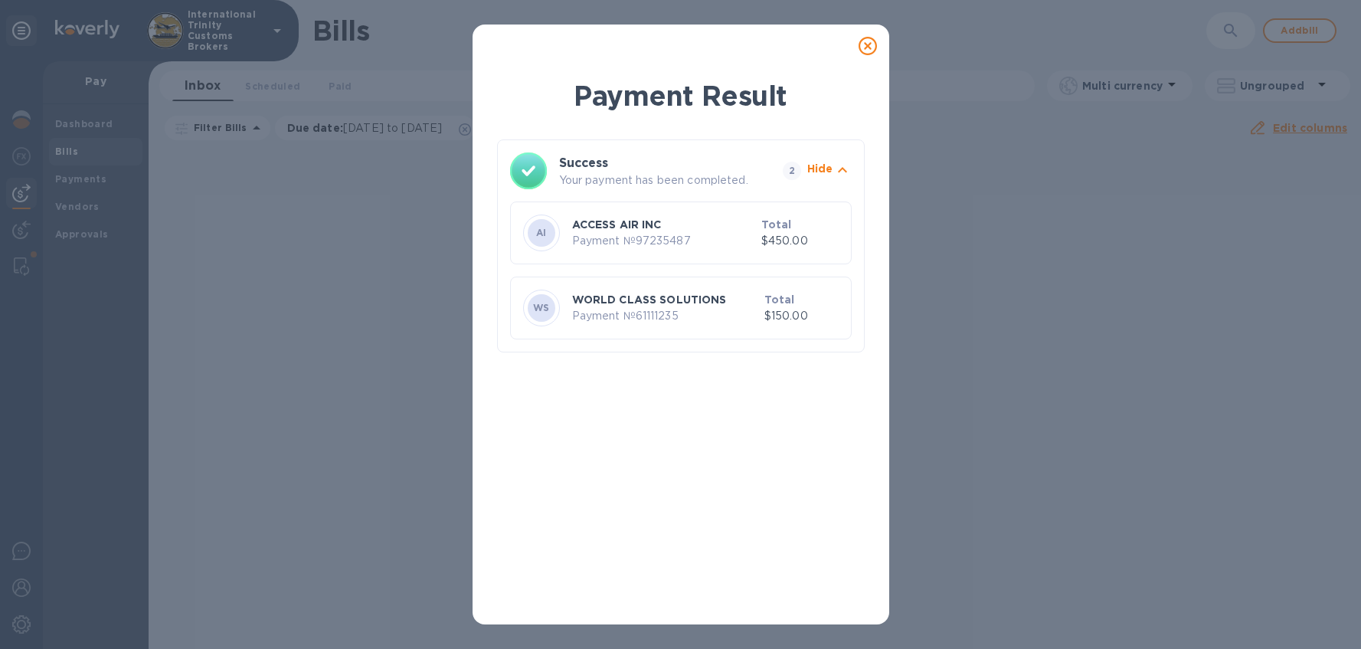
click at [627, 227] on p "ACCESS AIR INC" at bounding box center [663, 224] width 183 height 15
click at [623, 241] on p "Payment № 97235487" at bounding box center [663, 241] width 183 height 16
click at [526, 231] on div "AI" at bounding box center [541, 232] width 37 height 37
click at [728, 242] on p "Payment № 97235487" at bounding box center [663, 241] width 183 height 16
click at [820, 239] on p "$450.00" at bounding box center [799, 241] width 77 height 16
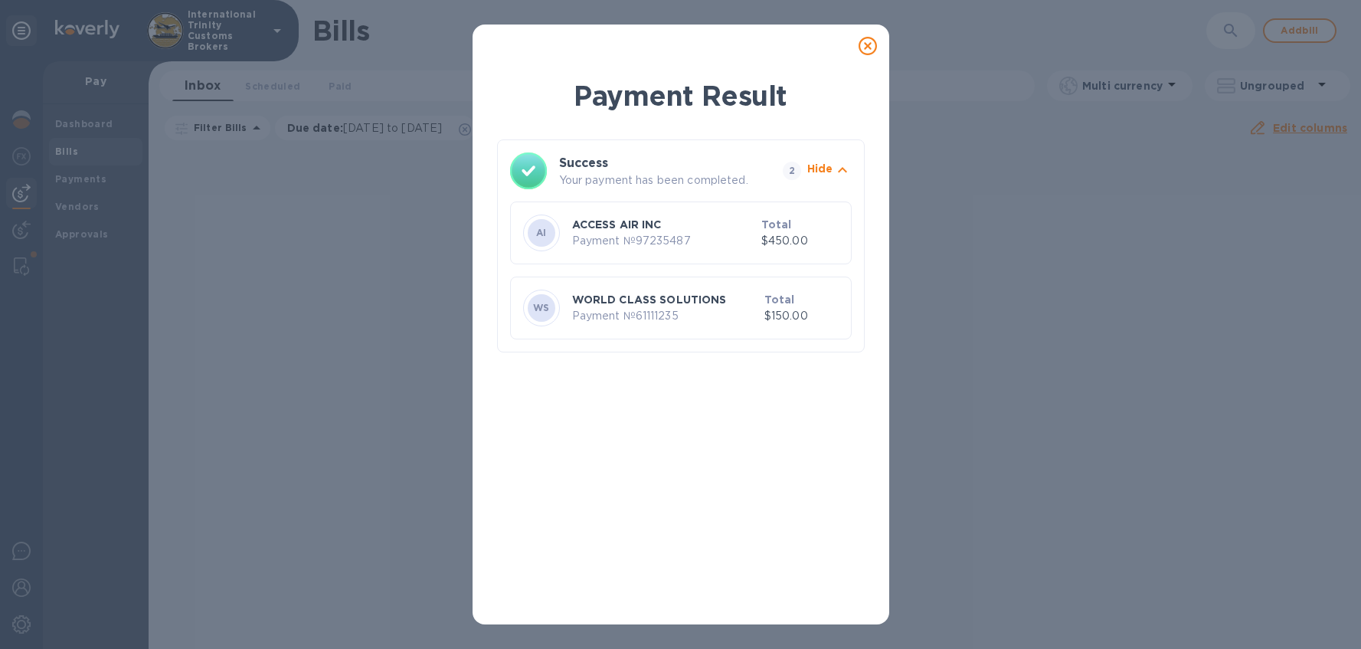
click at [671, 313] on p "Payment № 61111235" at bounding box center [665, 316] width 186 height 16
click at [672, 313] on p "Payment № 61111235" at bounding box center [665, 316] width 186 height 16
click at [575, 309] on p "Payment № 61111235" at bounding box center [665, 316] width 186 height 16
click at [872, 45] on icon at bounding box center [868, 46] width 18 height 18
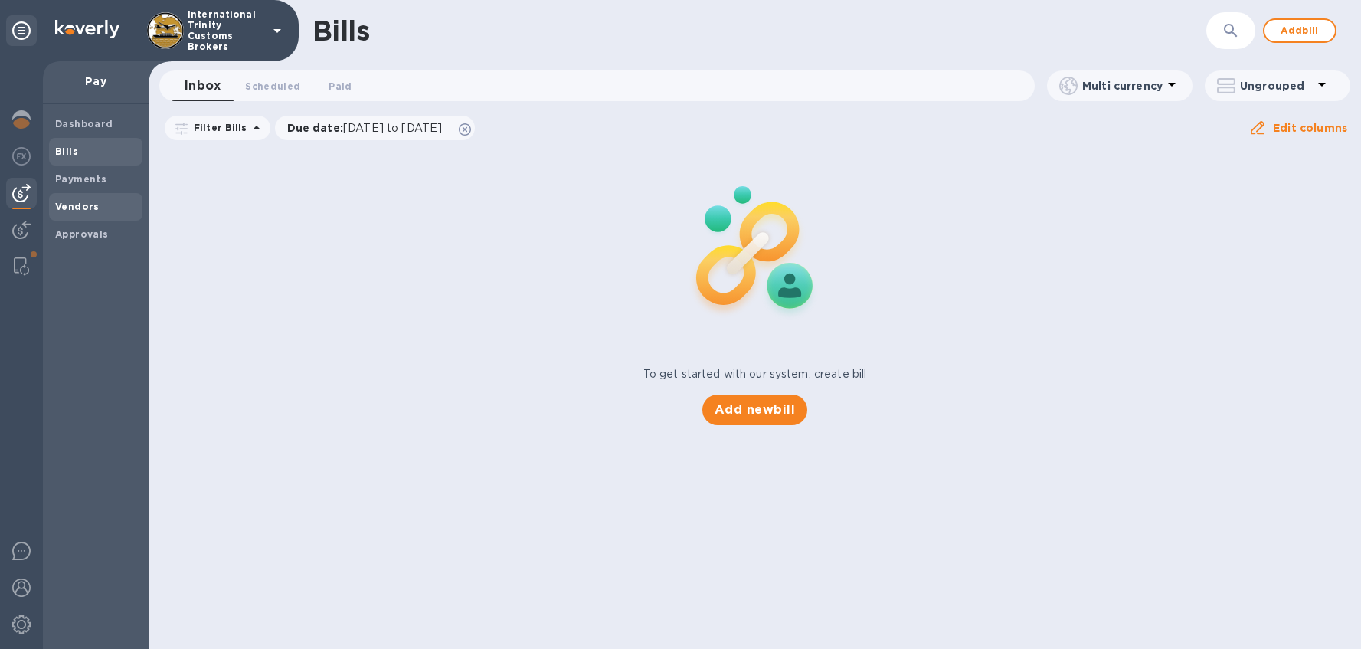
click at [71, 206] on b "Vendors" at bounding box center [77, 206] width 44 height 11
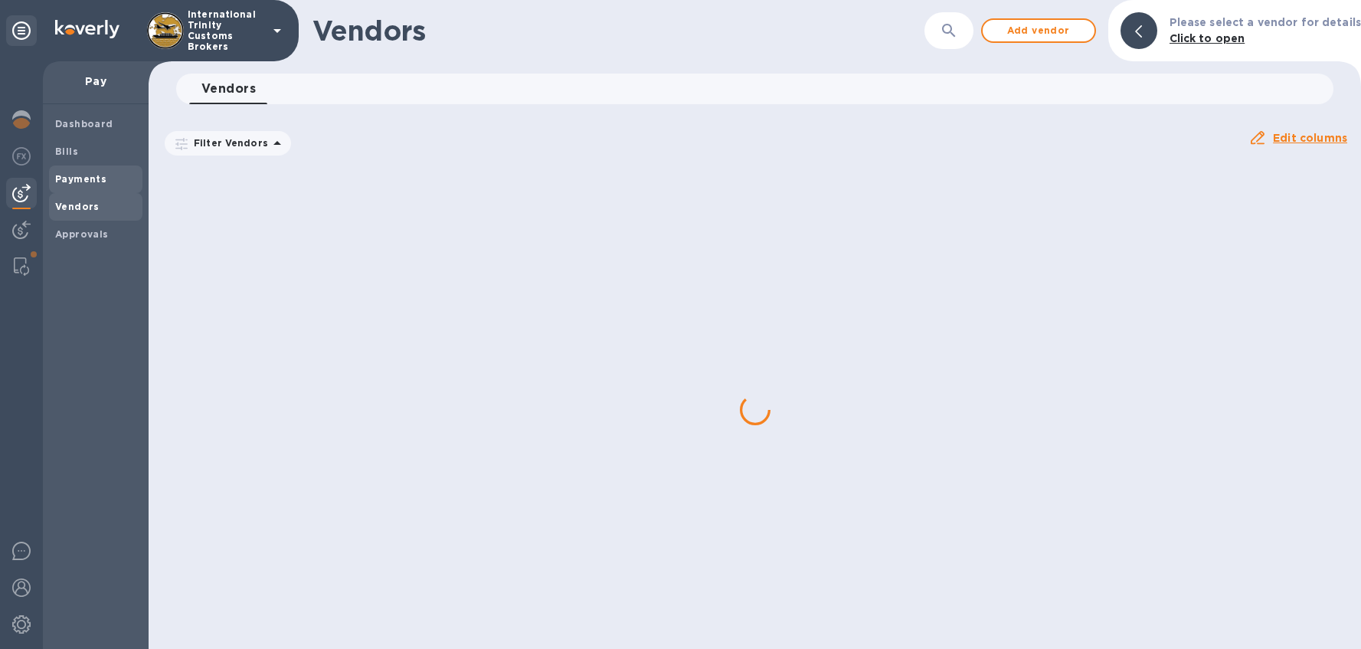
click at [75, 181] on b "Payments" at bounding box center [80, 178] width 51 height 11
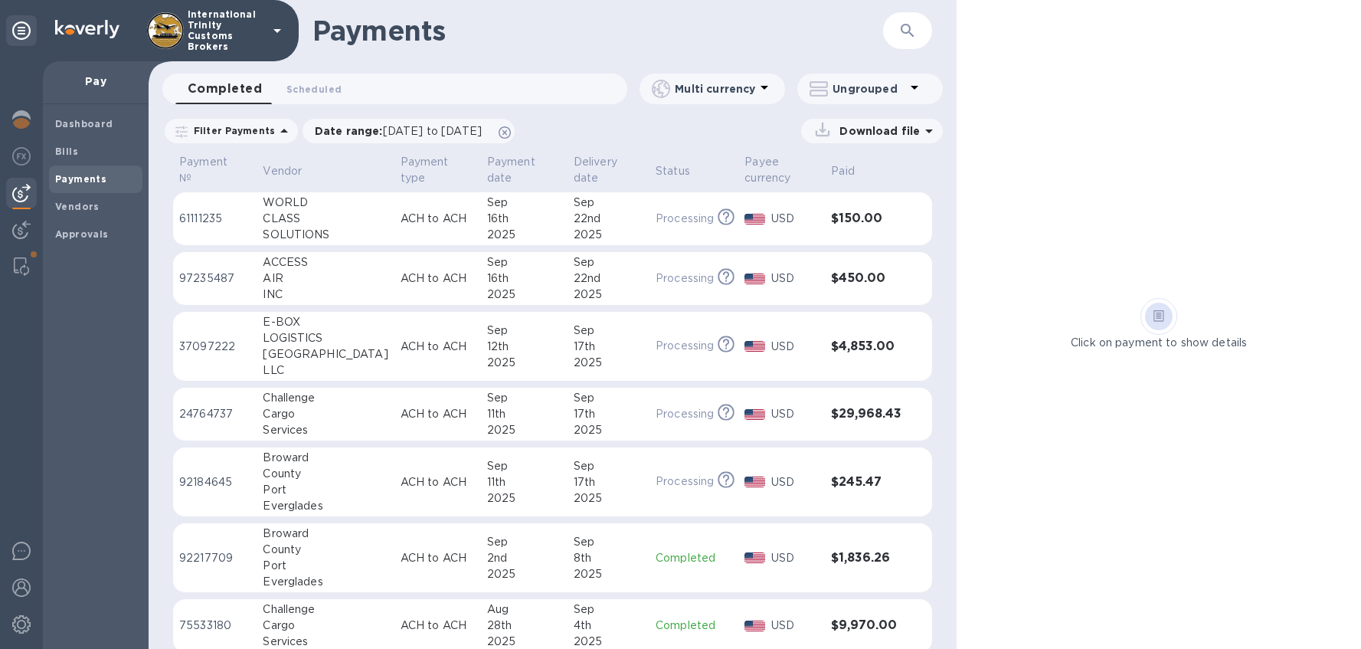
click at [434, 221] on p "ACH to ACH" at bounding box center [438, 219] width 74 height 16
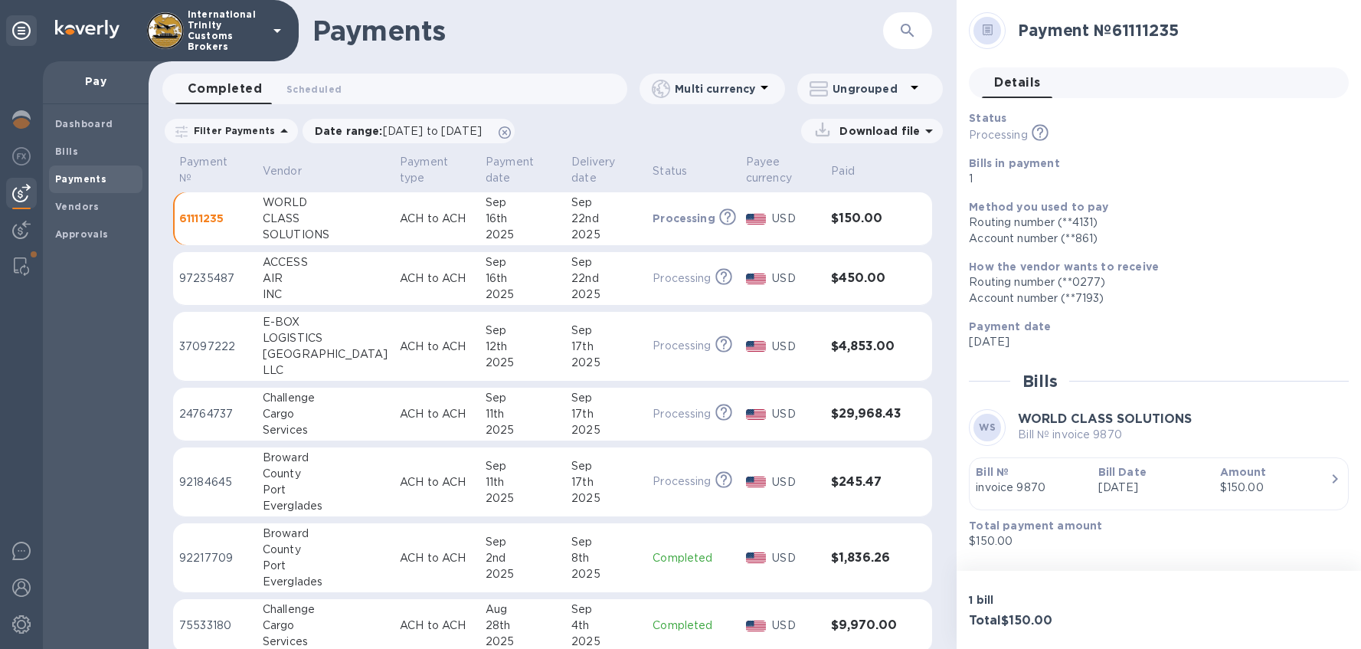
click at [1150, 483] on p "[DATE]" at bounding box center [1153, 488] width 110 height 16
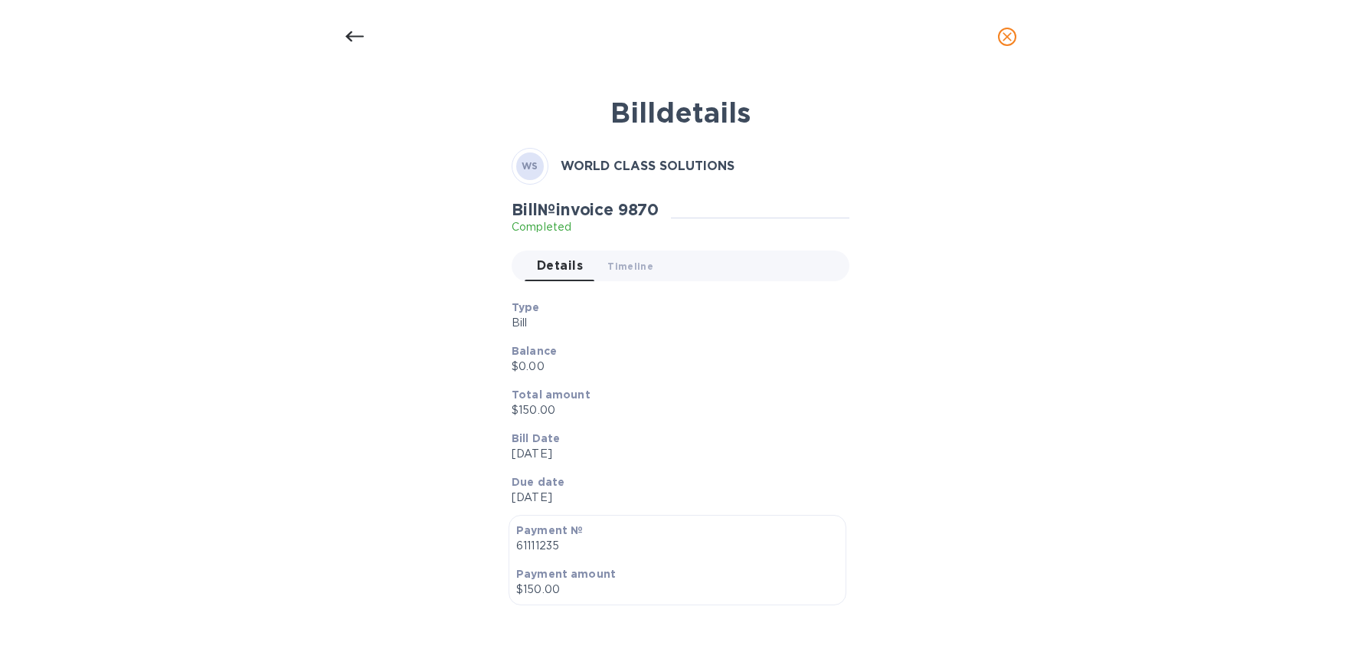
click at [353, 42] on icon at bounding box center [354, 37] width 18 height 18
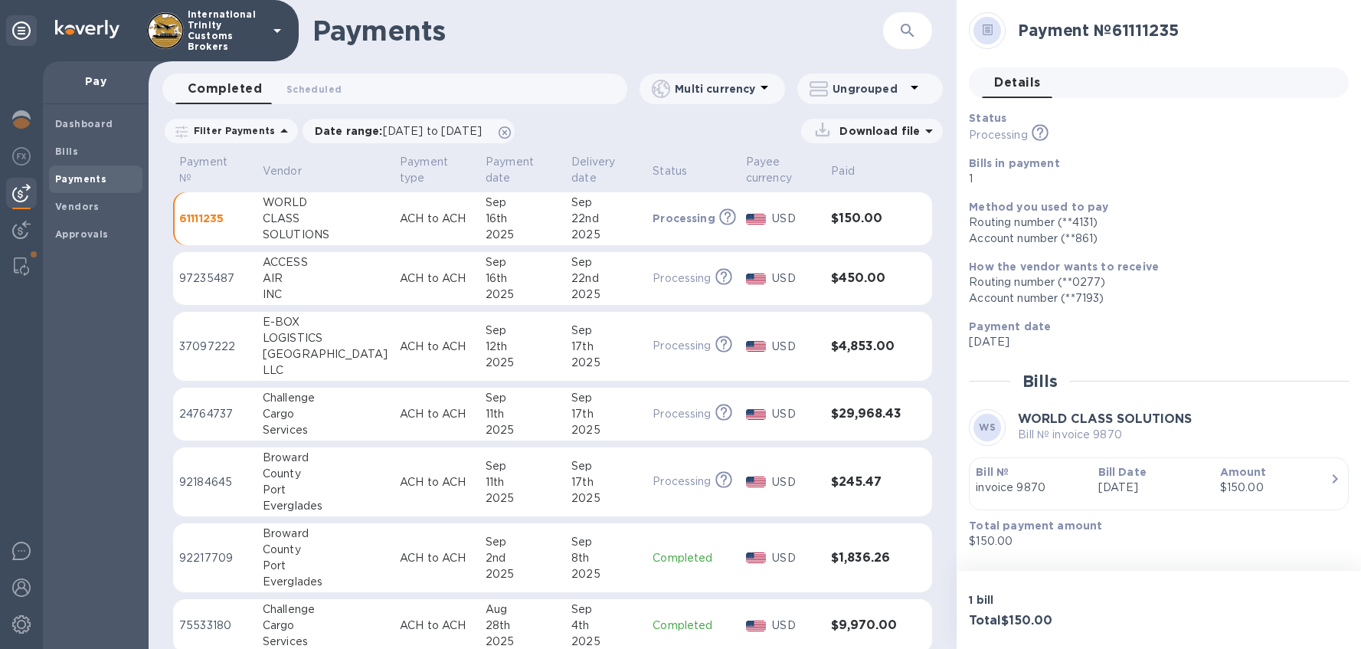
click at [806, 274] on p "USD" at bounding box center [795, 278] width 47 height 16
click at [214, 279] on p "97235487" at bounding box center [214, 277] width 71 height 15
click at [316, 270] on div "AIR" at bounding box center [325, 278] width 125 height 16
click at [503, 280] on div "16th" at bounding box center [523, 278] width 74 height 16
click at [870, 271] on h3 "$450.00" at bounding box center [866, 278] width 70 height 15
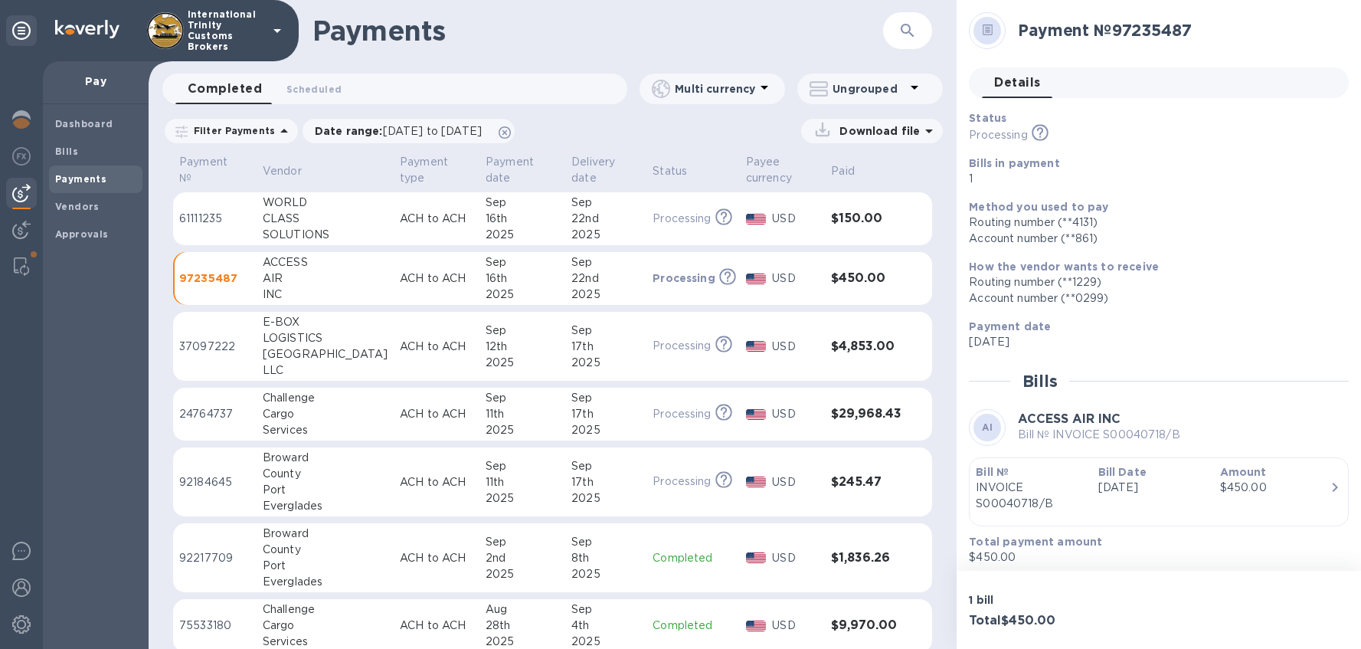
click at [499, 280] on div "16th" at bounding box center [523, 278] width 74 height 16
click at [410, 280] on p "ACH to ACH" at bounding box center [437, 278] width 74 height 16
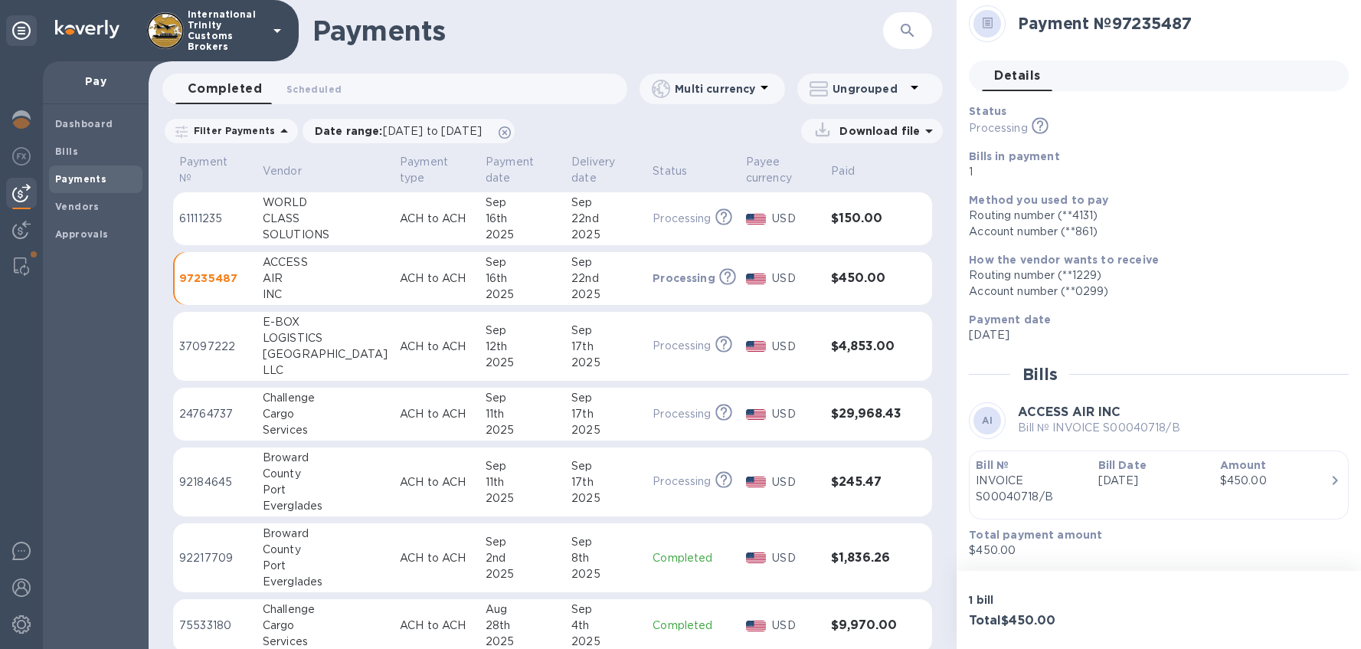
click at [1105, 475] on p "[DATE]" at bounding box center [1153, 481] width 110 height 16
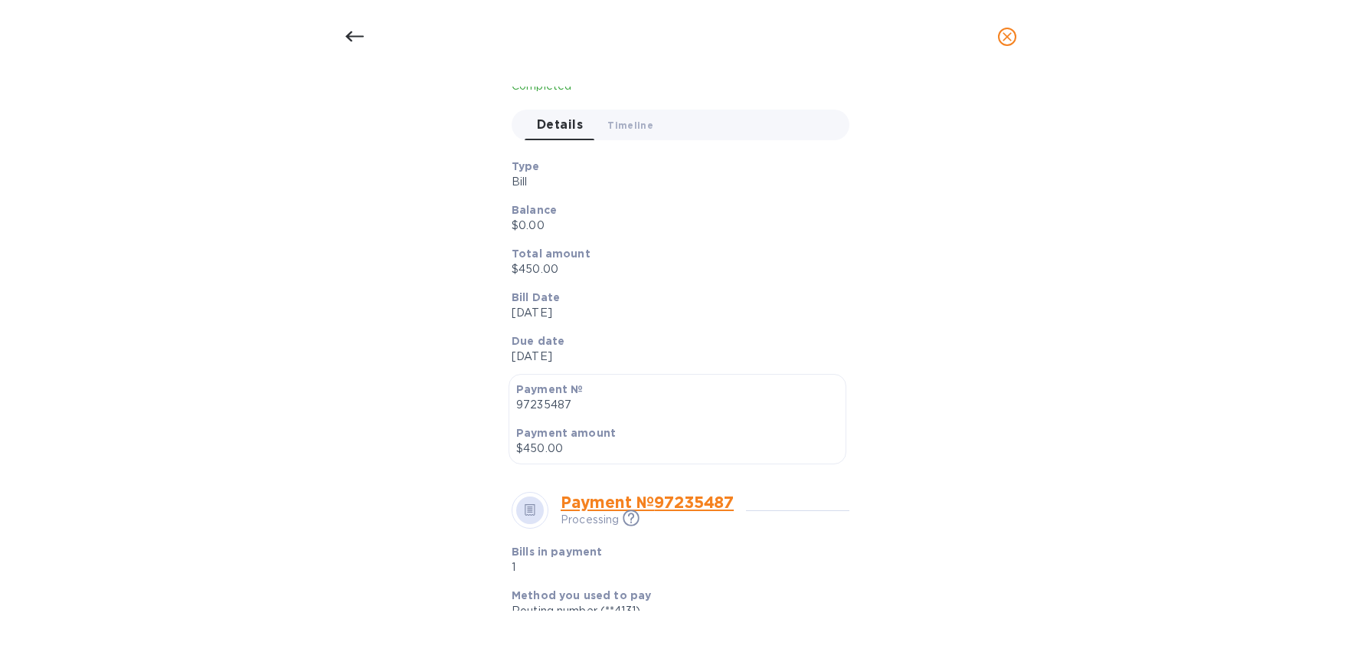
scroll to position [0, 0]
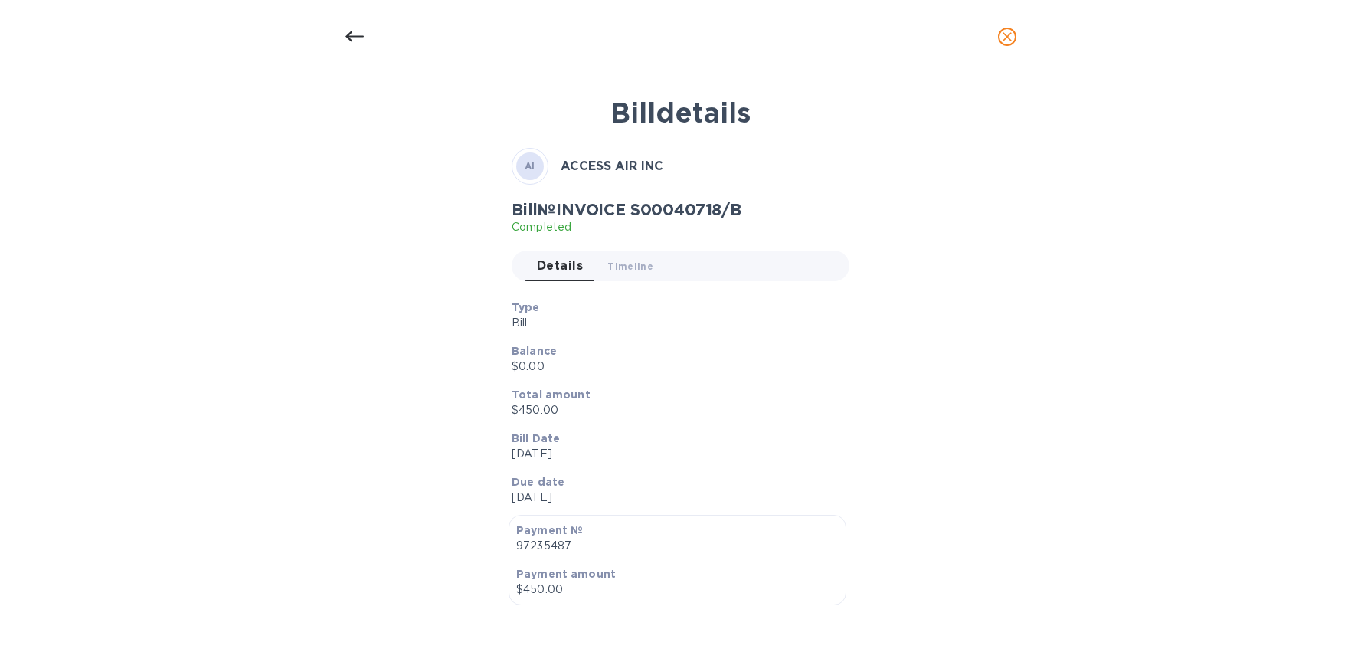
click at [346, 36] on icon at bounding box center [354, 36] width 18 height 11
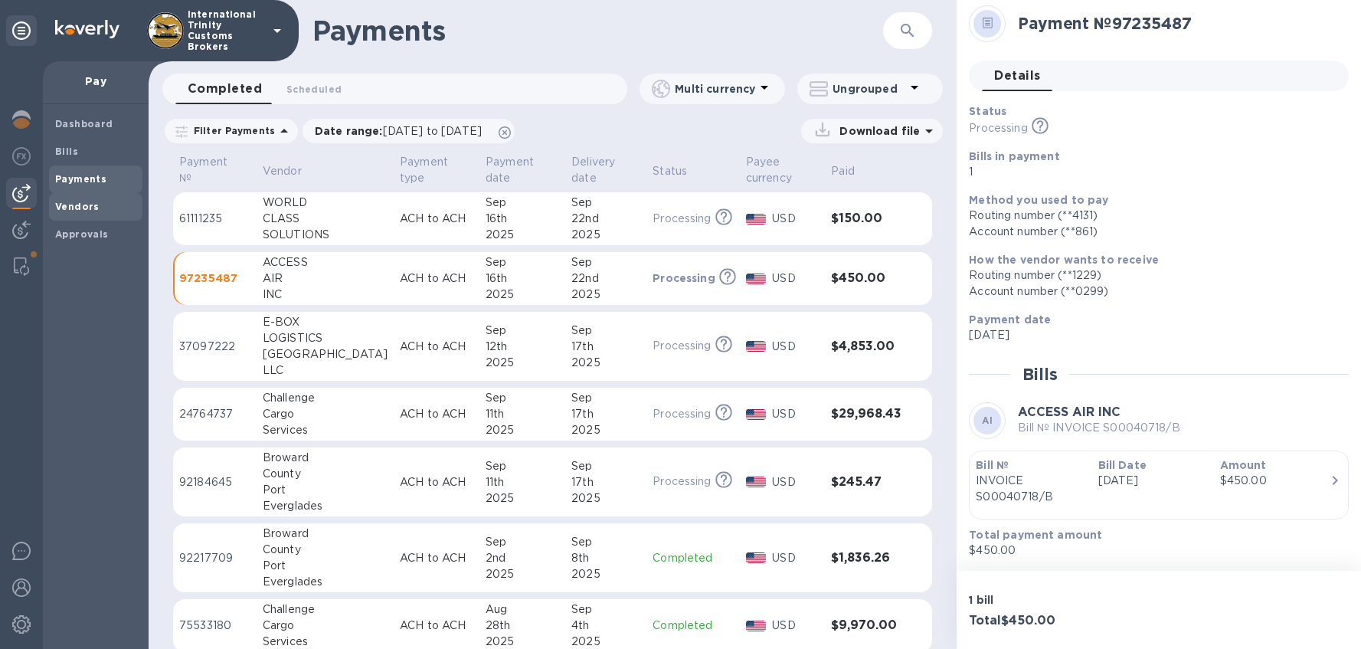
click at [62, 211] on b "Vendors" at bounding box center [77, 206] width 44 height 11
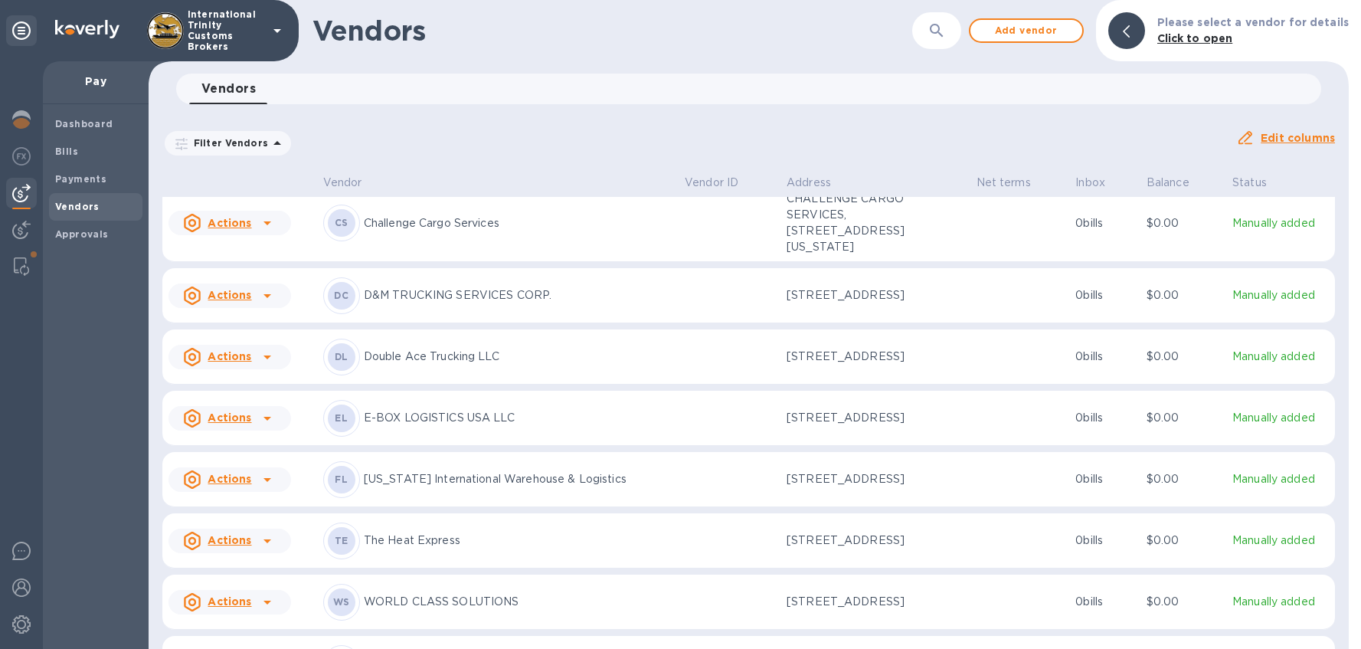
scroll to position [573, 0]
